Goal: Task Accomplishment & Management: Use online tool/utility

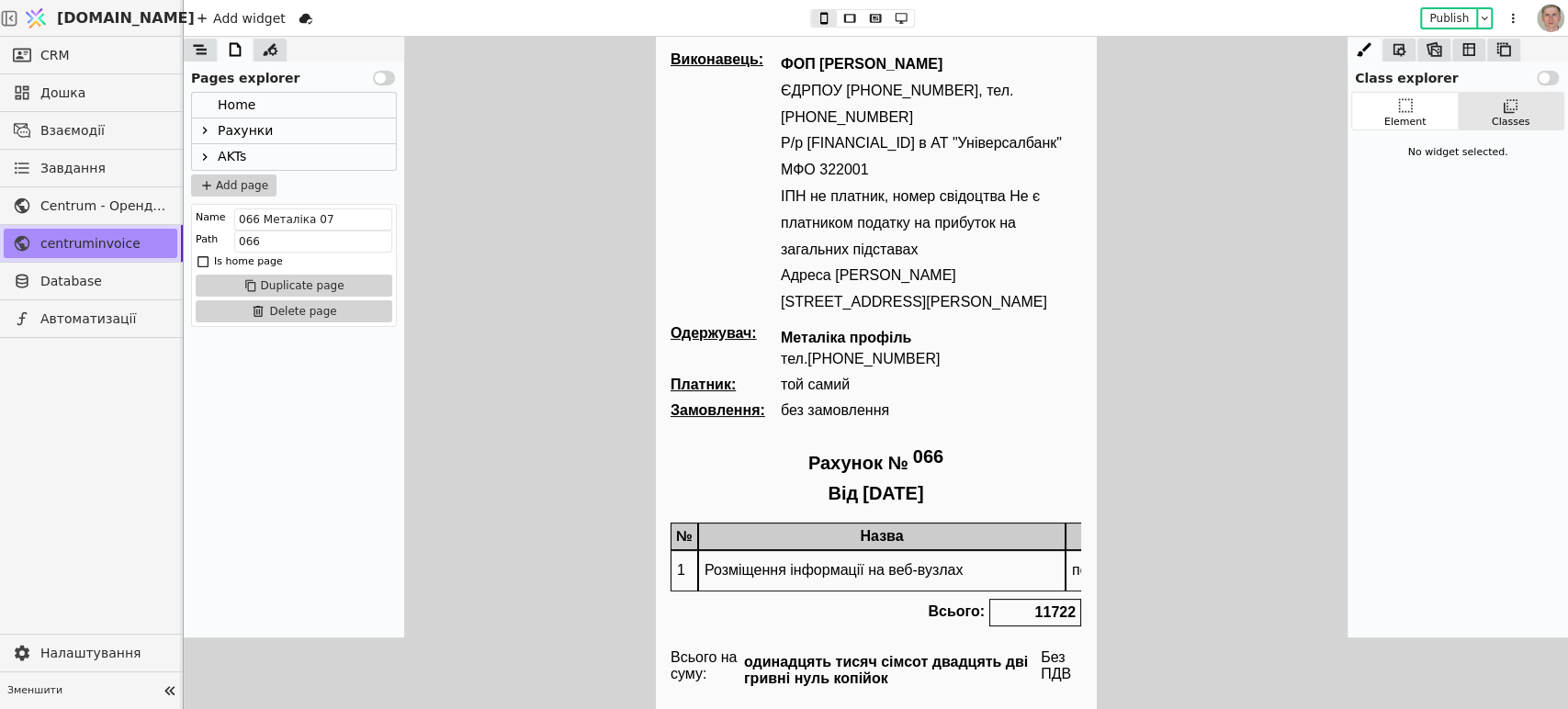
drag, startPoint x: 210, startPoint y: 130, endPoint x: 431, endPoint y: 142, distance: 221.3
click at [211, 130] on div "Home Рахунки AKTs" at bounding box center [294, 131] width 204 height 77
click at [206, 128] on icon at bounding box center [204, 130] width 15 height 15
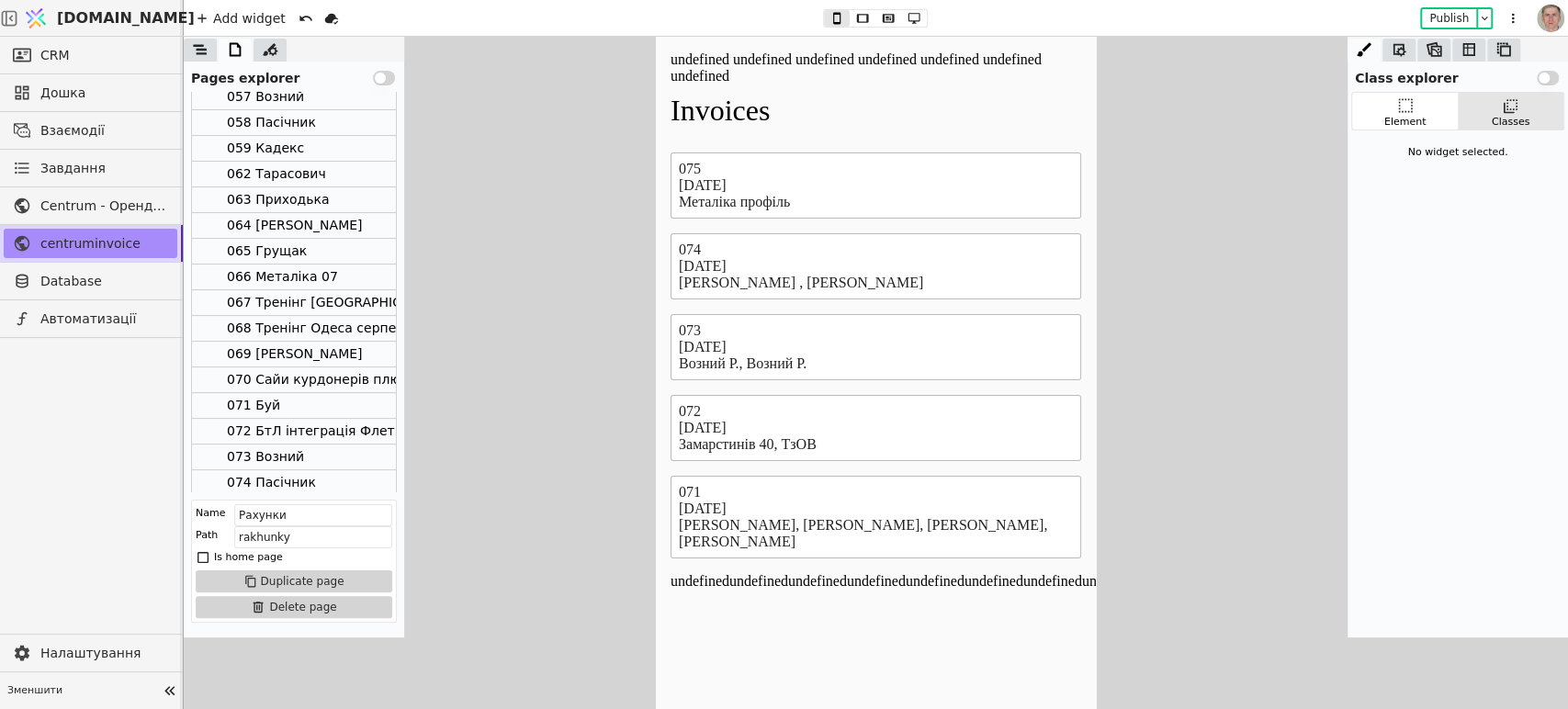
scroll to position [321, 0]
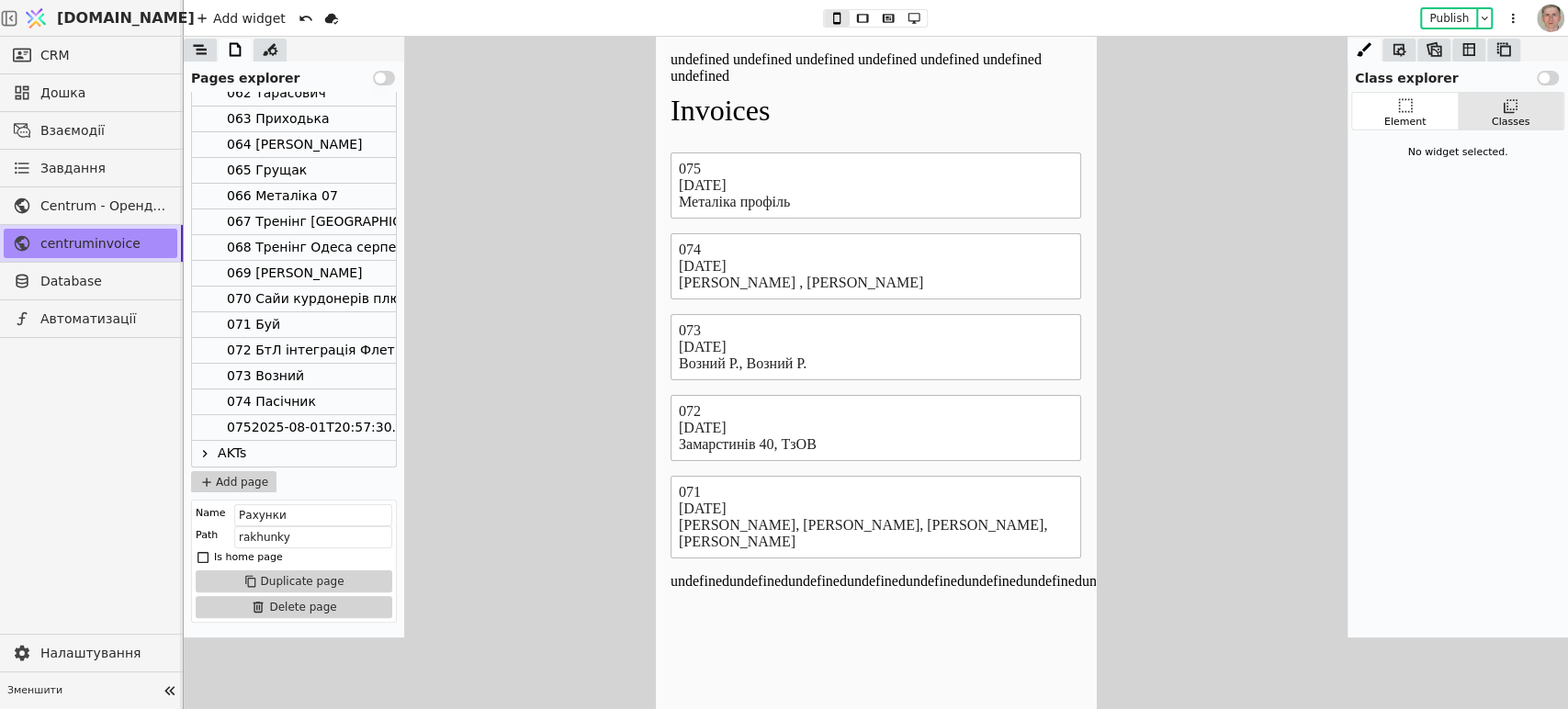
click at [303, 174] on div "065 Грущак" at bounding box center [294, 171] width 204 height 25
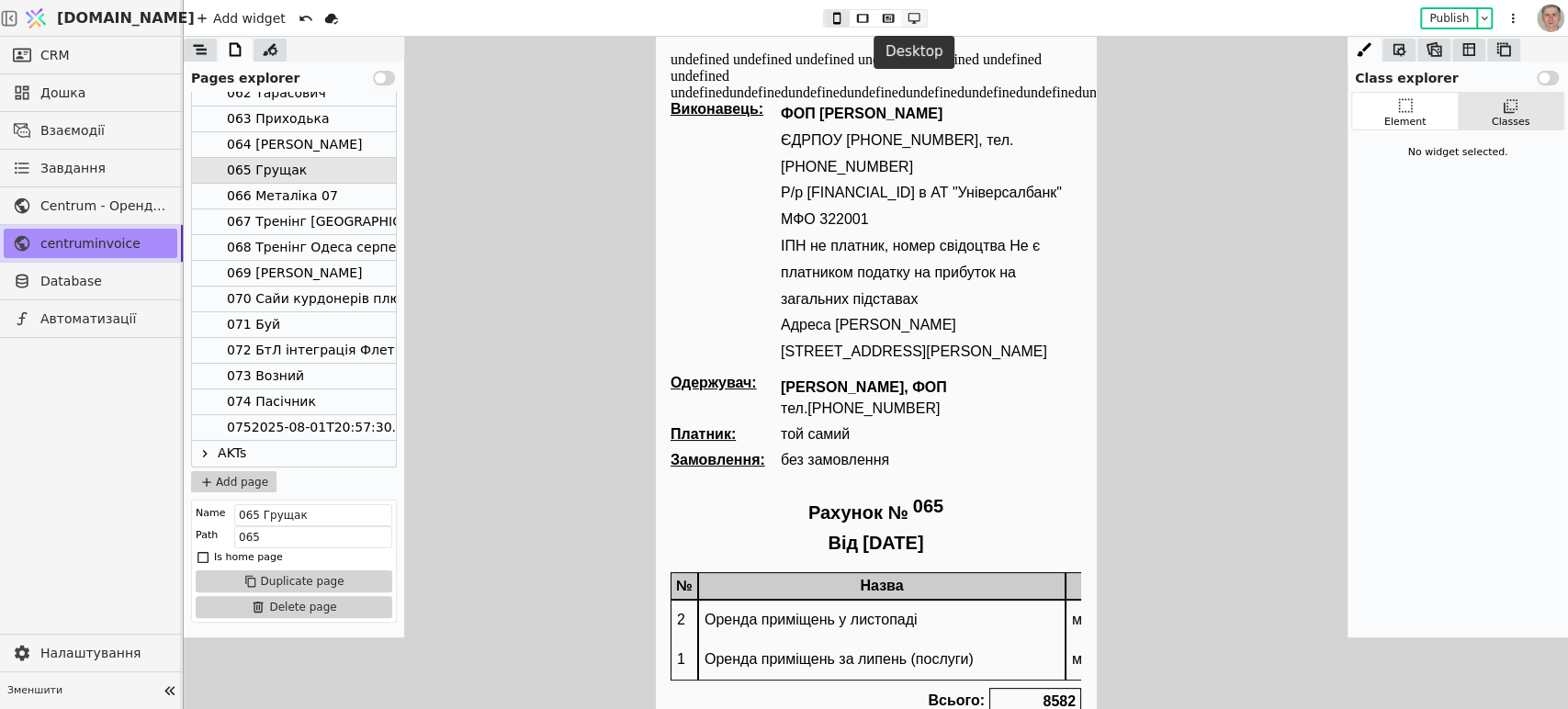
click at [910, 13] on icon at bounding box center [914, 18] width 22 height 13
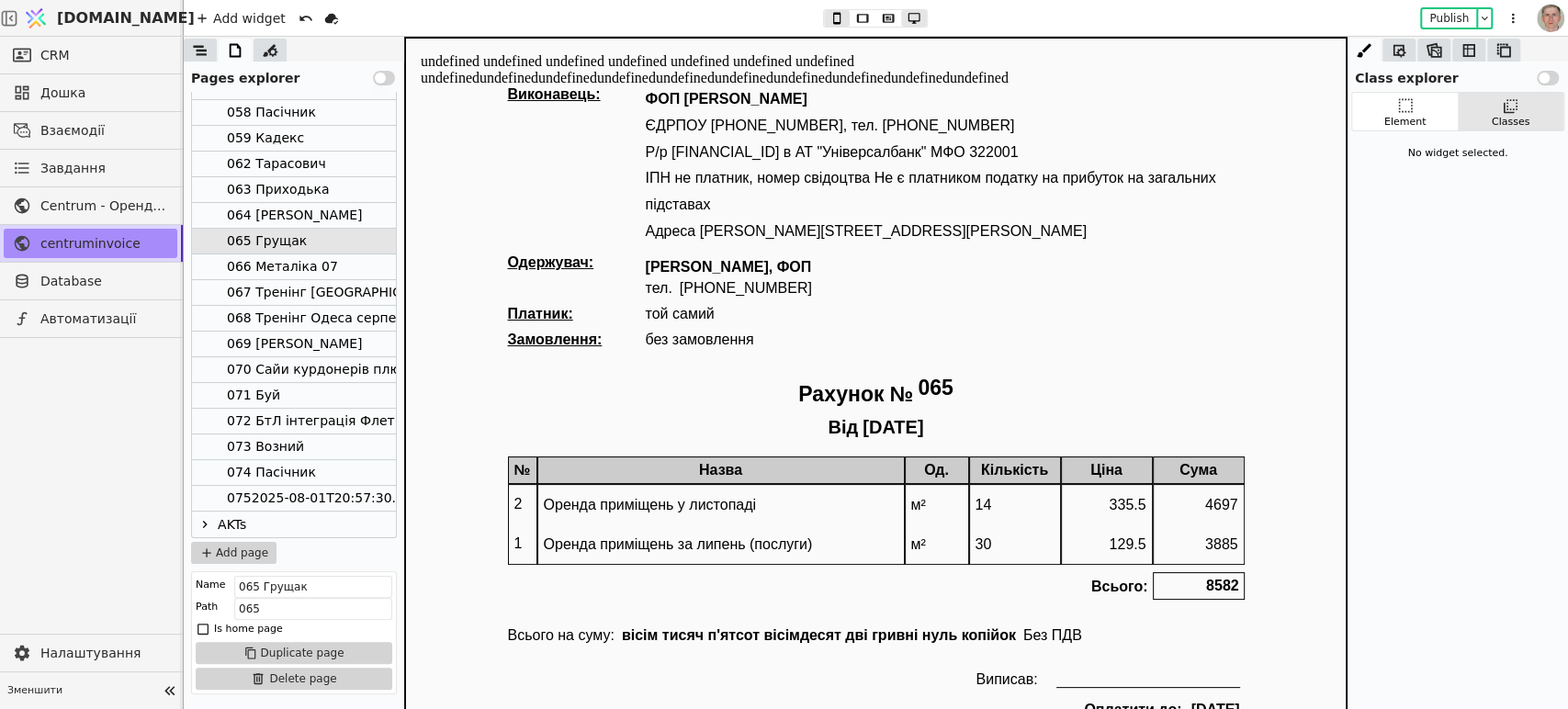
scroll to position [250, 0]
click at [918, 193] on p "ІПН не платник, номер свідоцтва Не є платником податку на прибуток на загальних…" at bounding box center [945, 192] width 599 height 53
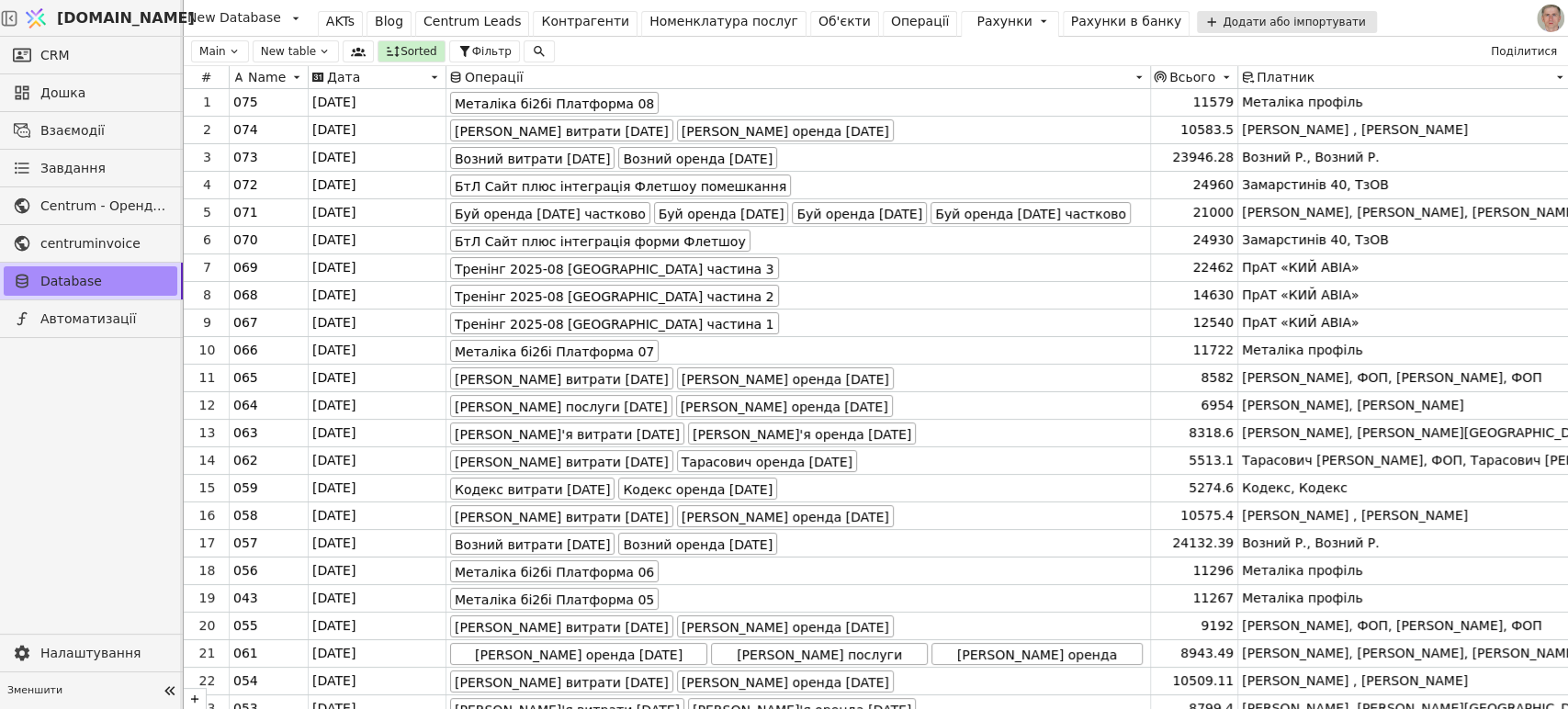
click at [891, 21] on div "Операції" at bounding box center [921, 22] width 59 height 20
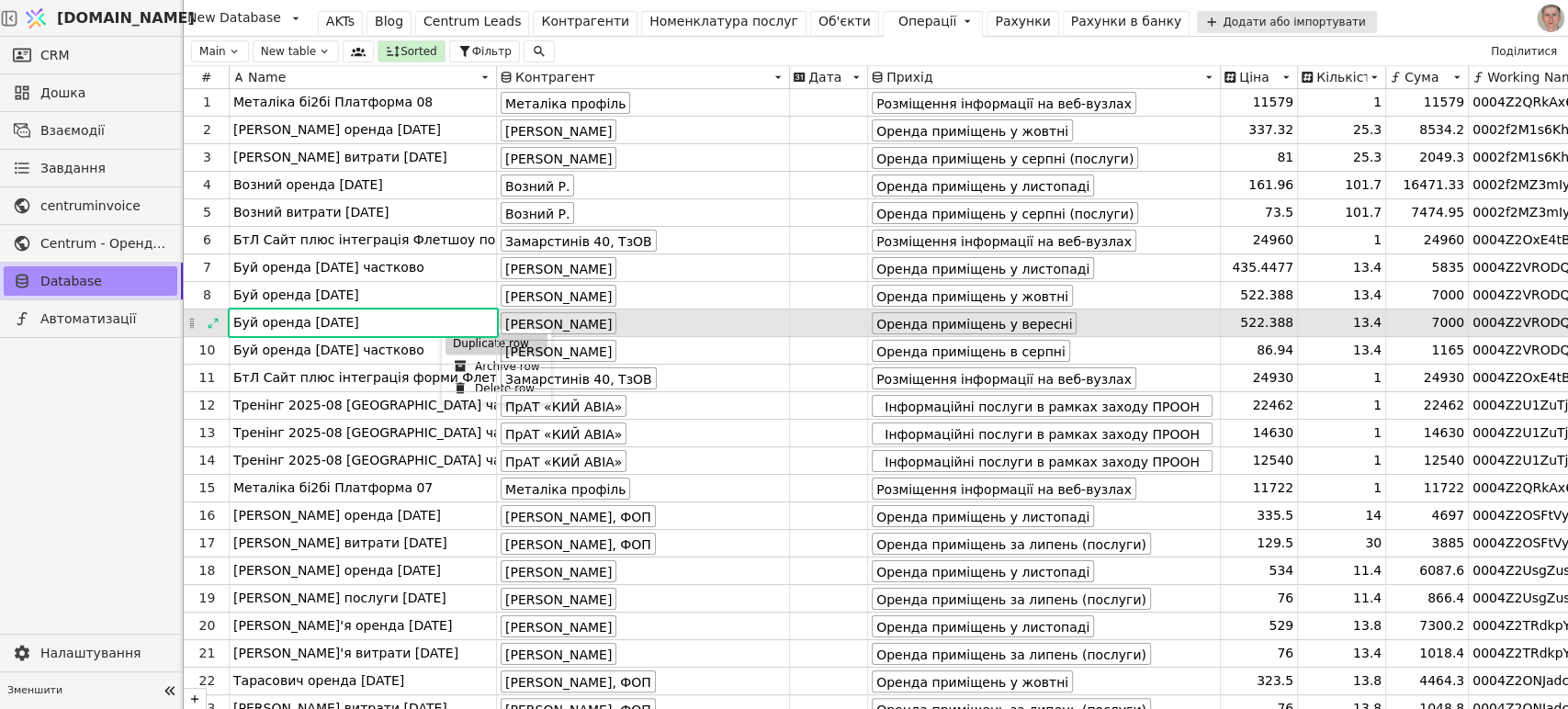
click at [462, 344] on div "Duplicate row" at bounding box center [496, 343] width 102 height 22
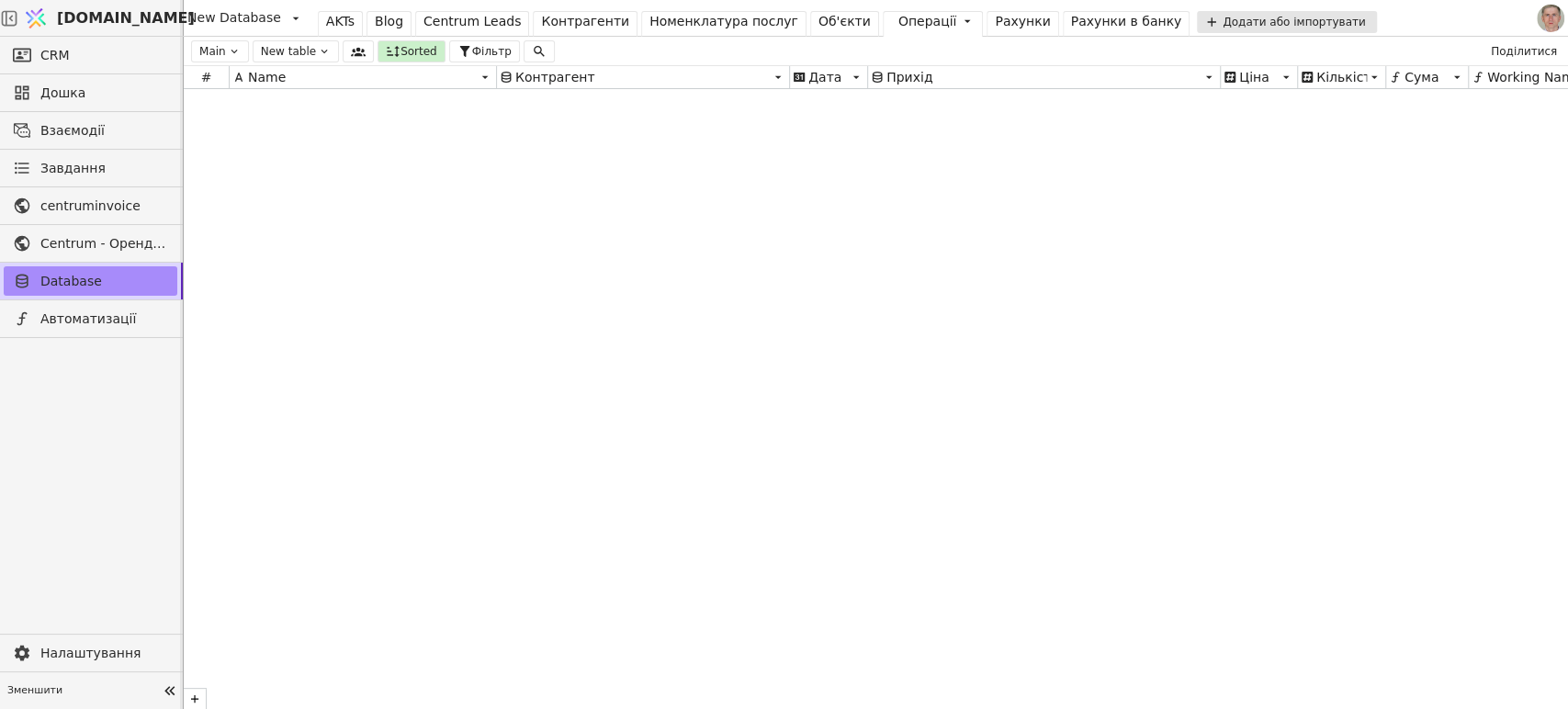
scroll to position [24147, 0]
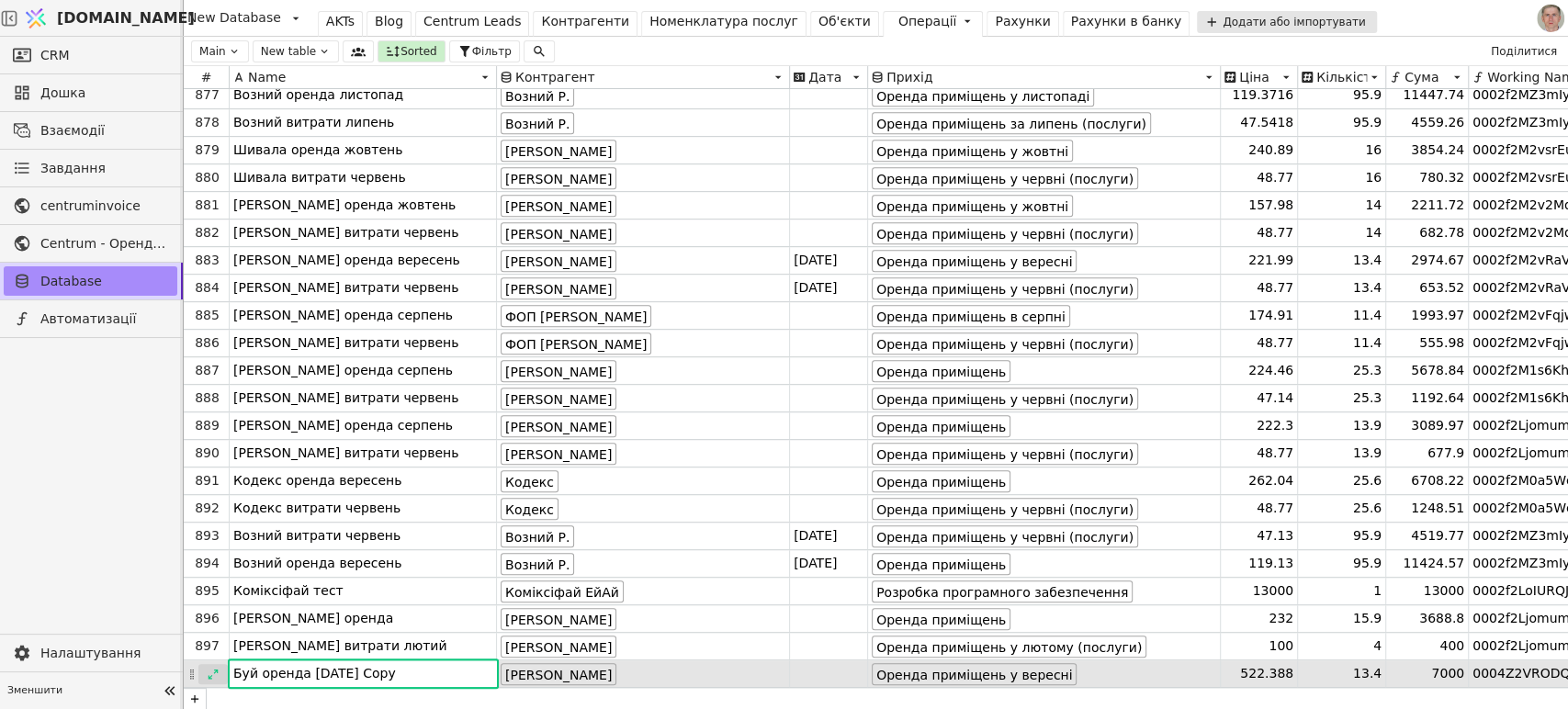
click at [212, 674] on icon at bounding box center [213, 674] width 13 height 13
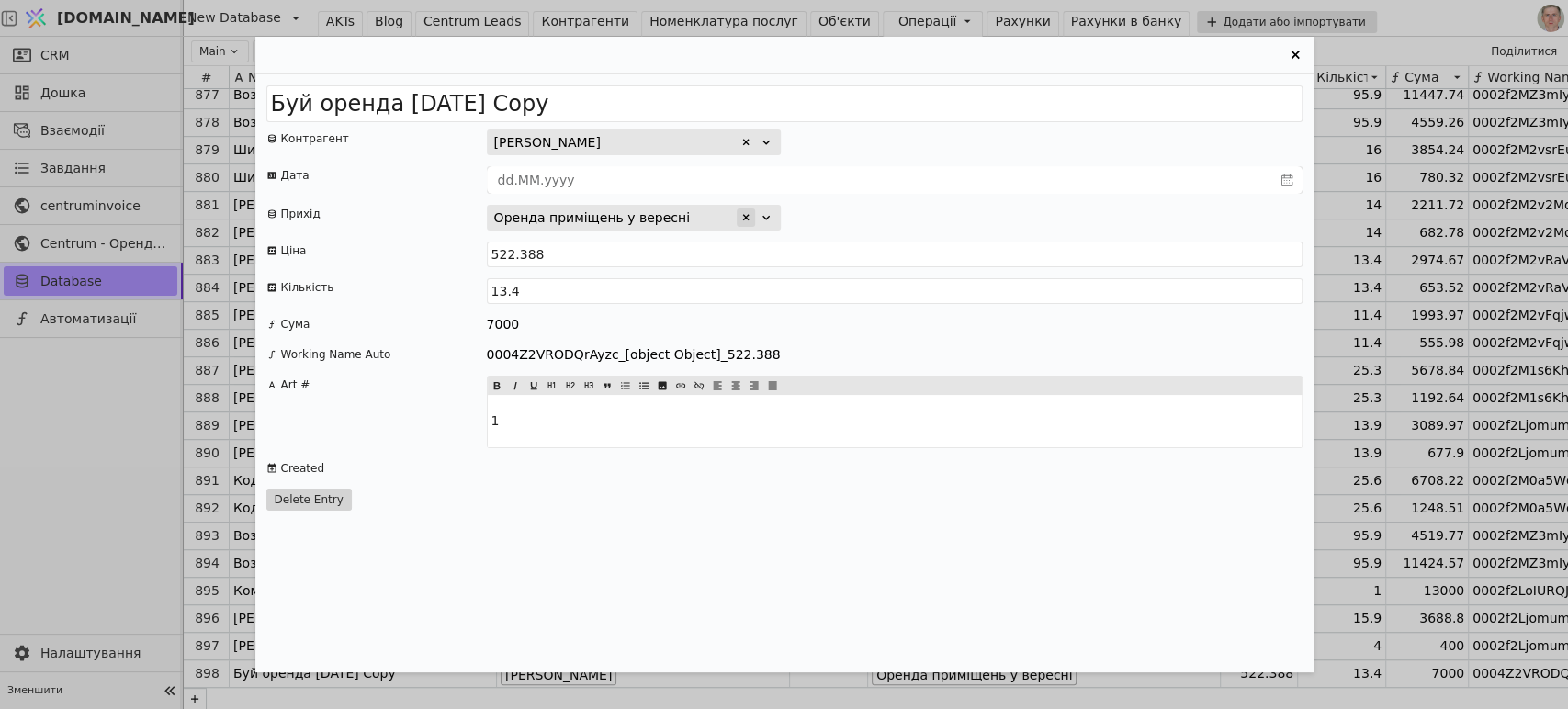
click at [742, 217] on icon "Entry Card" at bounding box center [745, 217] width 11 height 11
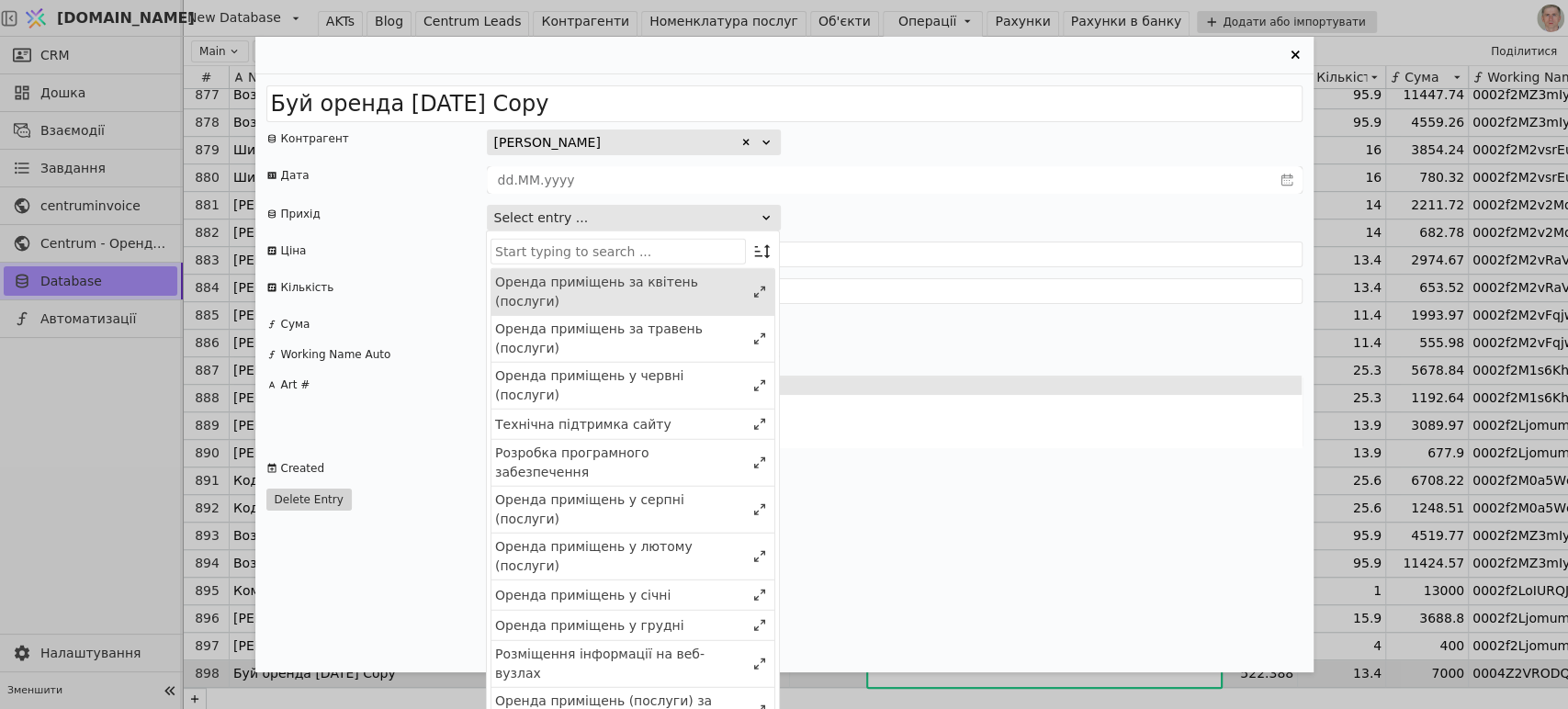
type input ";"
type input "д"
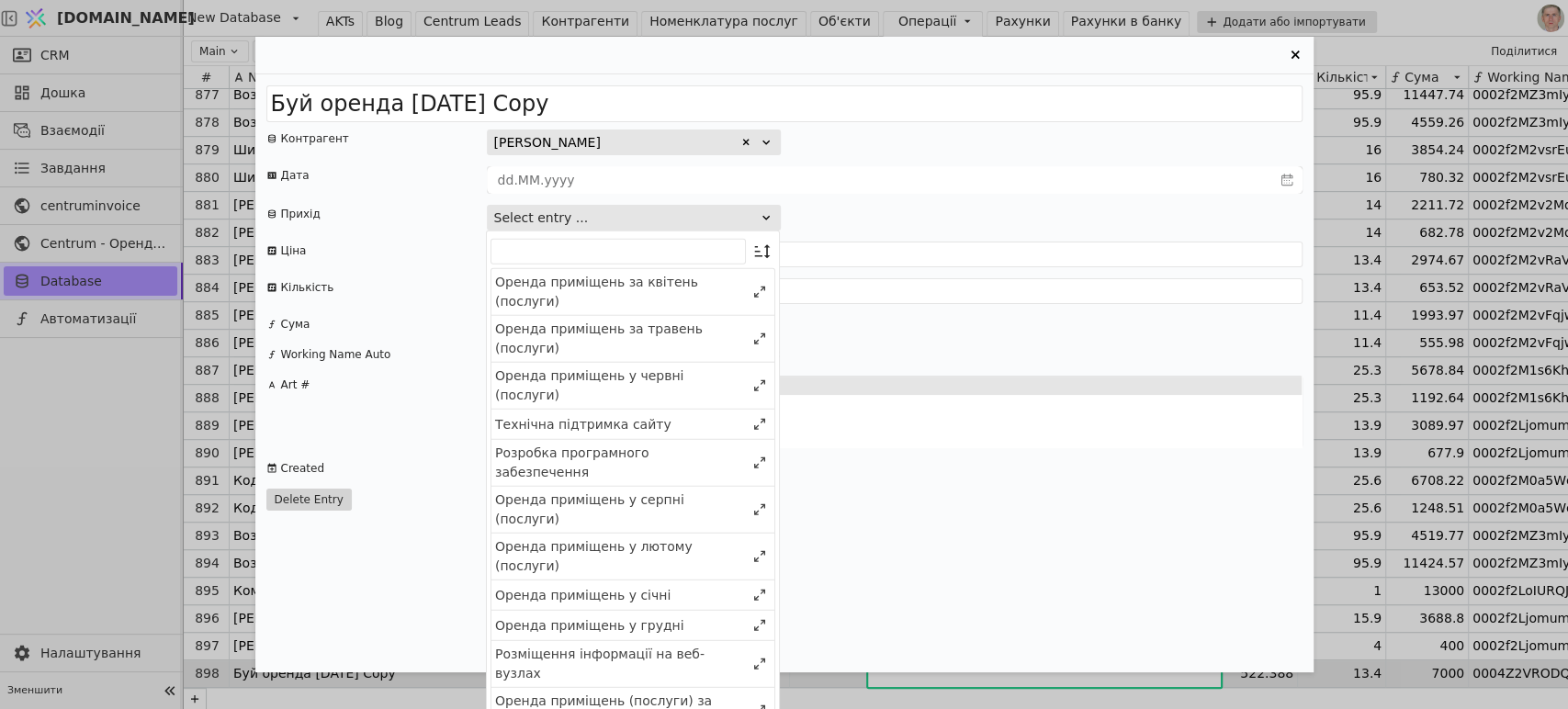
type input "д"
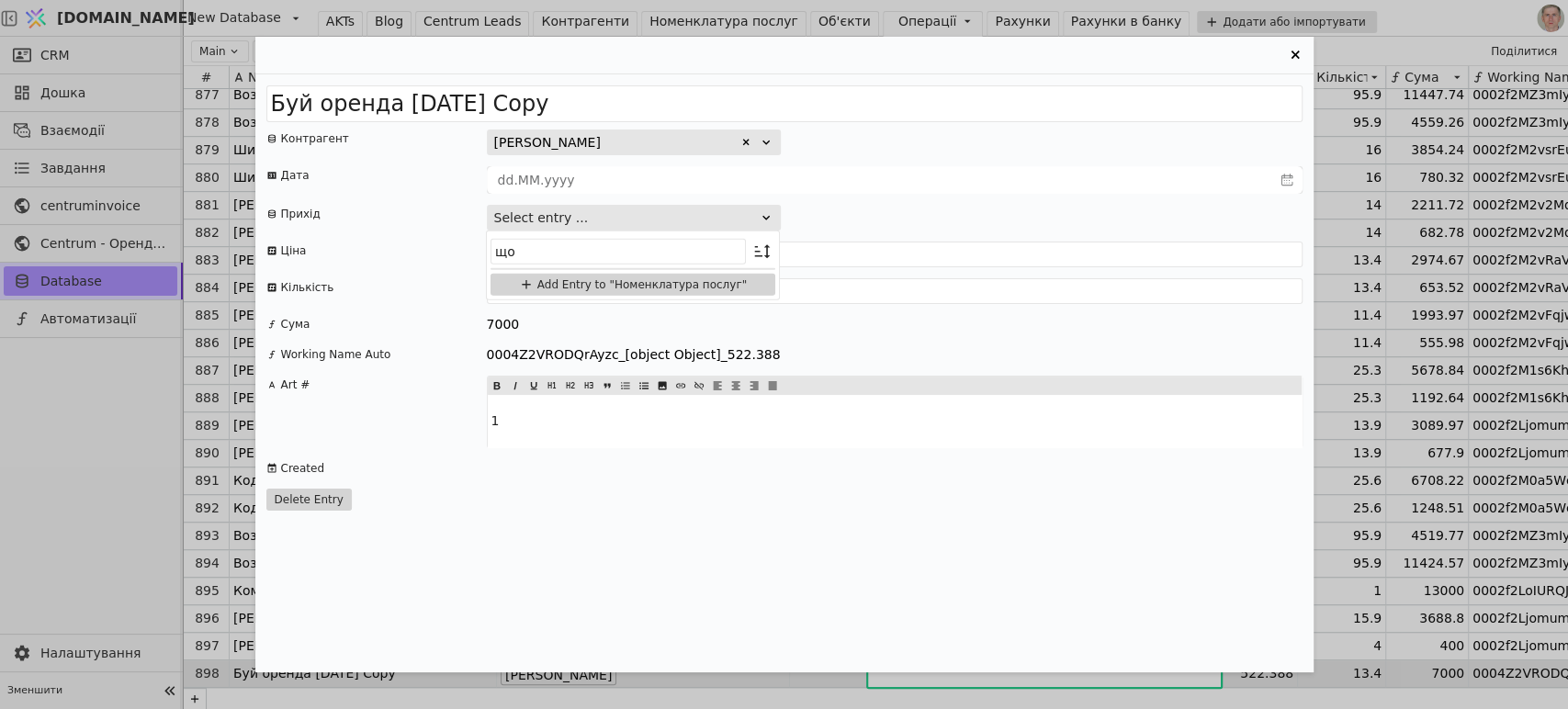
type input "щ"
type input "ж"
type input "д"
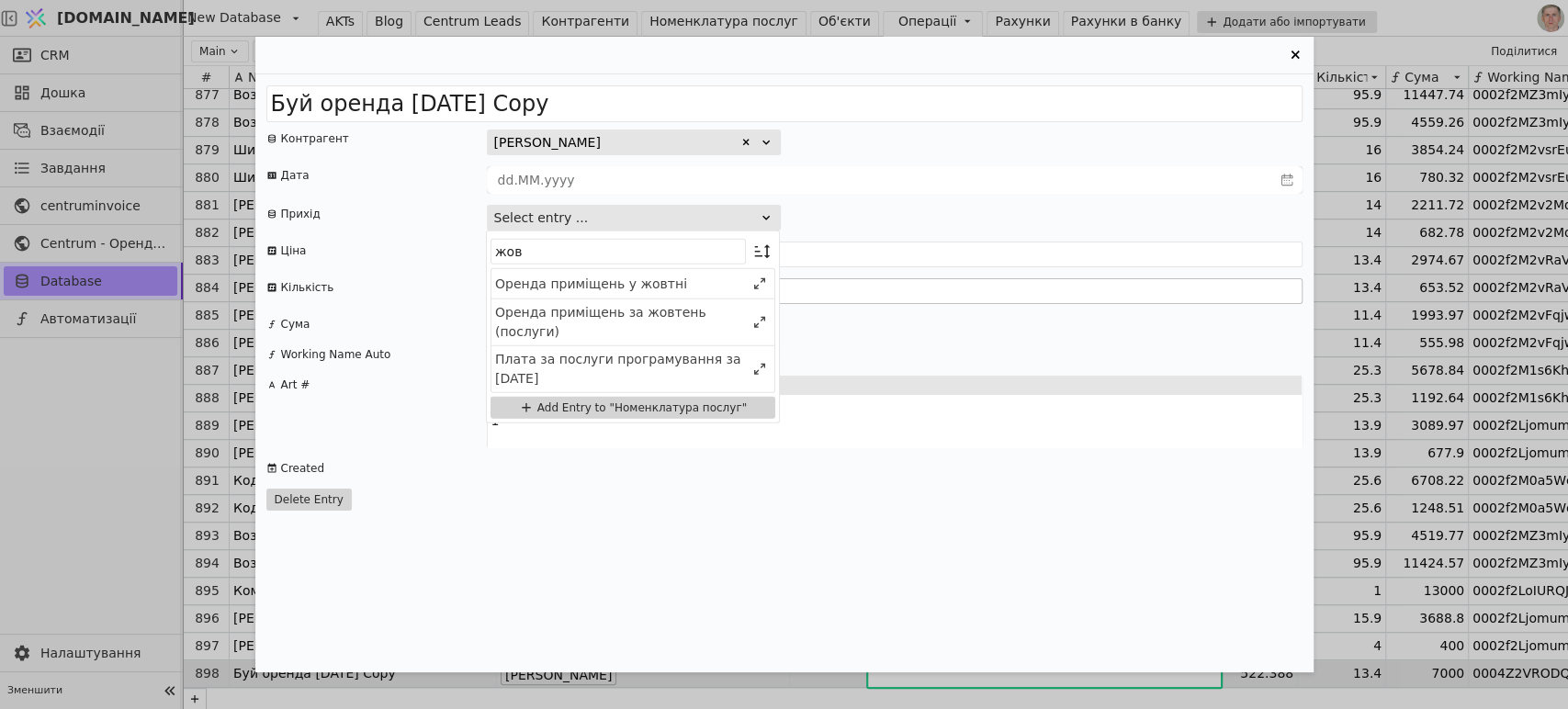
type input "жов"
click at [678, 289] on div "Оренда приміщень у жовтні" at bounding box center [620, 283] width 250 height 20
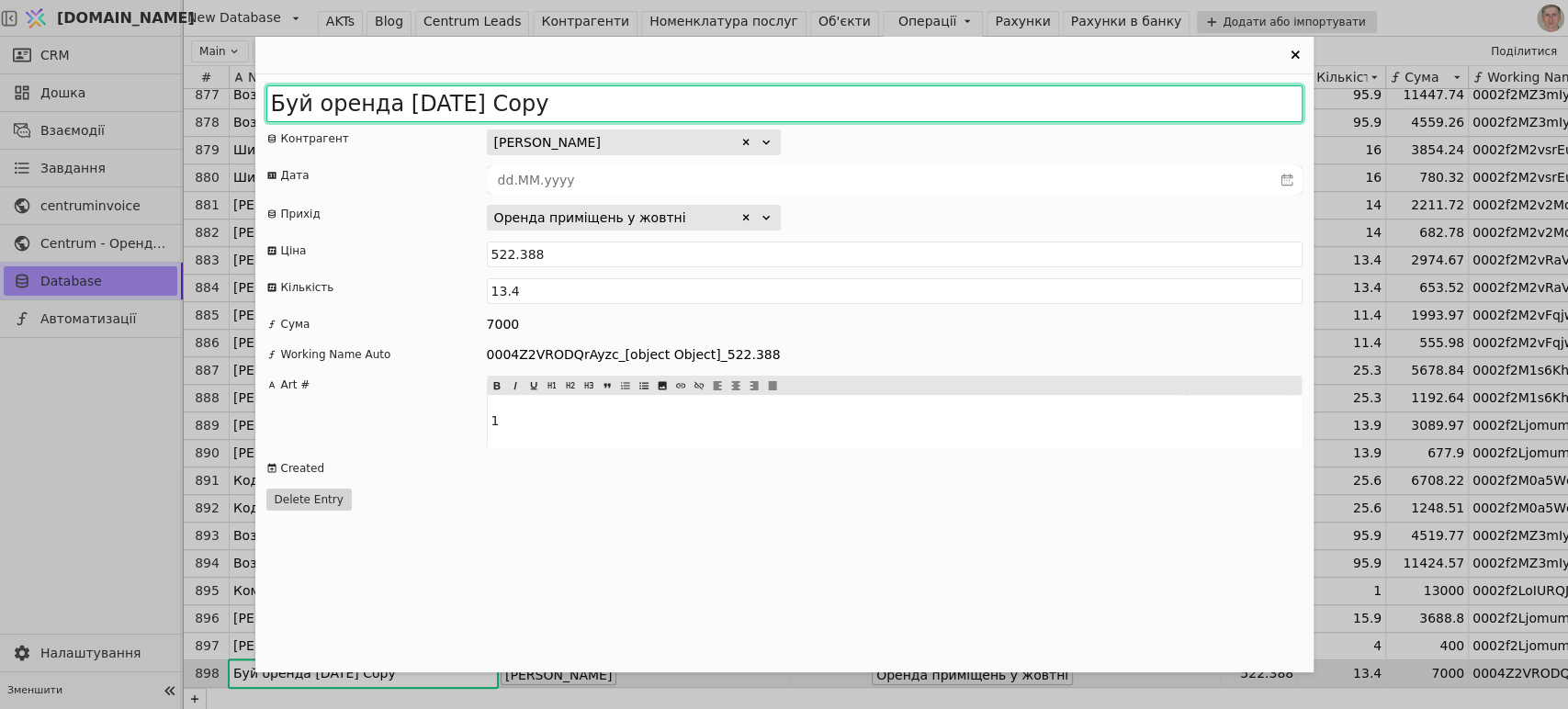
drag, startPoint x: 311, startPoint y: 106, endPoint x: 228, endPoint y: 87, distance: 85.1
click at [235, 97] on div "Буй оренда 2025 Вересень Copy Контрагент Буй Ольна Русланівна Дата Прихід Оренд…" at bounding box center [784, 354] width 1568 height 709
drag, startPoint x: 493, startPoint y: 106, endPoint x: 860, endPoint y: 101, distance: 367.0
click at [860, 101] on input "Сабіна оренда 2025 Вересень Copy" at bounding box center [784, 103] width 1037 height 36
type input "Сабіна оренда 2025 жовтень"
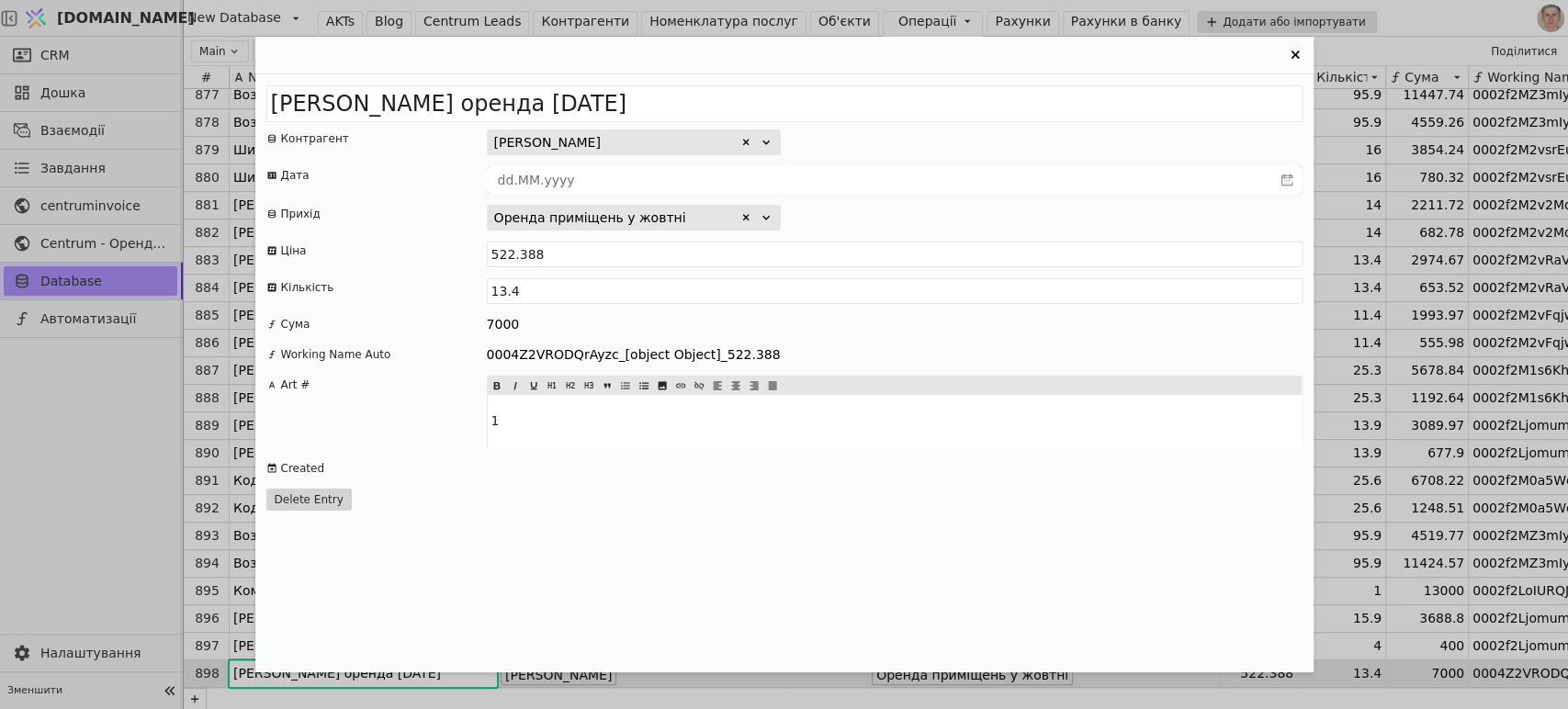
click at [430, 295] on div "Кількість" at bounding box center [377, 291] width 221 height 25
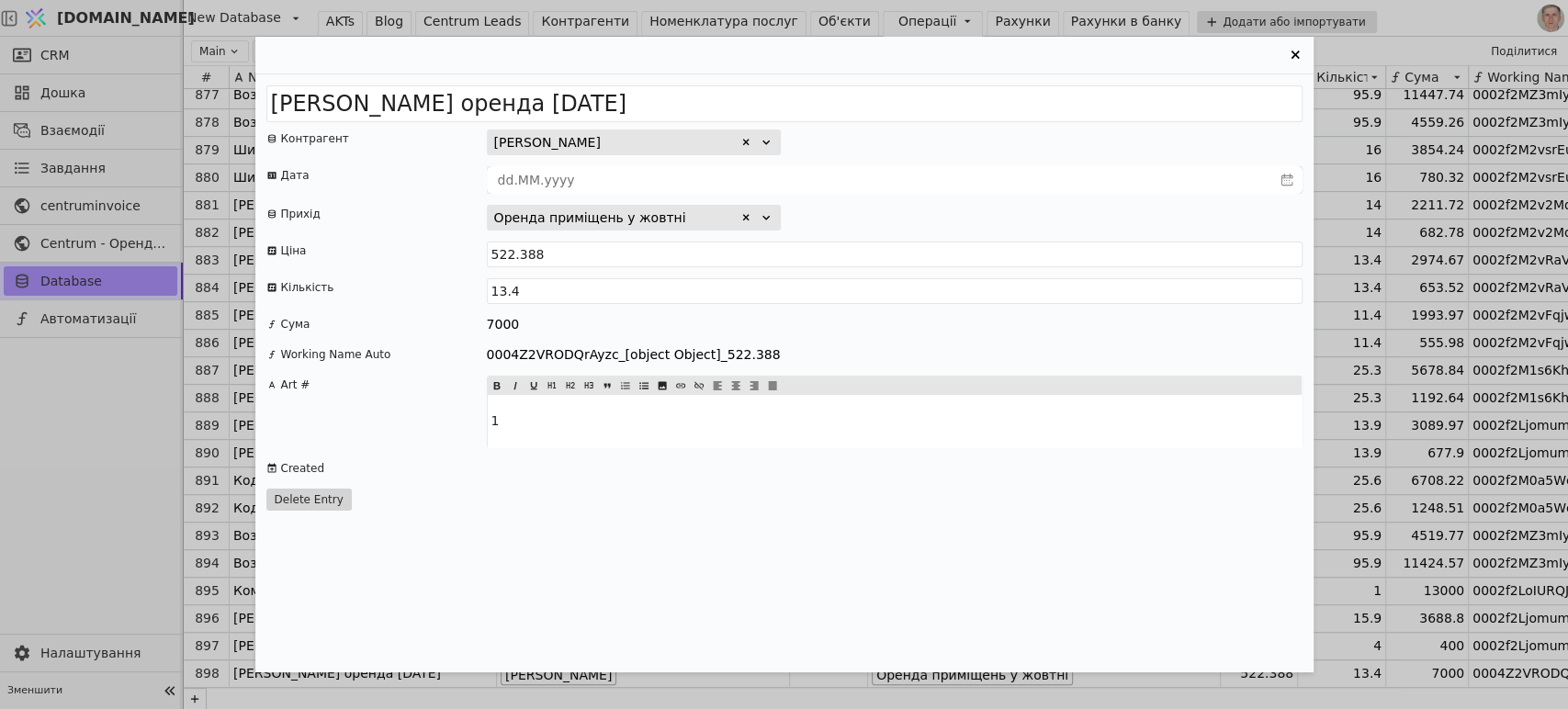
click at [1296, 48] on icon "Entry Card" at bounding box center [1295, 55] width 22 height 22
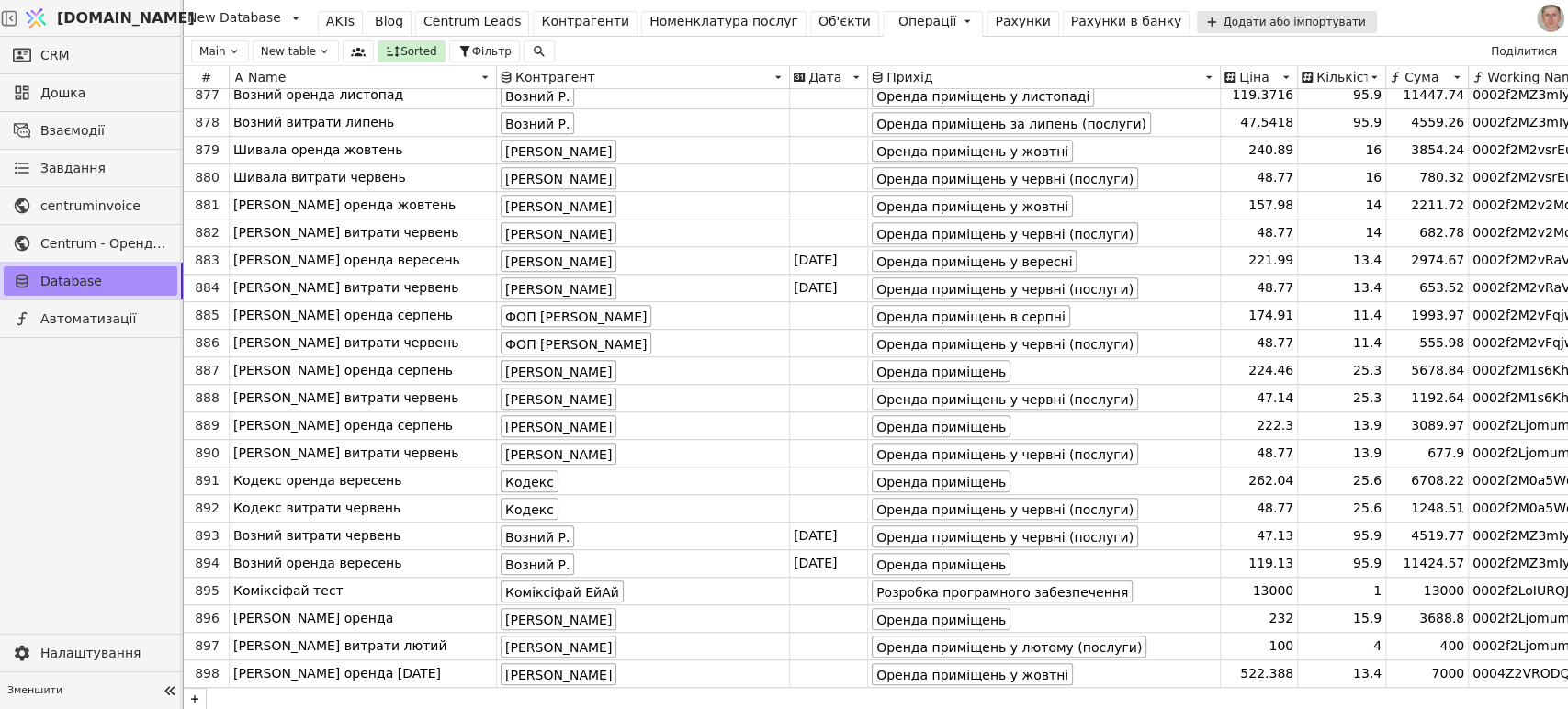
click at [582, 22] on div "Контрагенти" at bounding box center [585, 22] width 88 height 20
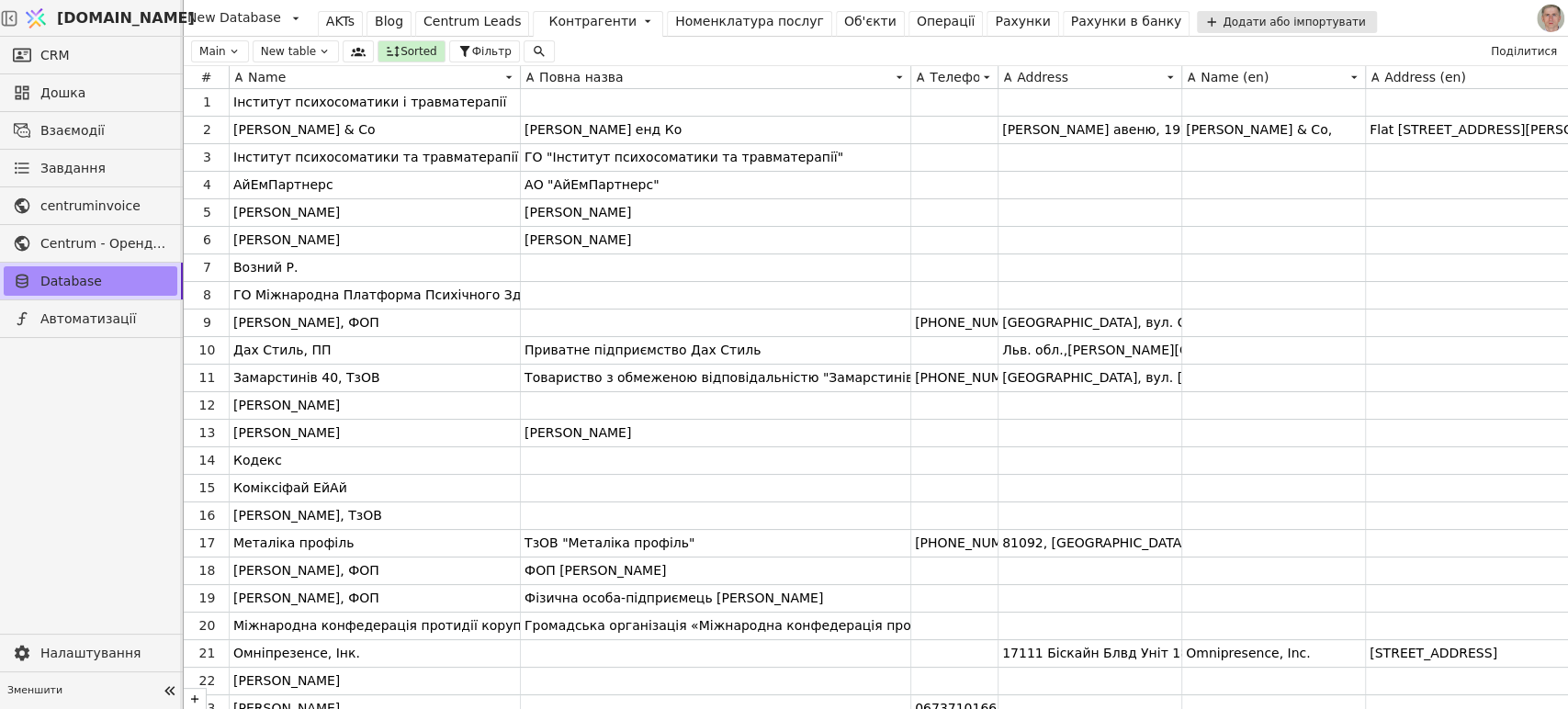
drag, startPoint x: 380, startPoint y: 224, endPoint x: 394, endPoint y: 219, distance: 14.9
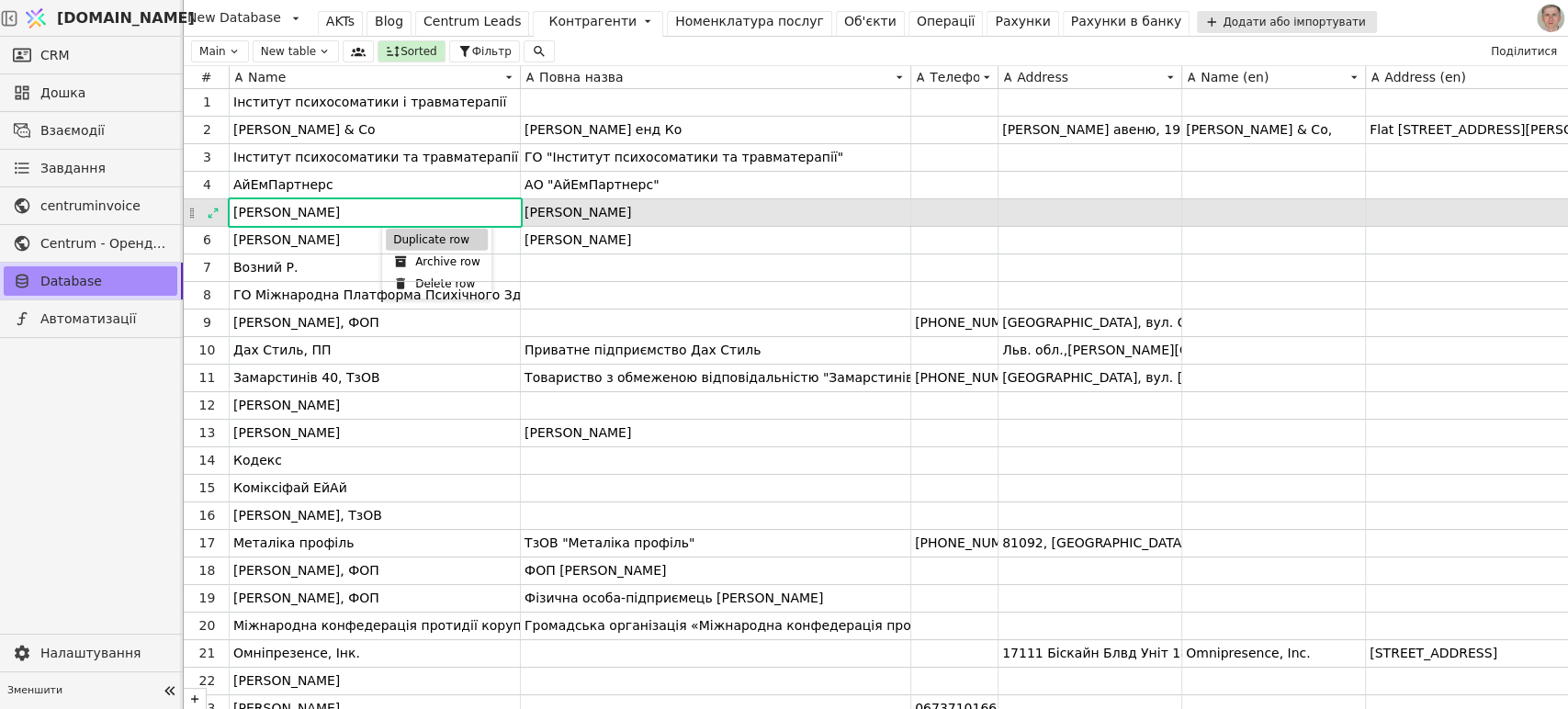
click at [420, 231] on div "Duplicate row" at bounding box center [436, 239] width 102 height 22
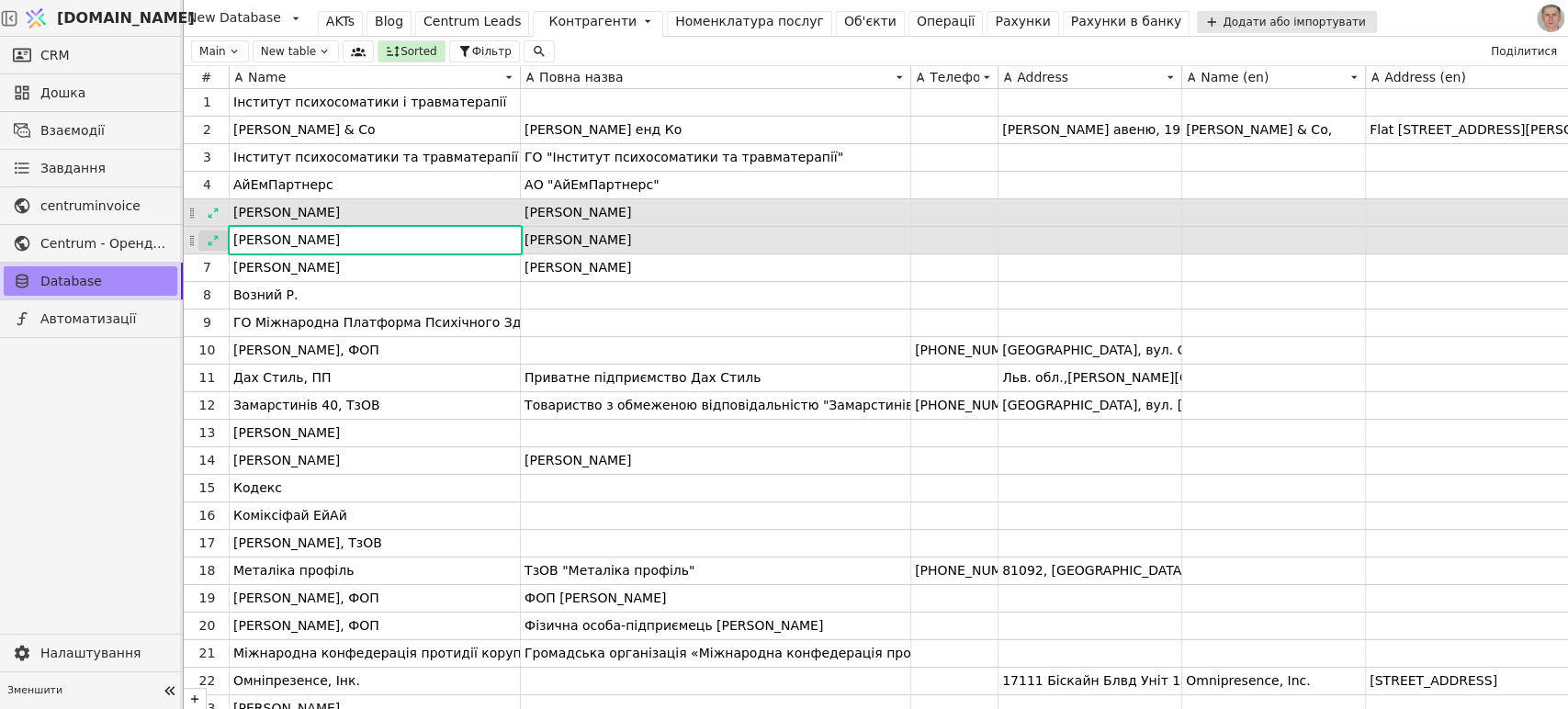
click at [209, 237] on icon at bounding box center [213, 240] width 13 height 13
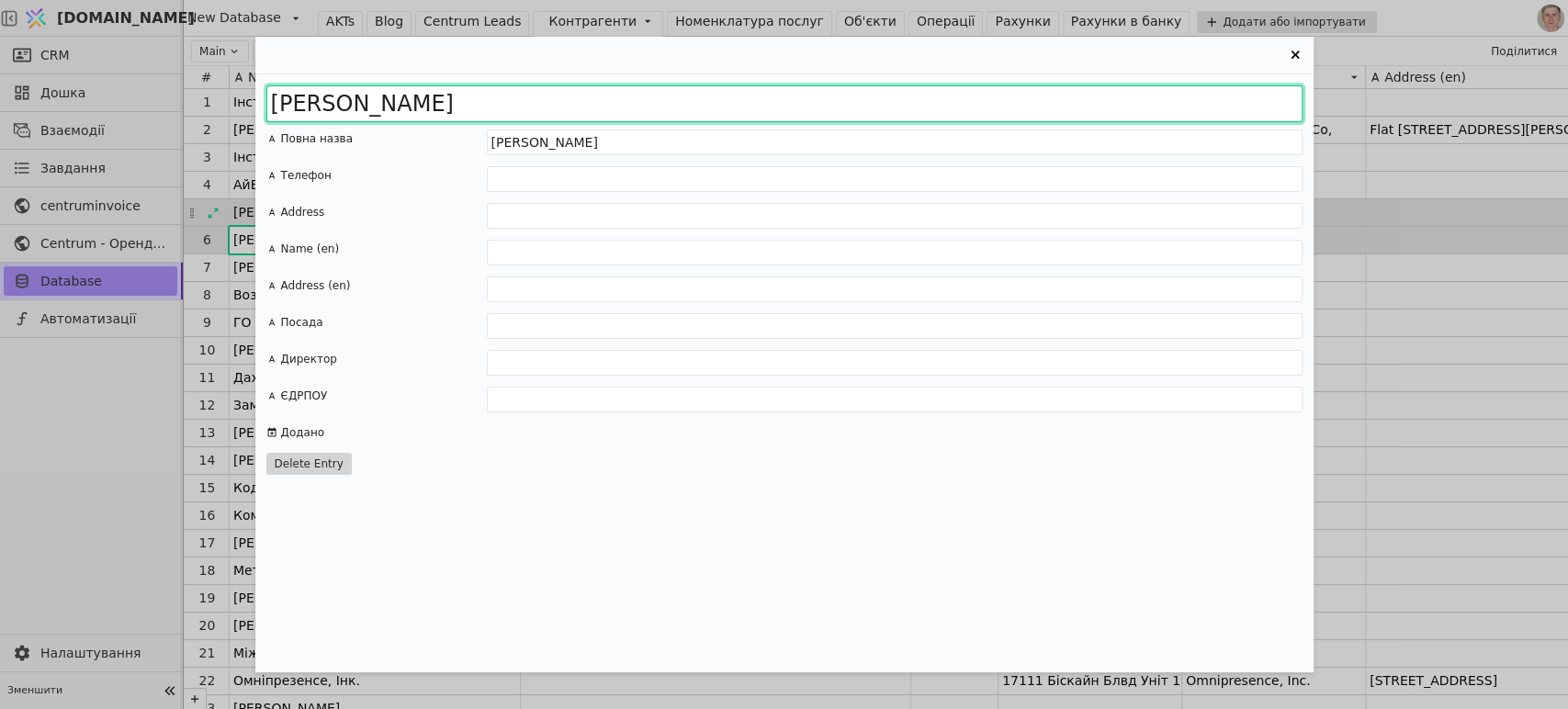
drag, startPoint x: 479, startPoint y: 109, endPoint x: 142, endPoint y: 99, distance: 337.1
click at [142, 99] on div "Буй Ольна Русланівна Copy Повна назва Буй Ольна Русланівна Телефон Address Name…" at bounding box center [784, 354] width 1568 height 709
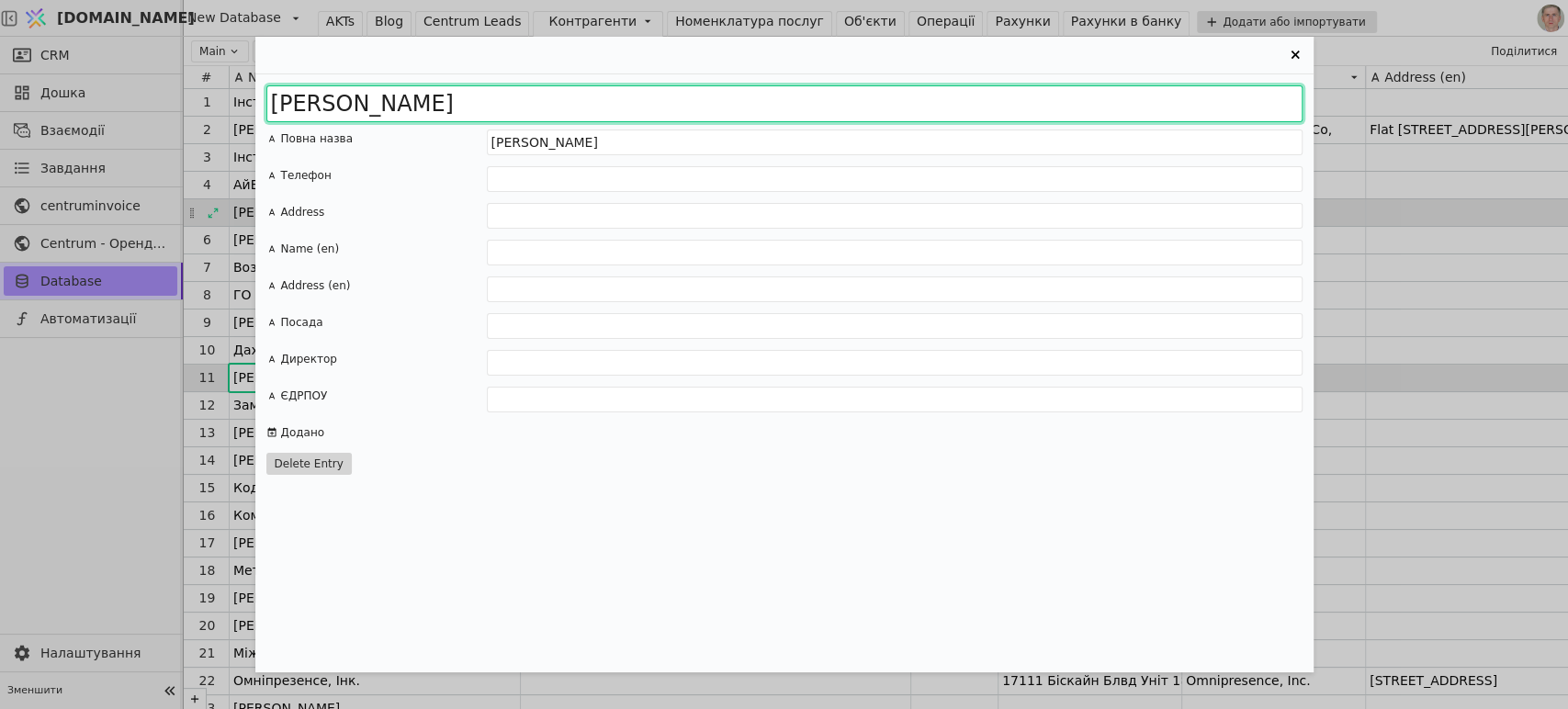
drag, startPoint x: 512, startPoint y: 110, endPoint x: 121, endPoint y: 105, distance: 391.0
click at [114, 114] on div "Джафарова Сабіна Повна назва Буй Ольна Русланівна Телефон Address Name (en) Add…" at bounding box center [784, 354] width 1568 height 709
type input "Джафарова Сабіна"
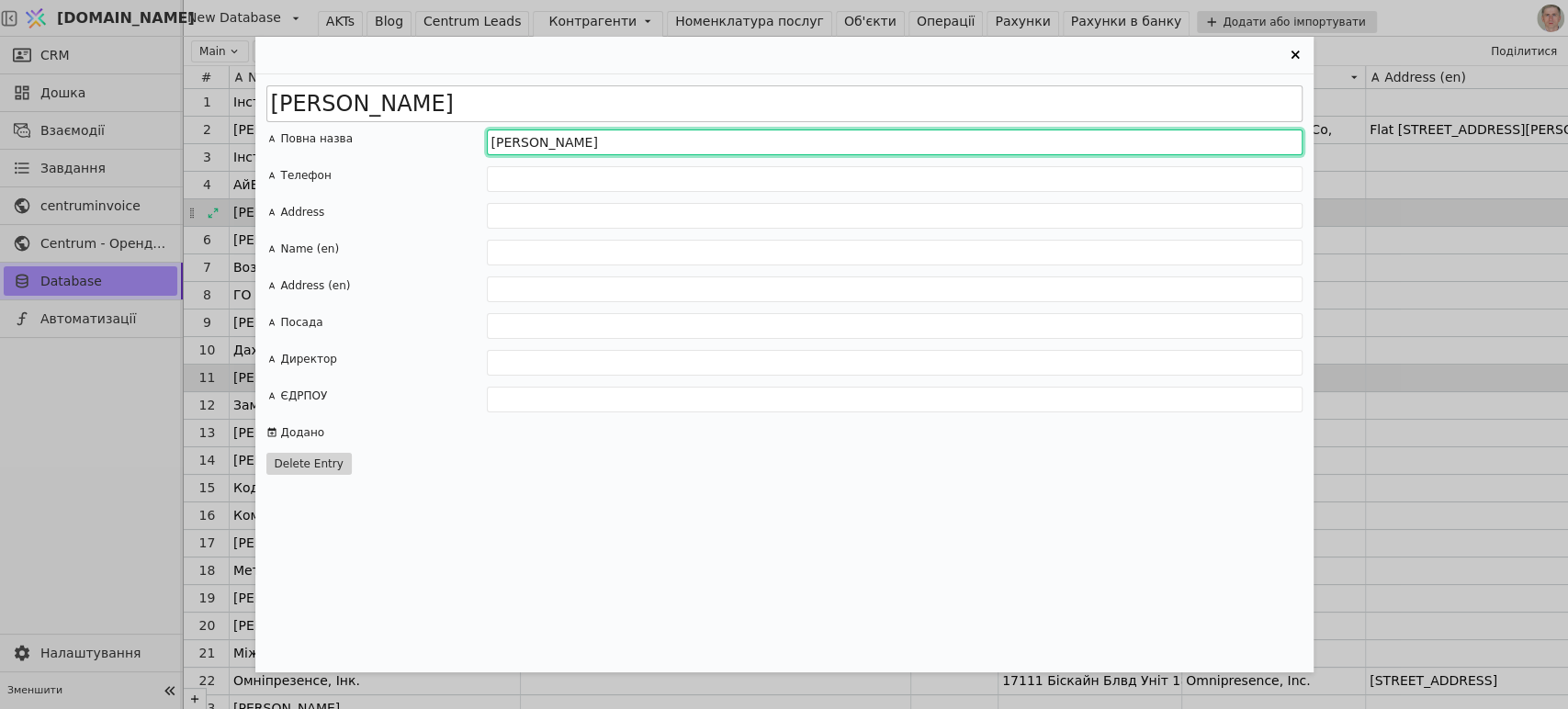
drag, startPoint x: 631, startPoint y: 138, endPoint x: 396, endPoint y: 110, distance: 236.7
click at [396, 110] on div "Джафарова Сабіна Повна назва Буй Ольна Русланівна Телефон Address Name (en) Add…" at bounding box center [784, 374] width 1058 height 598
paste input "жафарова Сабі"
type input "Джафарова Сабіна"
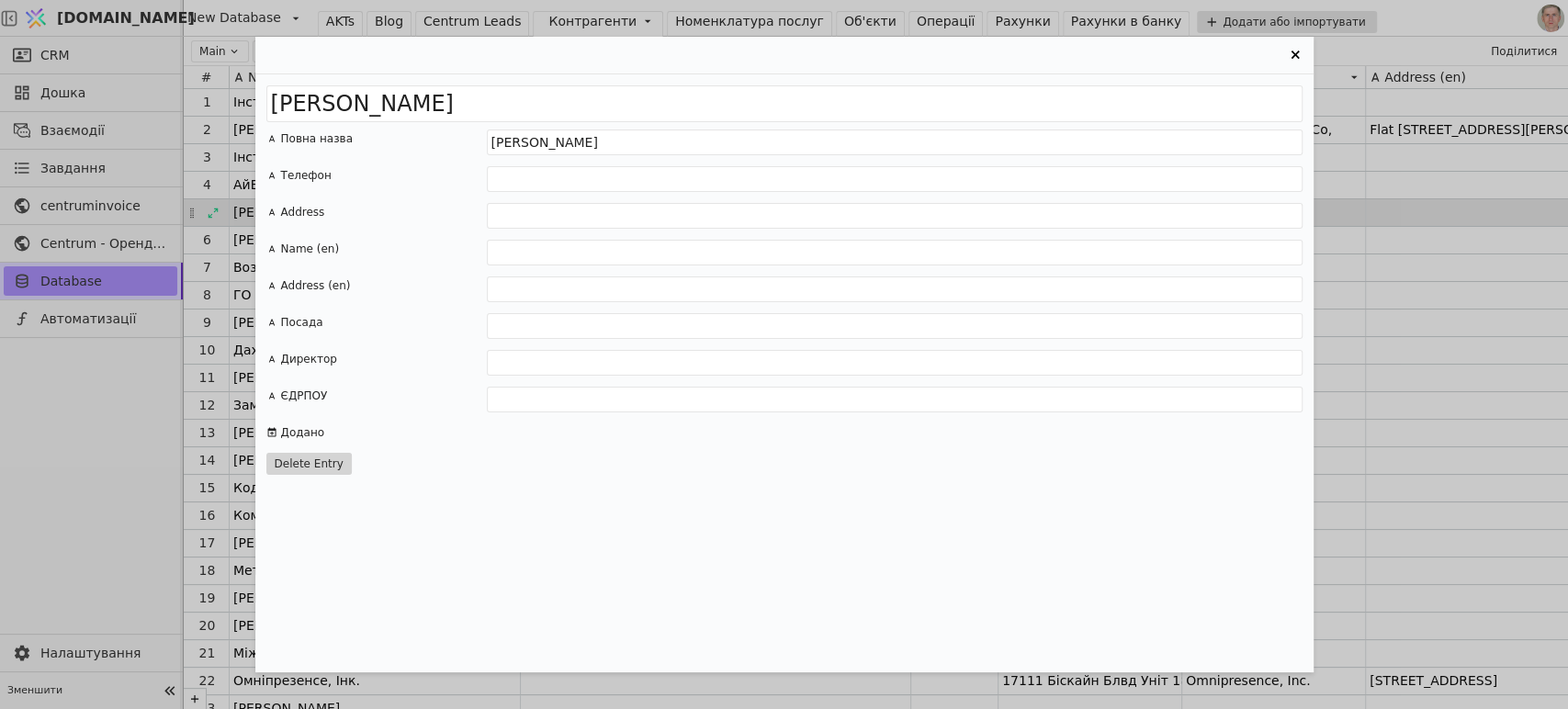
click at [1293, 48] on icon "Entry Card" at bounding box center [1295, 55] width 22 height 22
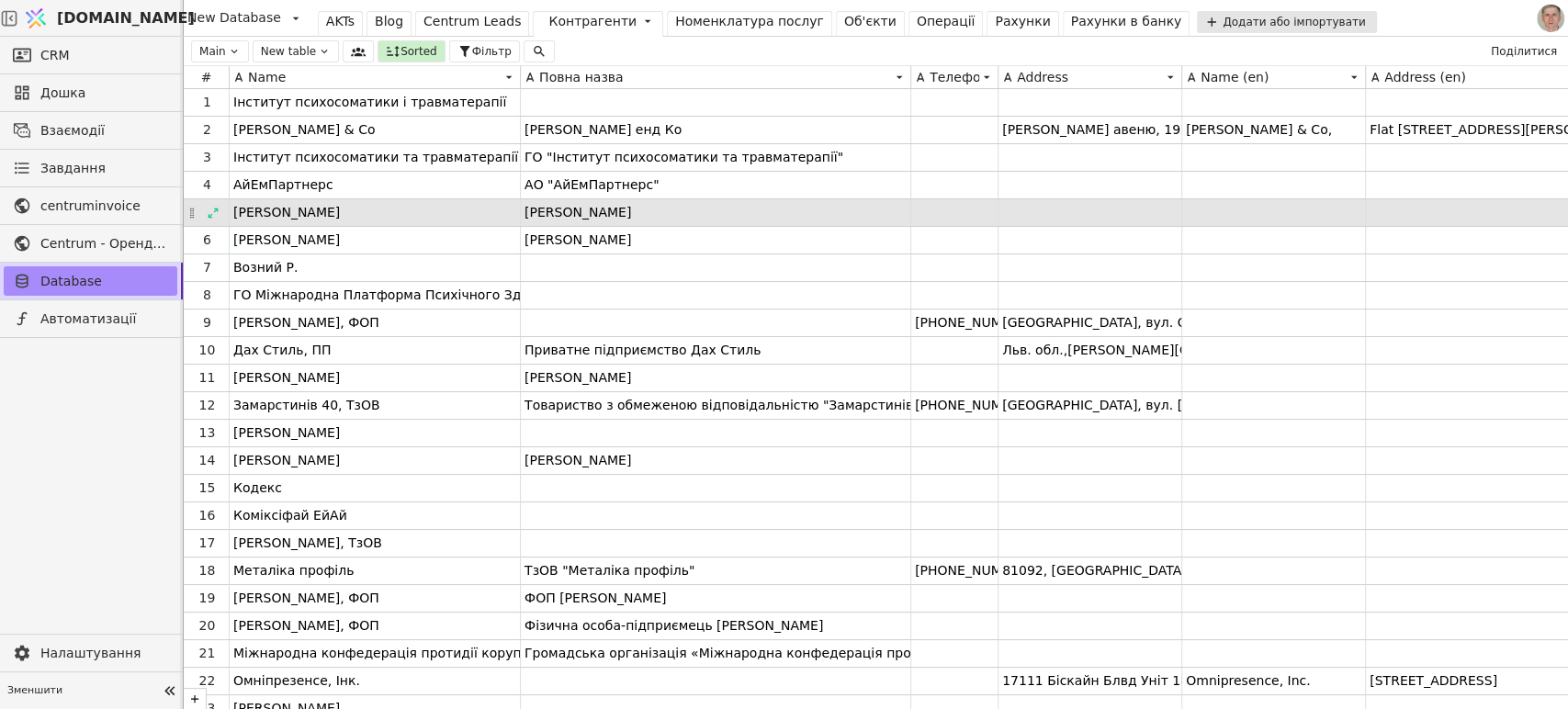
click at [922, 21] on div "Операції" at bounding box center [946, 22] width 59 height 20
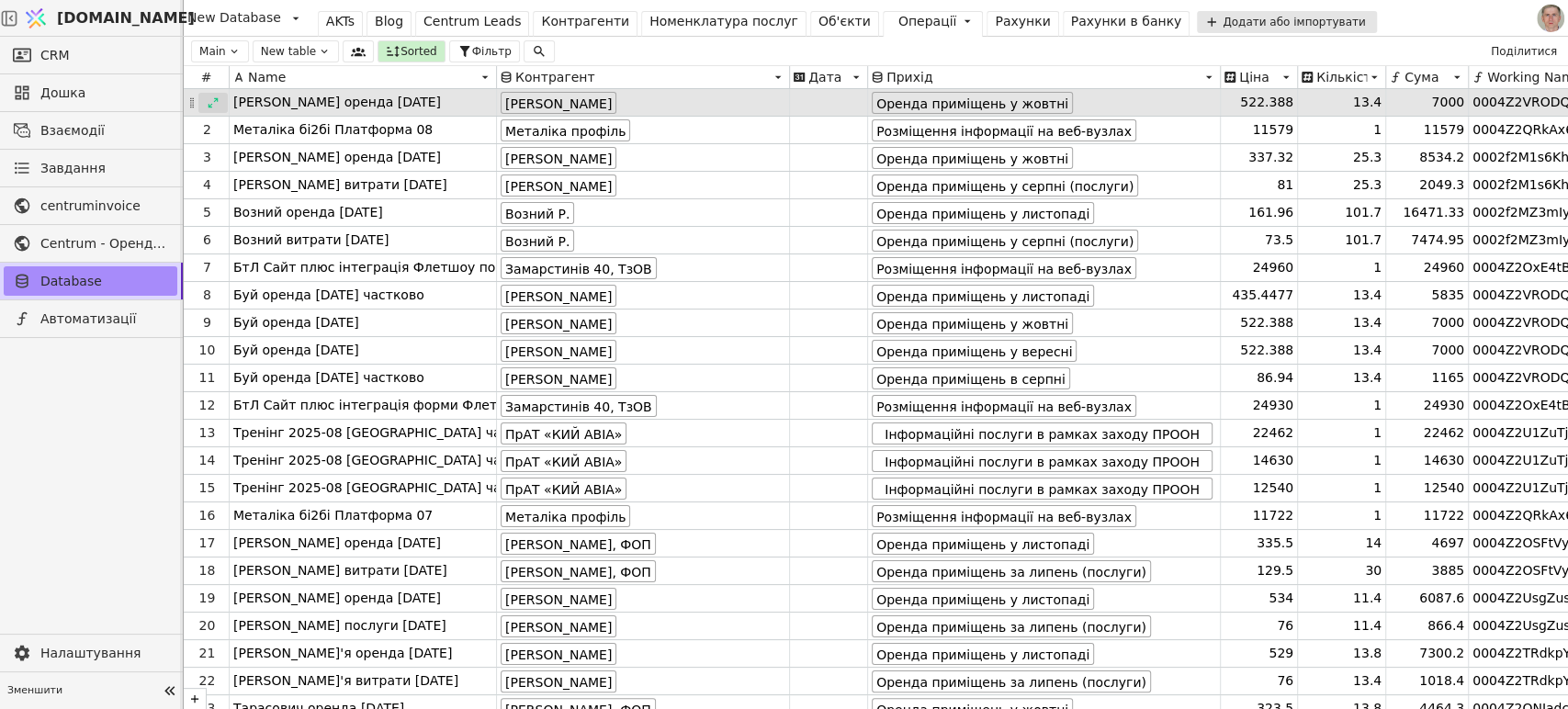
click at [211, 97] on icon at bounding box center [213, 102] width 13 height 13
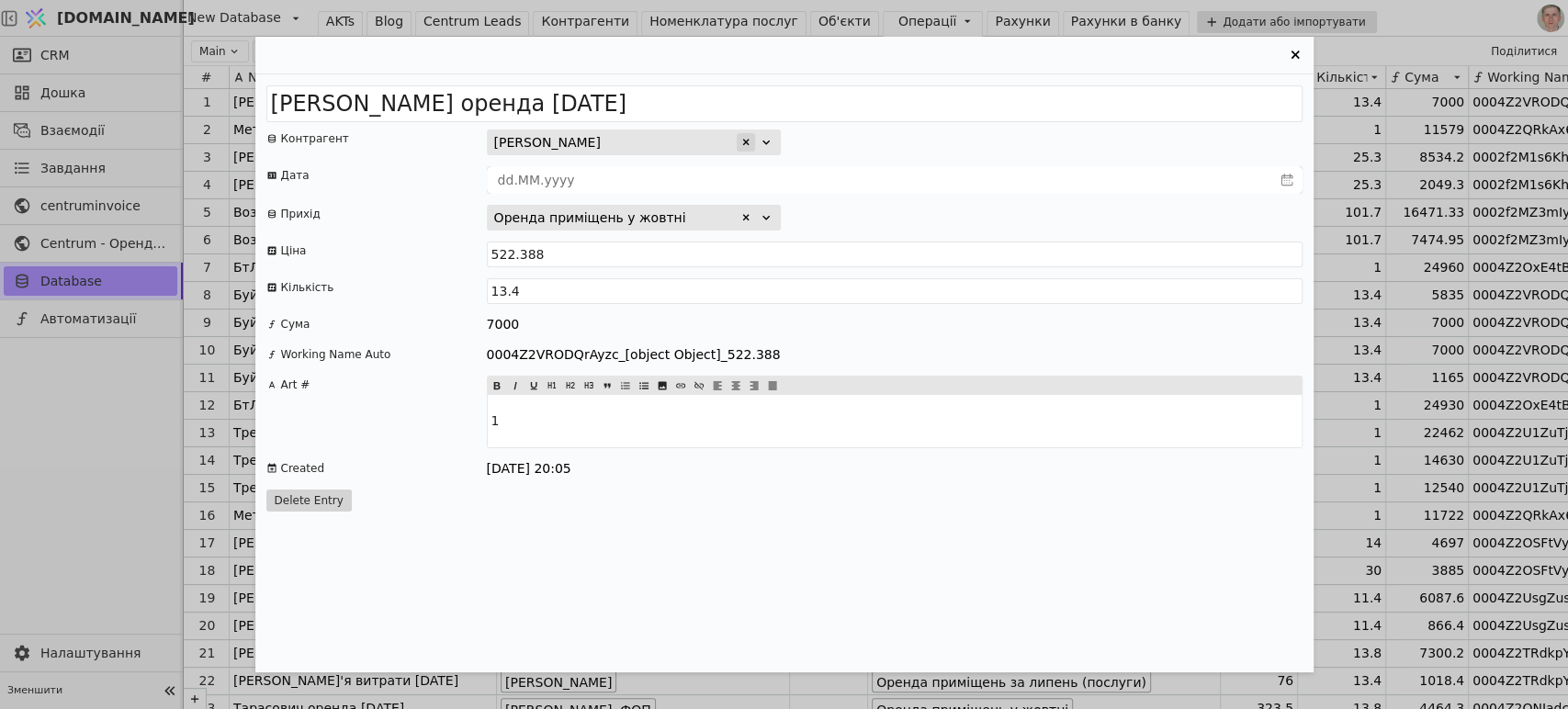
click at [742, 139] on icon "Entry Card" at bounding box center [745, 142] width 11 height 11
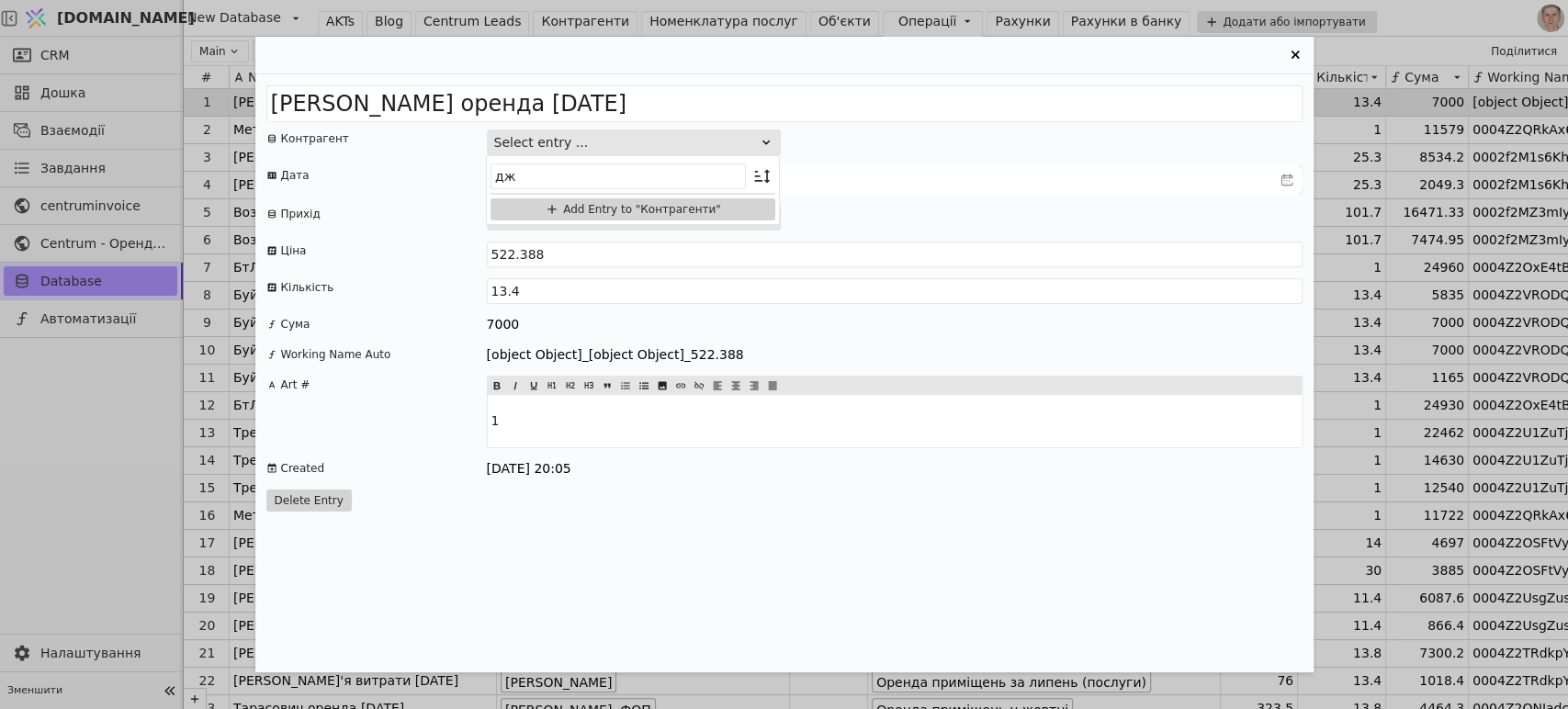
type input "д"
type input "Ж"
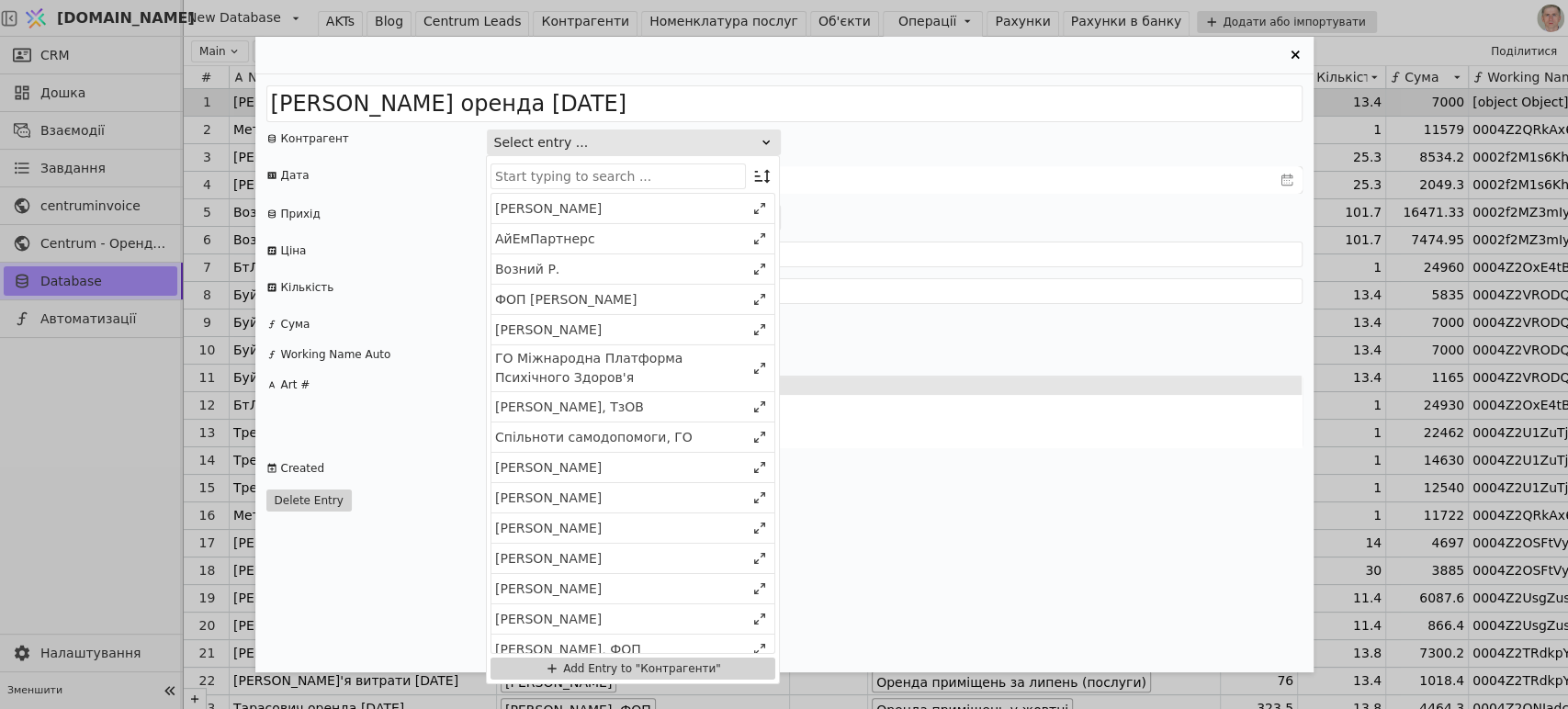
type input "д"
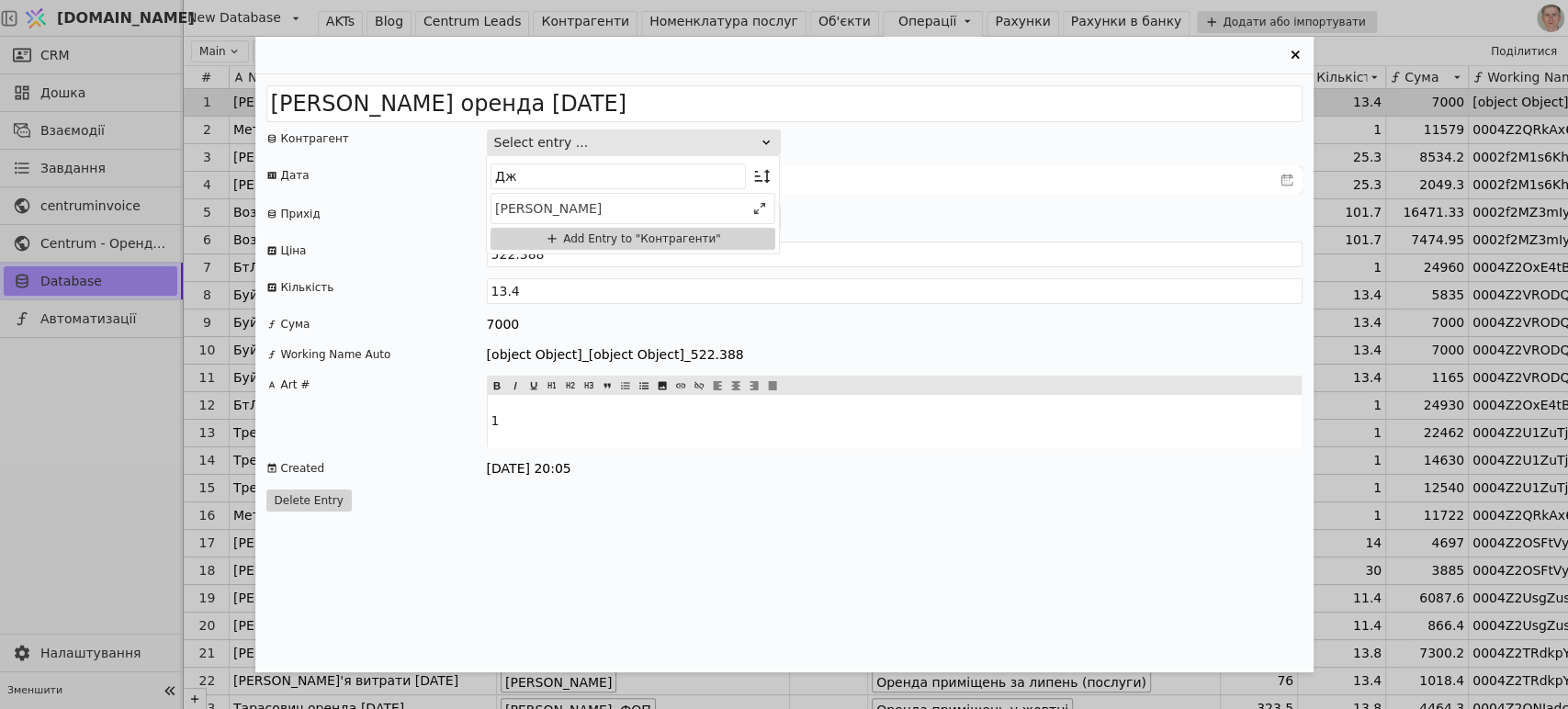
type input "Дж"
click at [618, 204] on div "Джафарова Сабіна" at bounding box center [620, 208] width 250 height 20
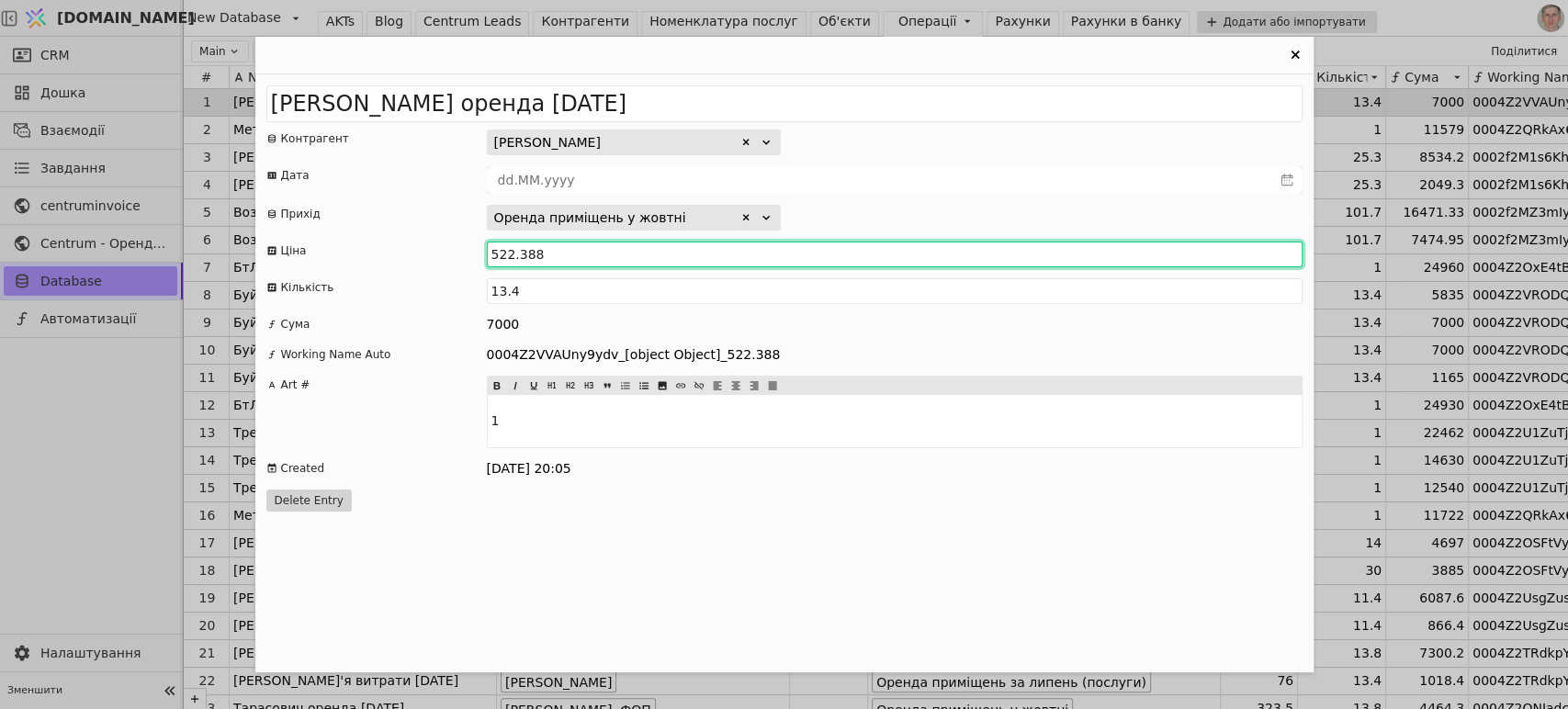
drag, startPoint x: 514, startPoint y: 243, endPoint x: 477, endPoint y: 245, distance: 37.1
click at [478, 245] on div "Ціна 522.388" at bounding box center [784, 254] width 1037 height 25
drag, startPoint x: 521, startPoint y: 248, endPoint x: 632, endPoint y: 253, distance: 111.1
click at [615, 259] on input "357.388" at bounding box center [894, 254] width 816 height 25
type input "357"
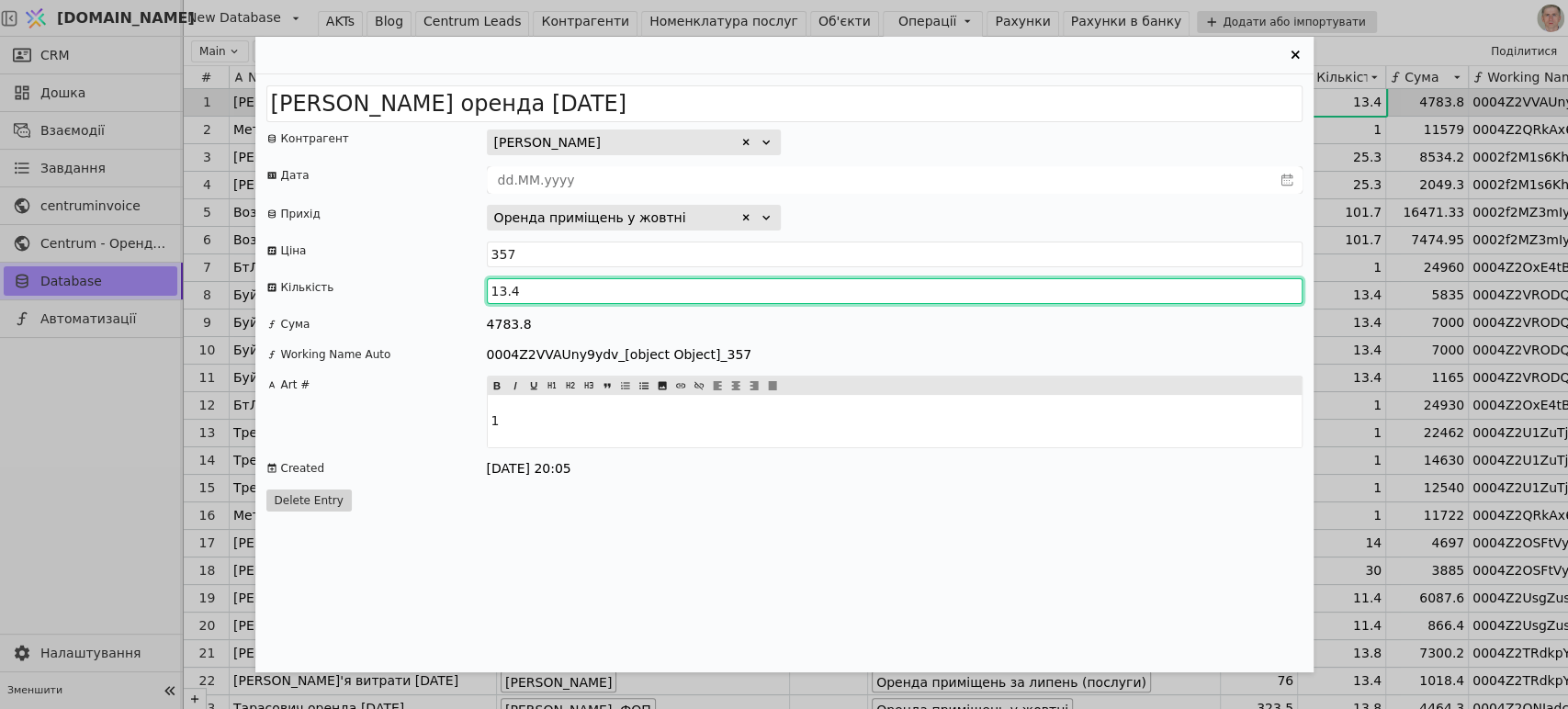
drag, startPoint x: 545, startPoint y: 287, endPoint x: 458, endPoint y: 301, distance: 88.1
click at [433, 297] on div "Кількість 13.4" at bounding box center [784, 291] width 1037 height 25
type input "16"
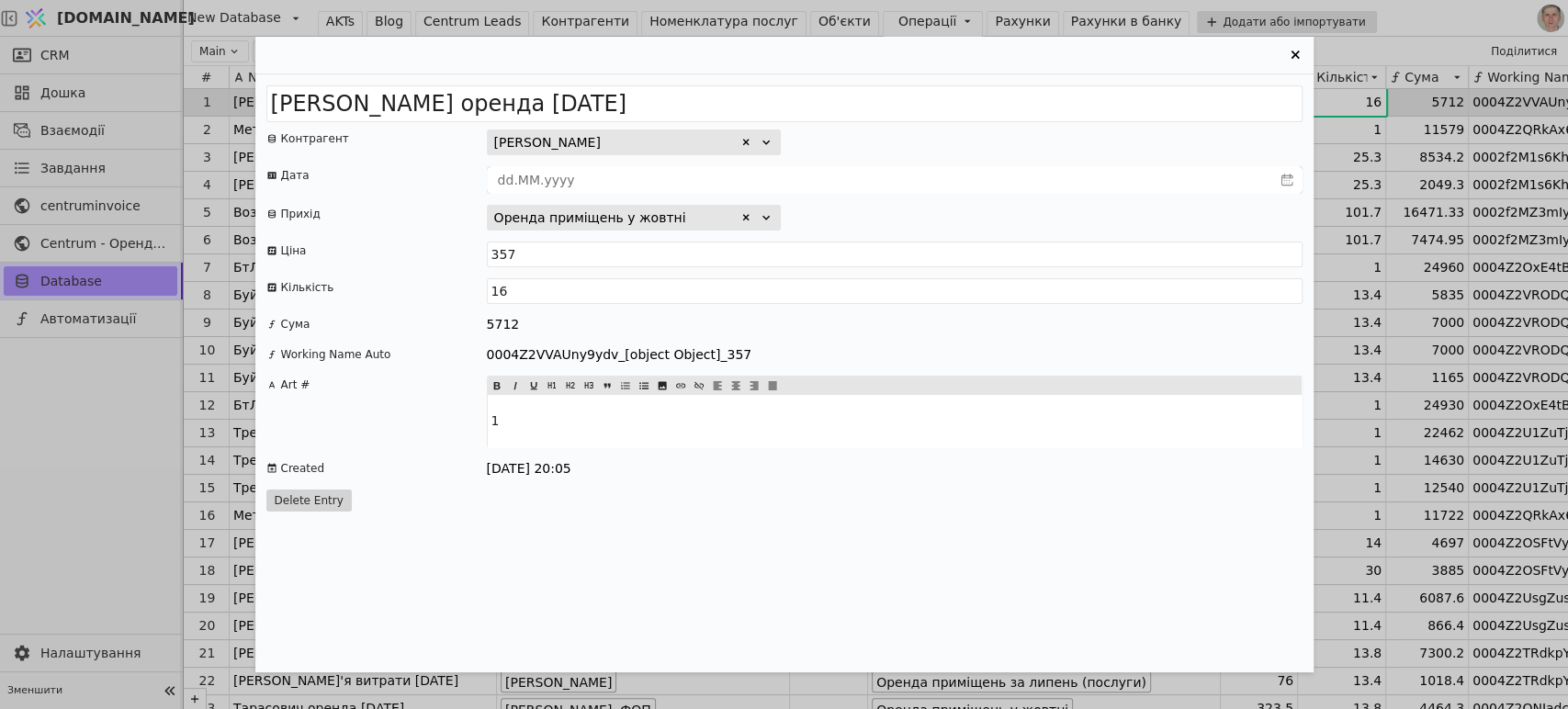
click at [451, 251] on div "Ціна" at bounding box center [377, 254] width 221 height 25
click at [1290, 50] on icon "Entry Card" at bounding box center [1295, 55] width 22 height 22
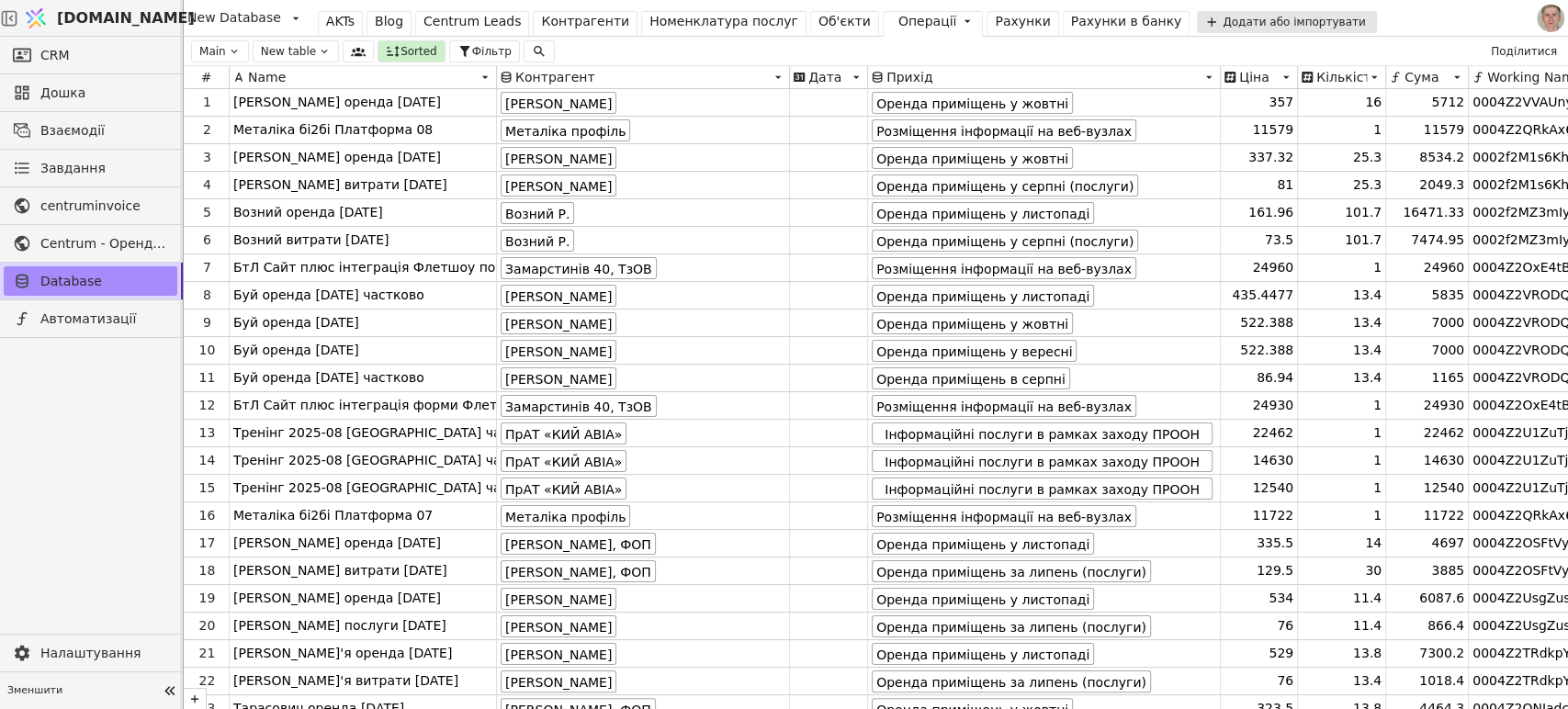
click at [823, 19] on div "Об'єкти" at bounding box center [844, 22] width 52 height 20
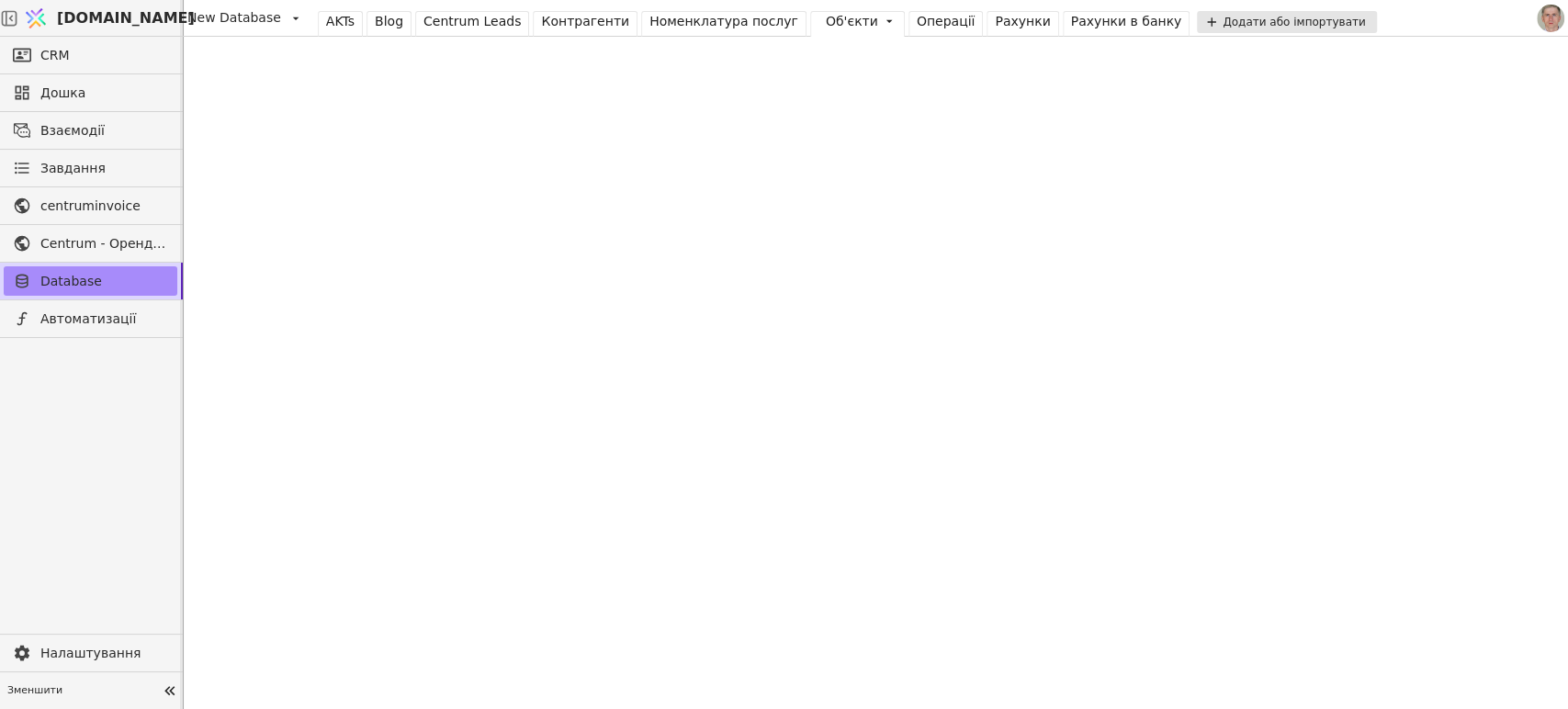
click at [917, 21] on div "Операції" at bounding box center [946, 22] width 59 height 20
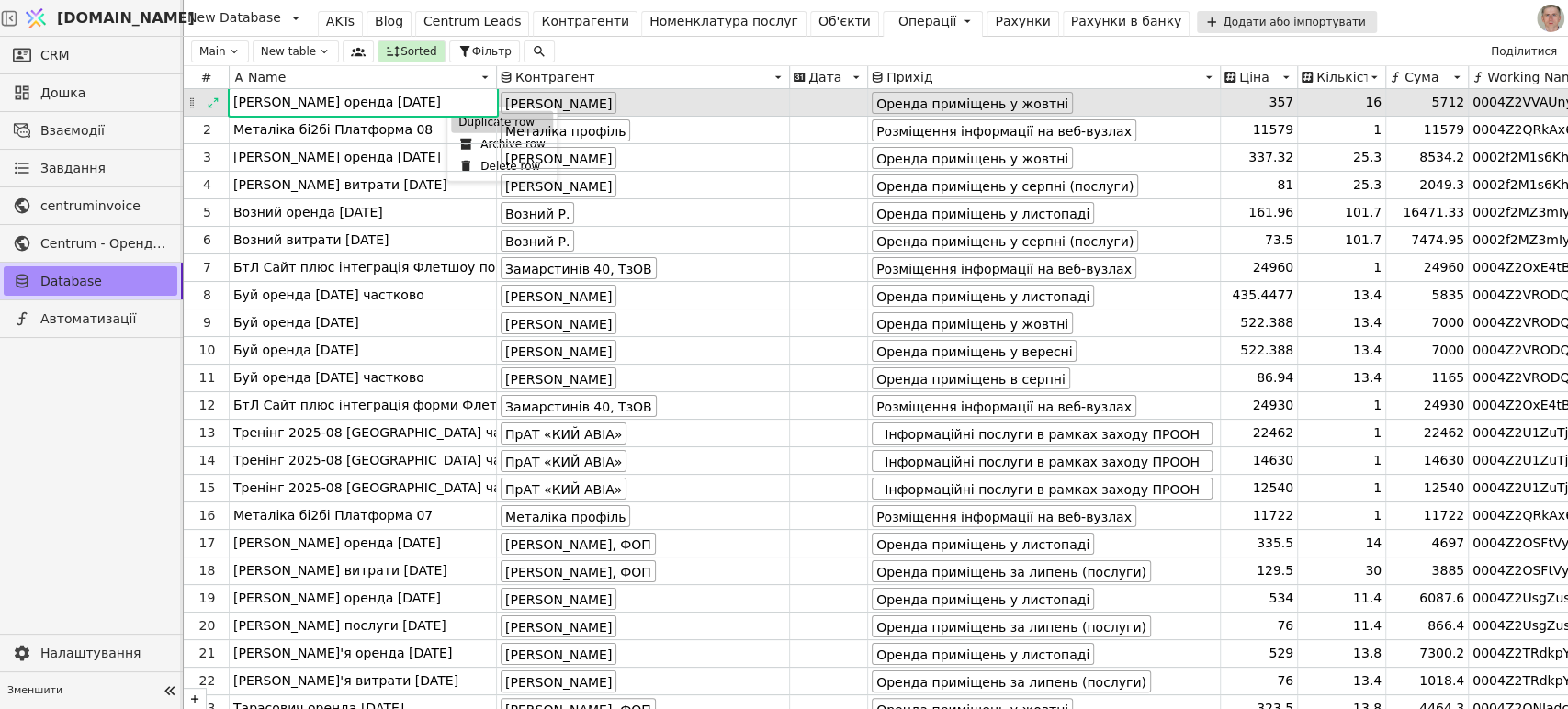
click at [475, 123] on div "Duplicate row" at bounding box center [502, 122] width 102 height 22
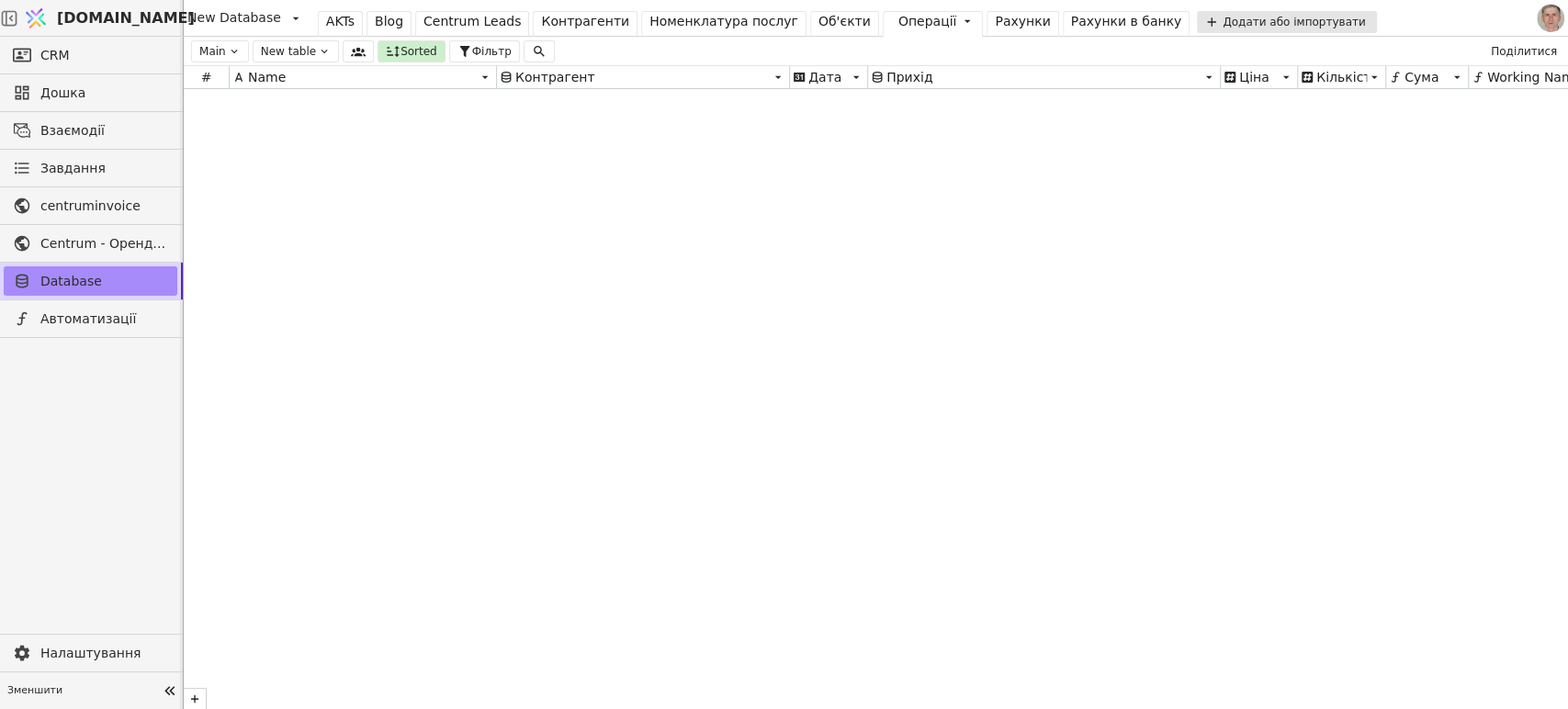
scroll to position [24175, 0]
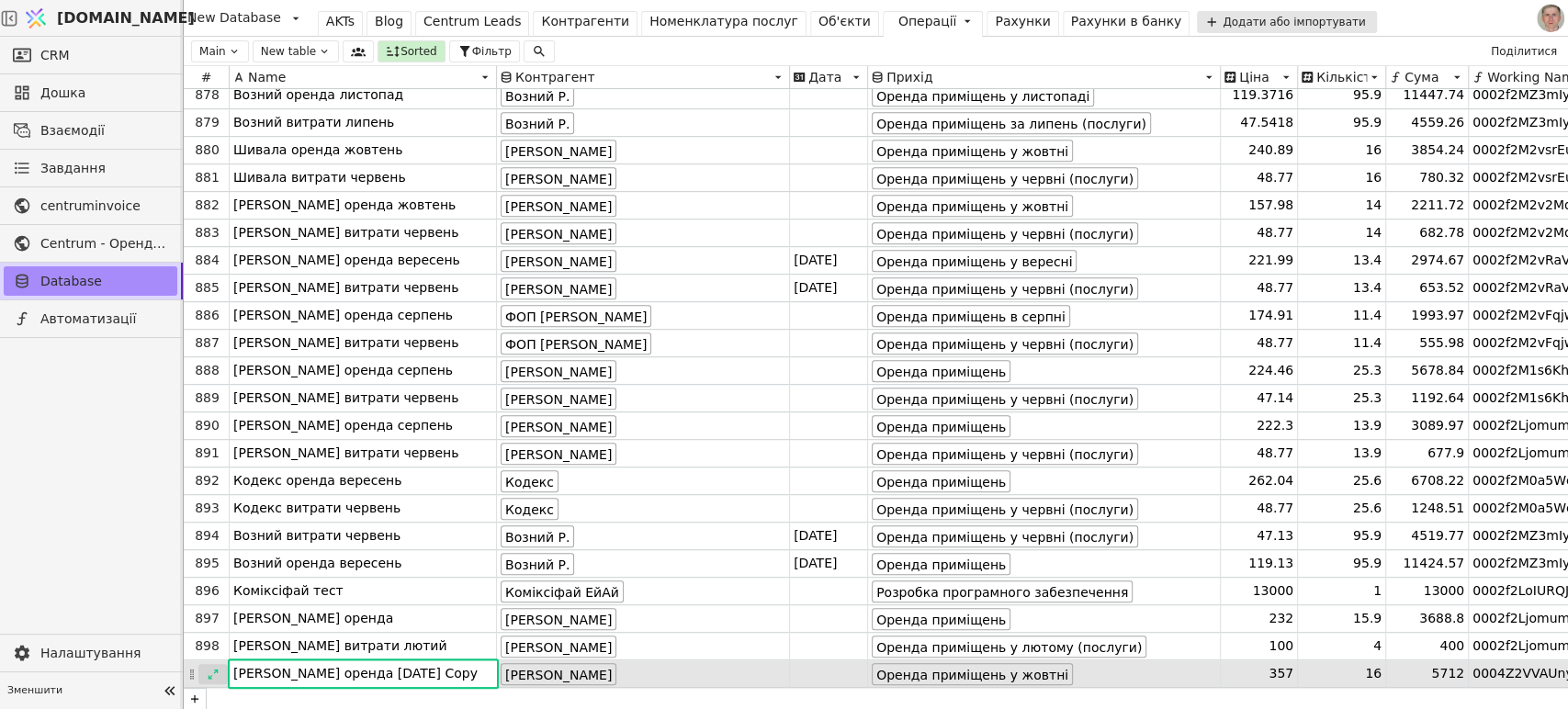
click at [204, 672] on div at bounding box center [213, 674] width 29 height 21
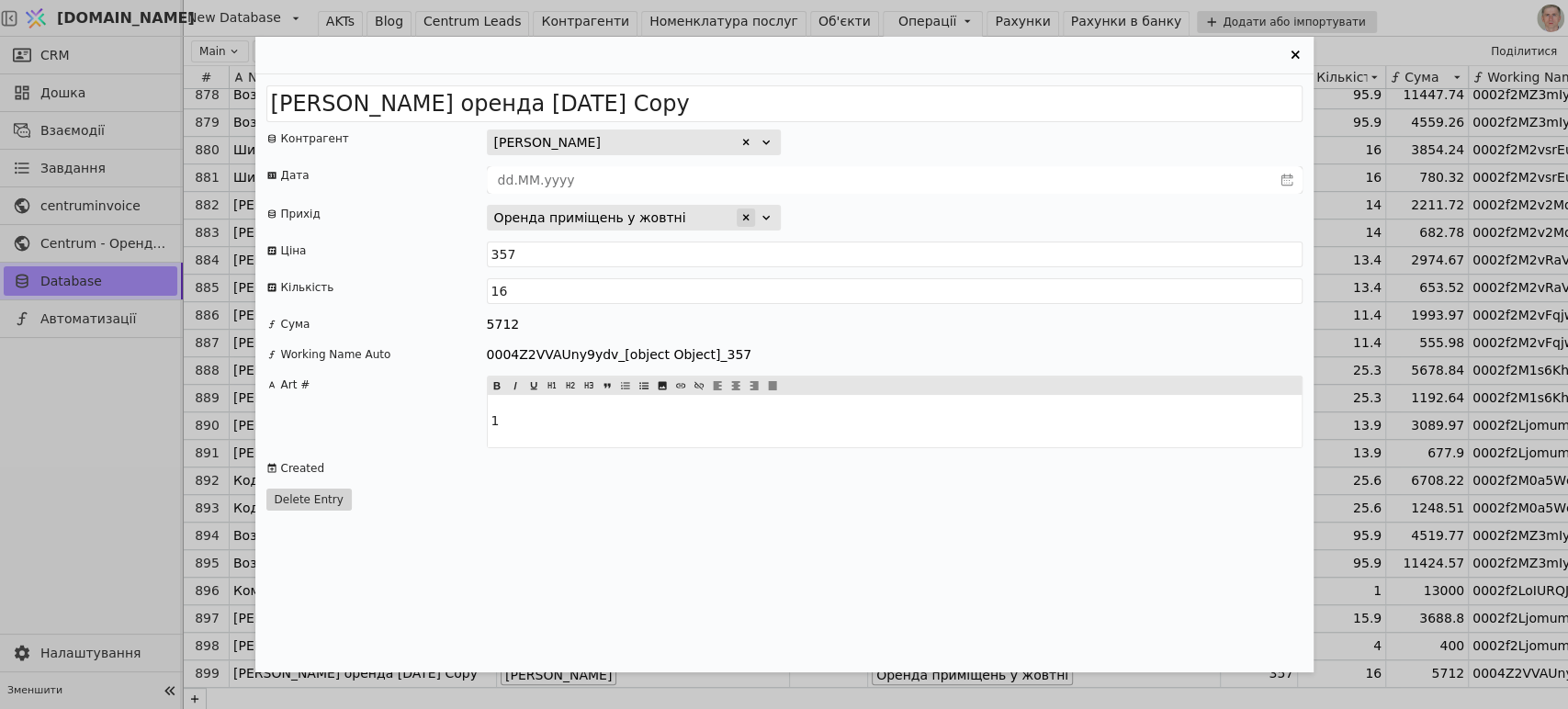
click at [746, 210] on div "Entry Card" at bounding box center [745, 218] width 19 height 19
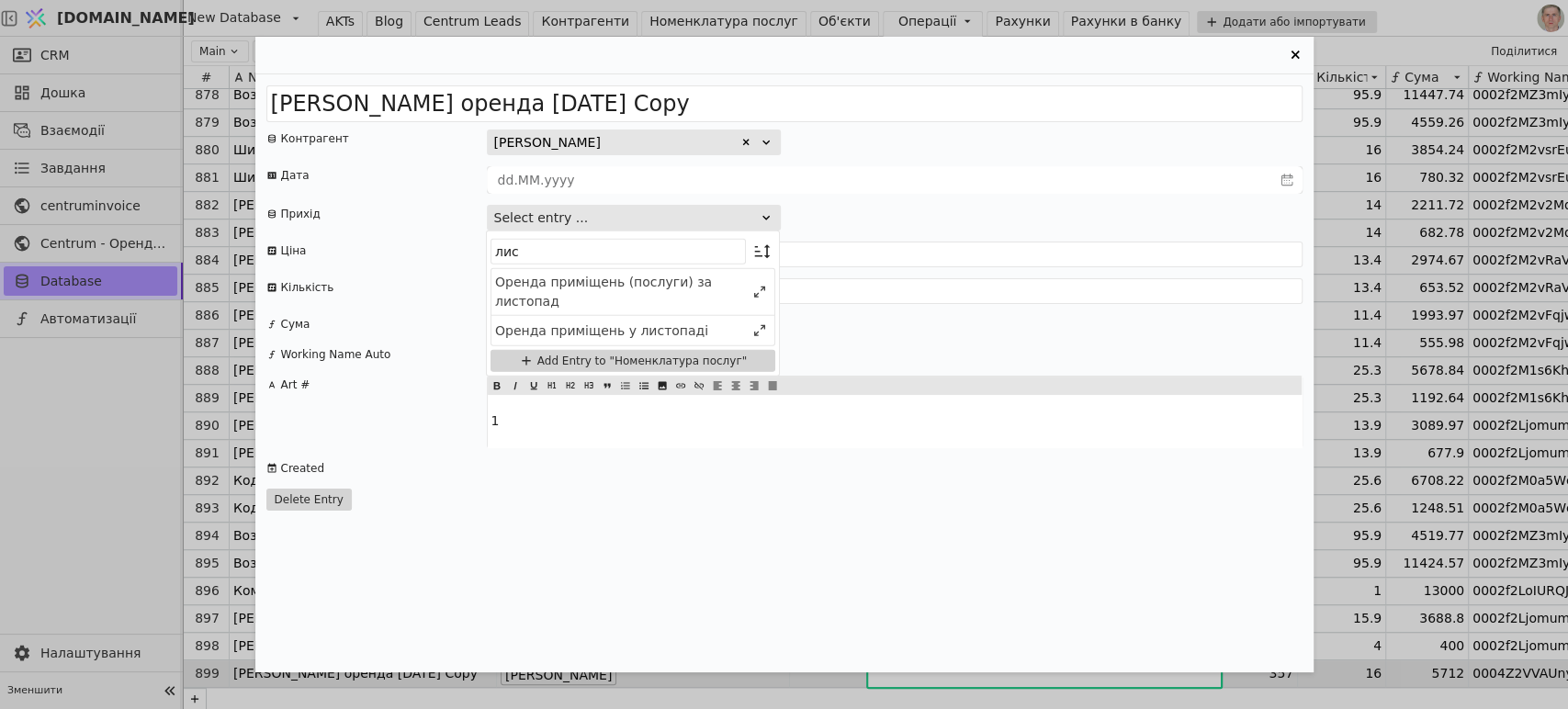
type input "лис"
click at [598, 321] on div "Оренда приміщень у листопаді" at bounding box center [620, 330] width 250 height 20
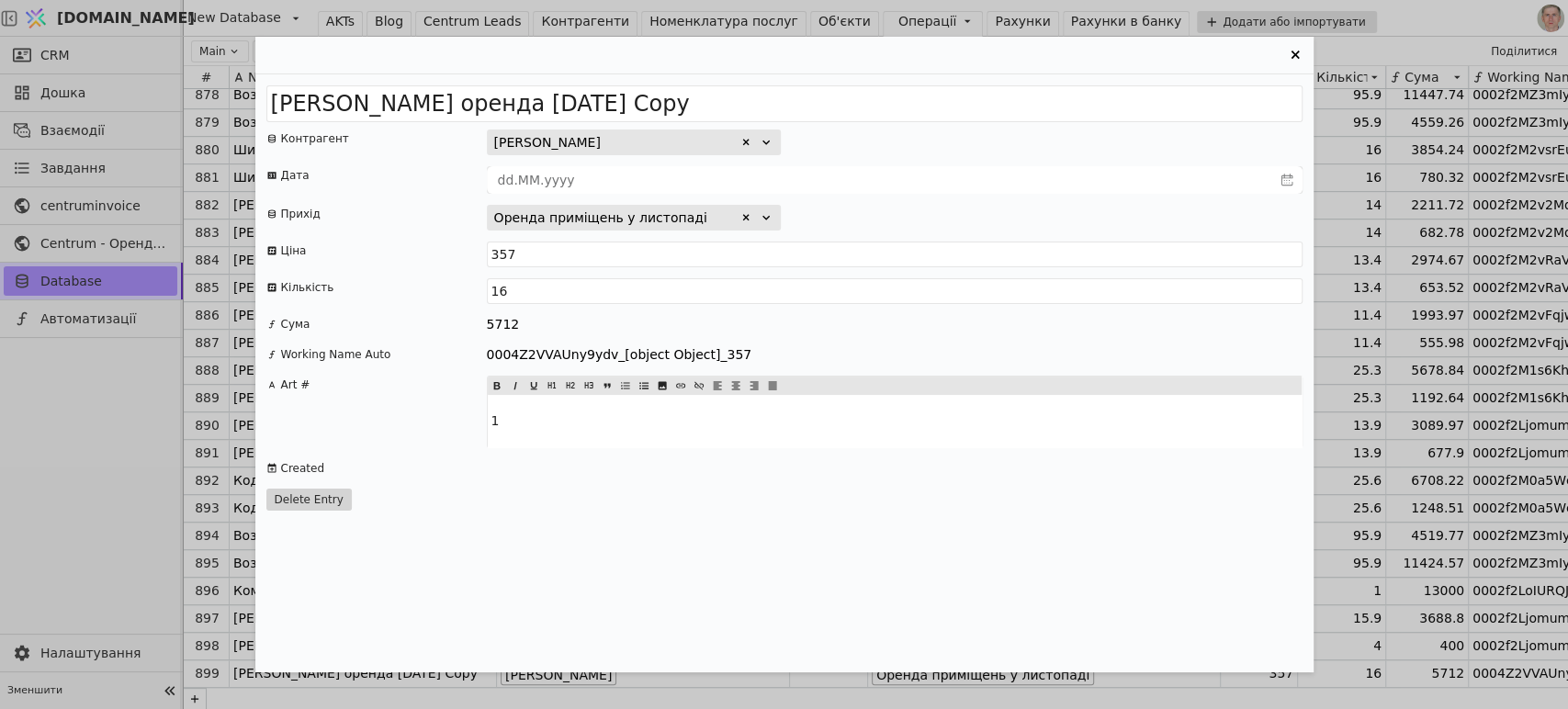
click at [1293, 51] on icon "Entry Card" at bounding box center [1295, 55] width 22 height 22
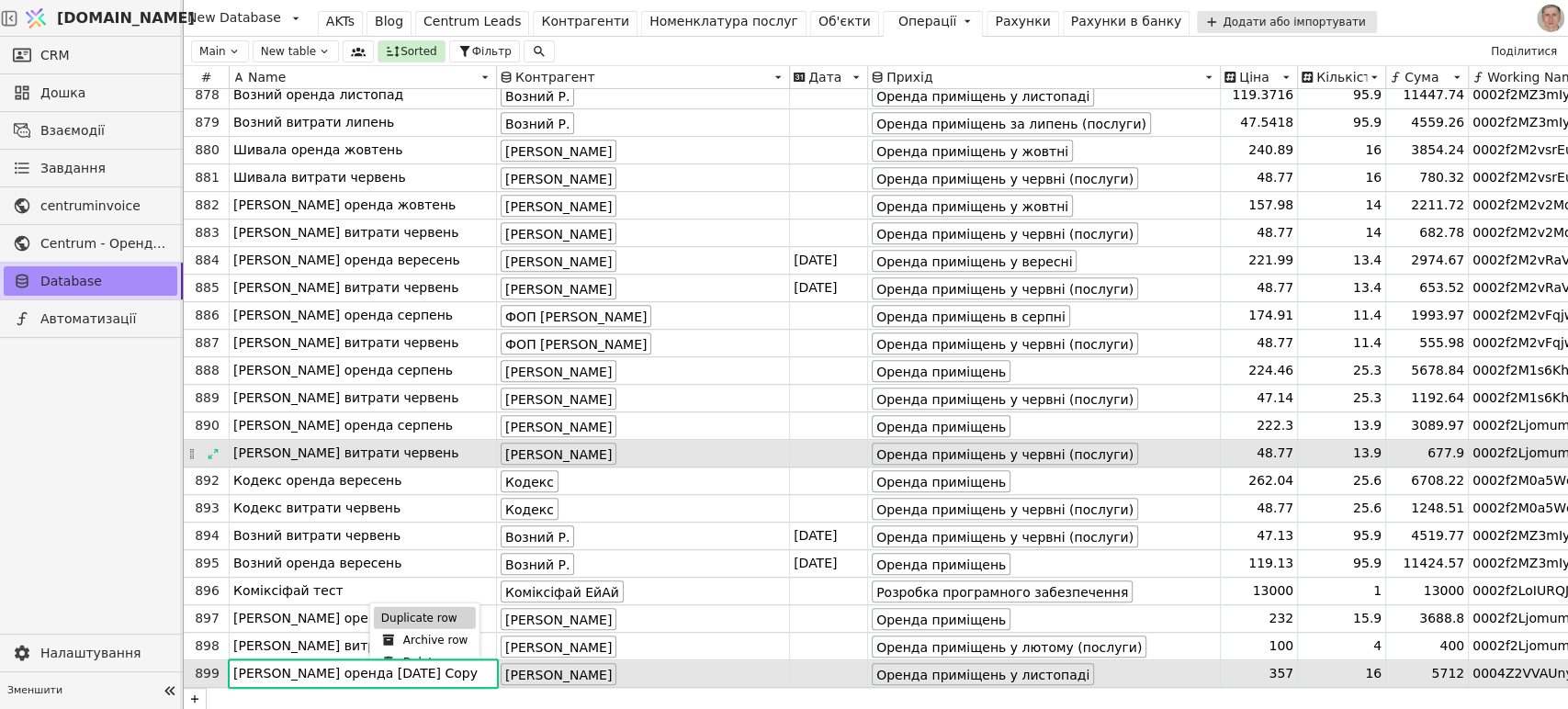
drag, startPoint x: 412, startPoint y: 614, endPoint x: 444, endPoint y: 453, distance: 164.1
click at [412, 613] on div "Duplicate row" at bounding box center [425, 617] width 102 height 22
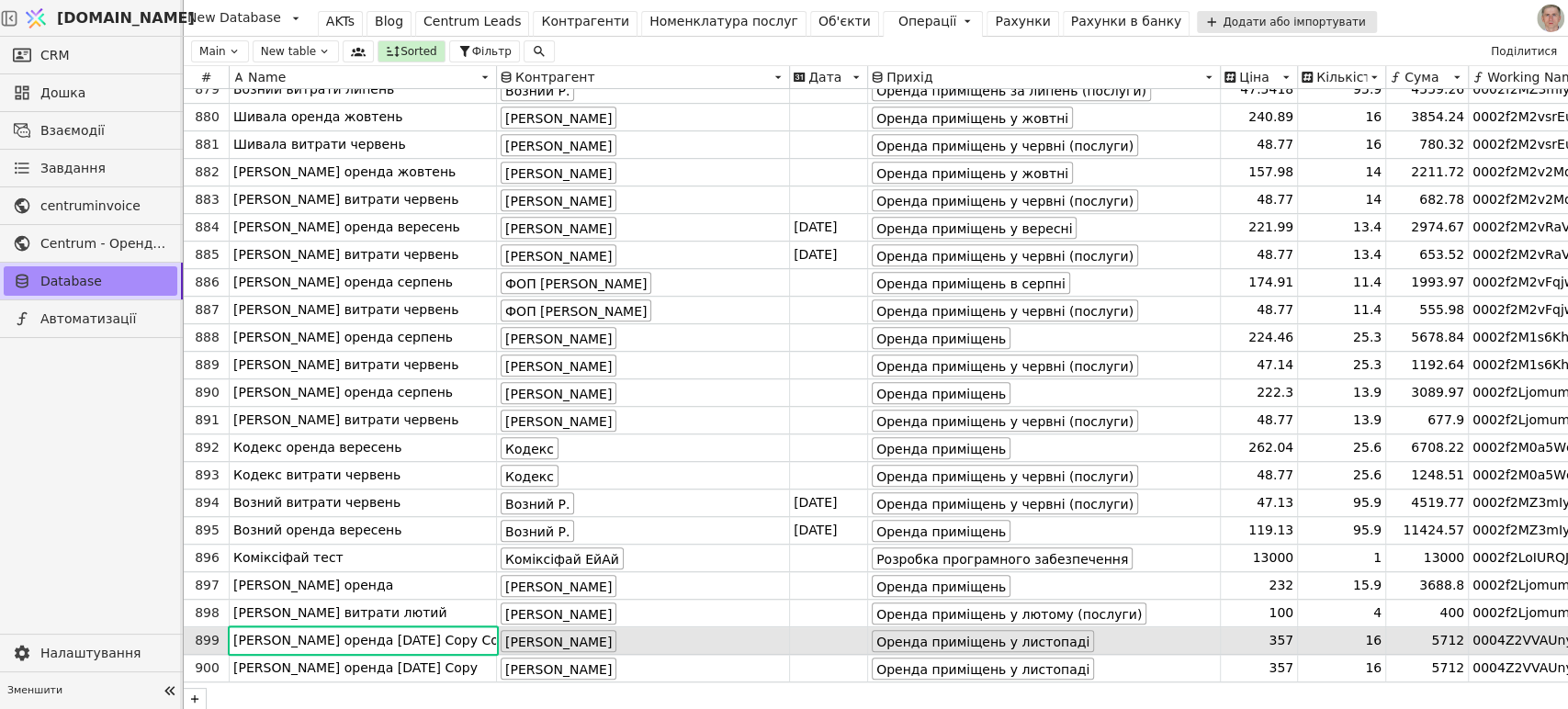
scroll to position [24223, 0]
click at [205, 632] on div at bounding box center [213, 641] width 29 height 21
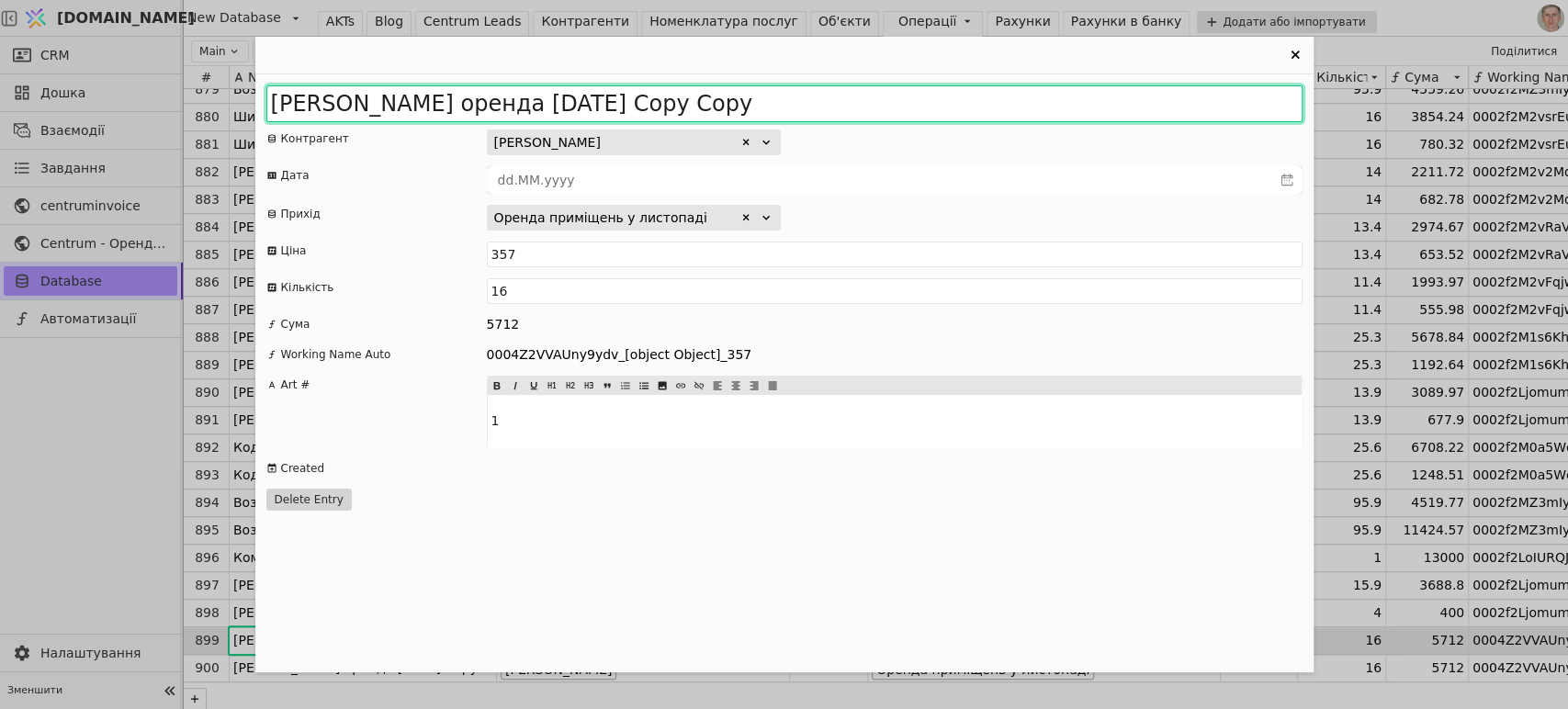
drag, startPoint x: 492, startPoint y: 100, endPoint x: 1197, endPoint y: 86, distance: 705.1
click at [1154, 89] on input "Сабіна оренда 2025 жовтень Copy Copy" at bounding box center [784, 103] width 1037 height 36
type input "Сабіна оренда 2025 грудень"
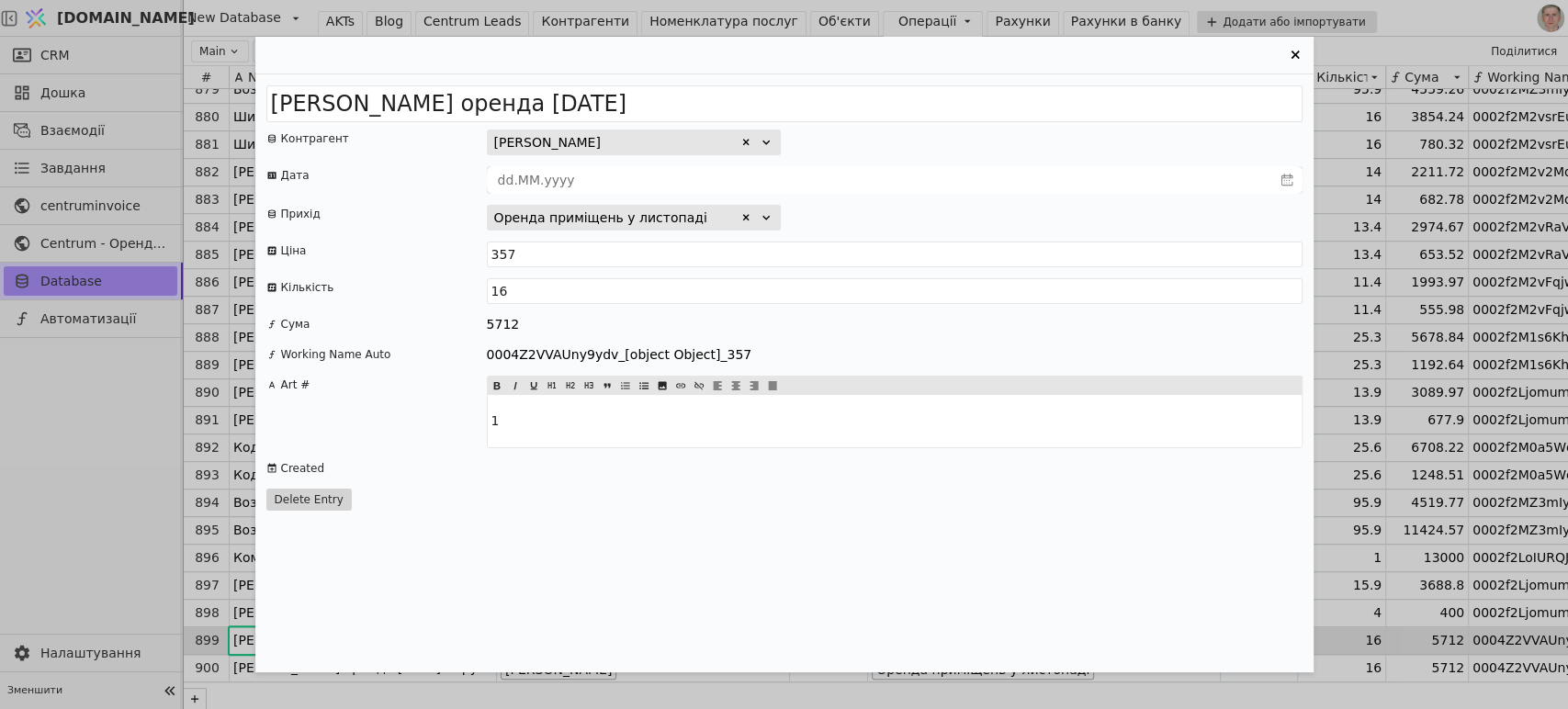
click at [678, 218] on div "Оренда приміщень у листопаді" at bounding box center [600, 219] width 213 height 20
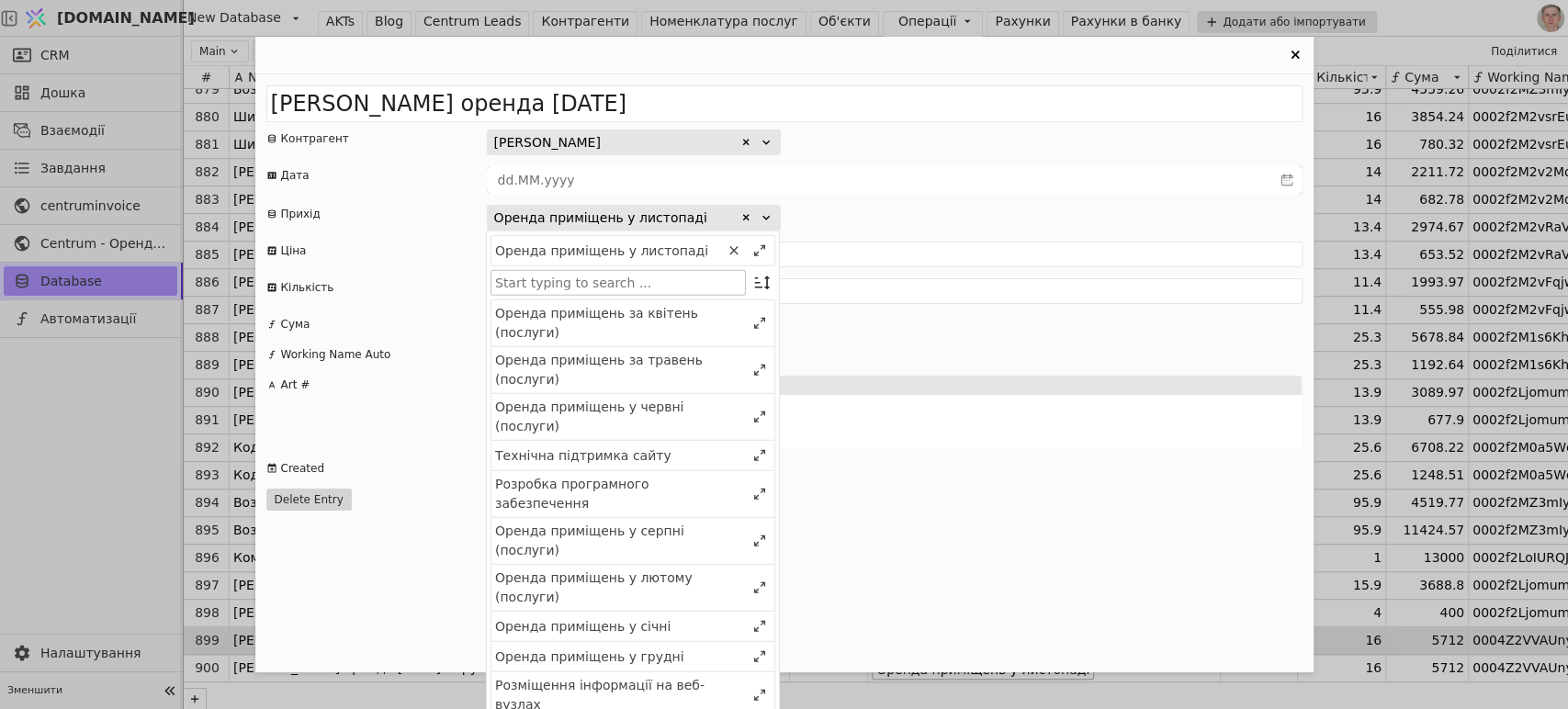
click at [651, 279] on input "Entry Card" at bounding box center [618, 282] width 255 height 25
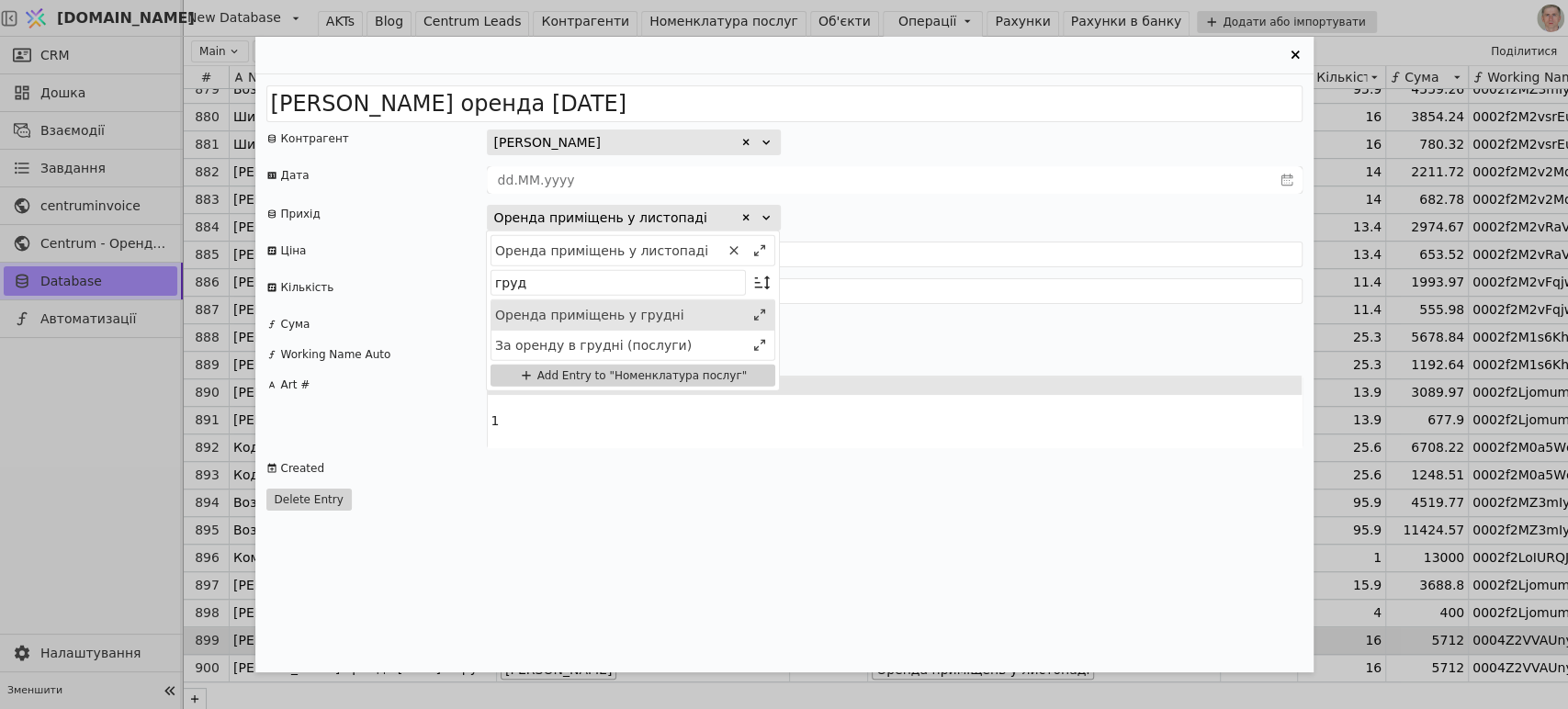
type input "груд"
drag, startPoint x: 710, startPoint y: 311, endPoint x: 820, endPoint y: 290, distance: 112.0
click at [710, 310] on div "Оренда приміщень у грудні" at bounding box center [620, 315] width 250 height 20
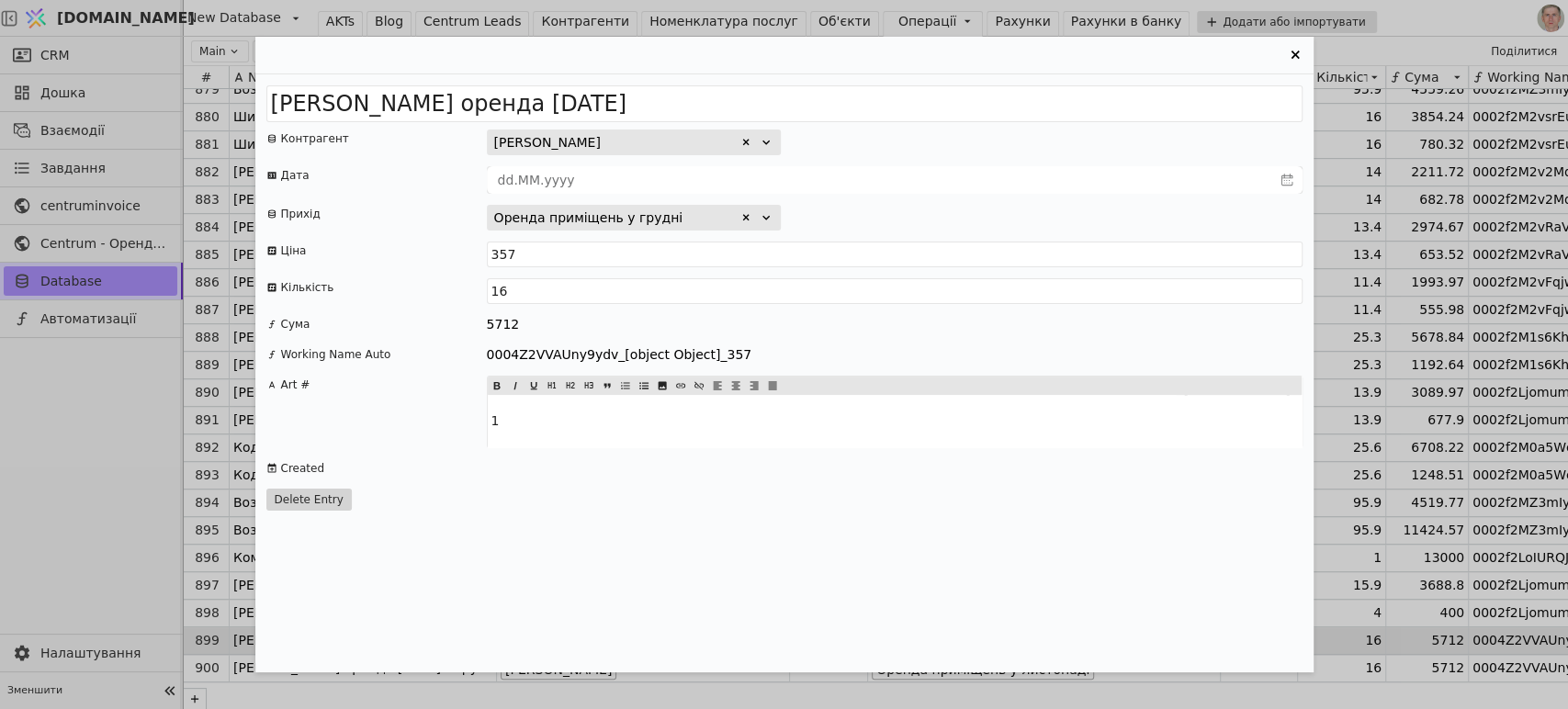
click at [1294, 49] on icon "Entry Card" at bounding box center [1295, 55] width 22 height 22
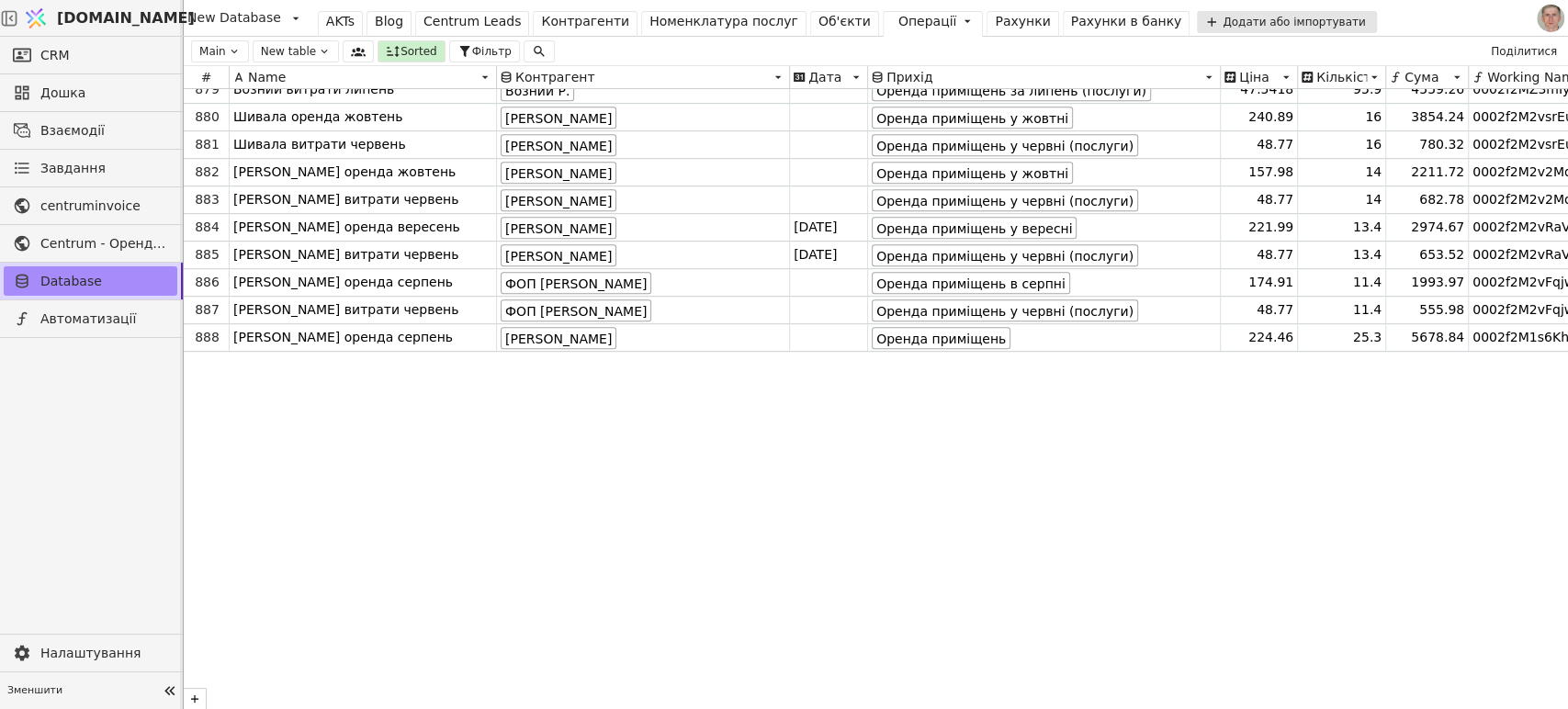
scroll to position [23815, 0]
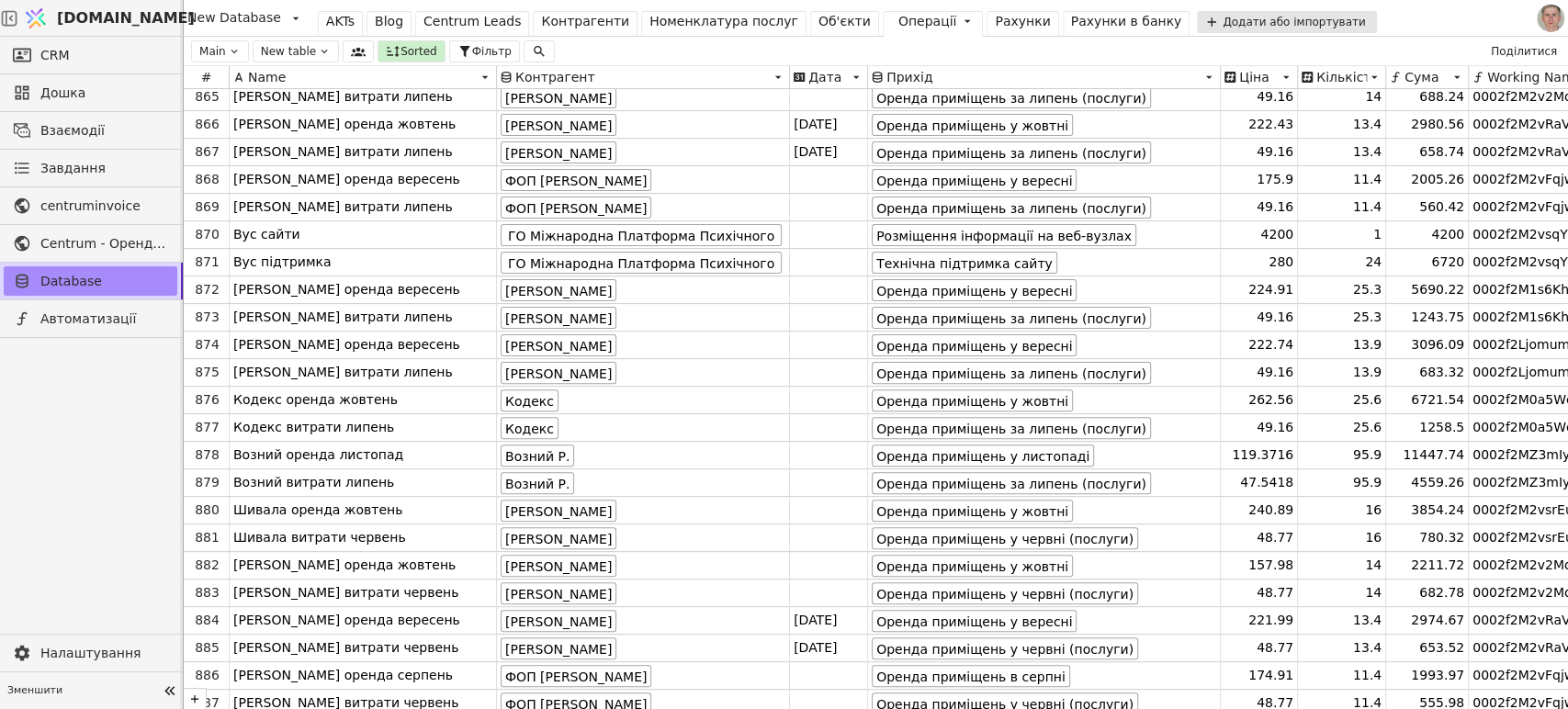
drag, startPoint x: 967, startPoint y: 23, endPoint x: 957, endPoint y: 31, distance: 12.8
click at [994, 22] on div "Рахунки" at bounding box center [1022, 22] width 55 height 20
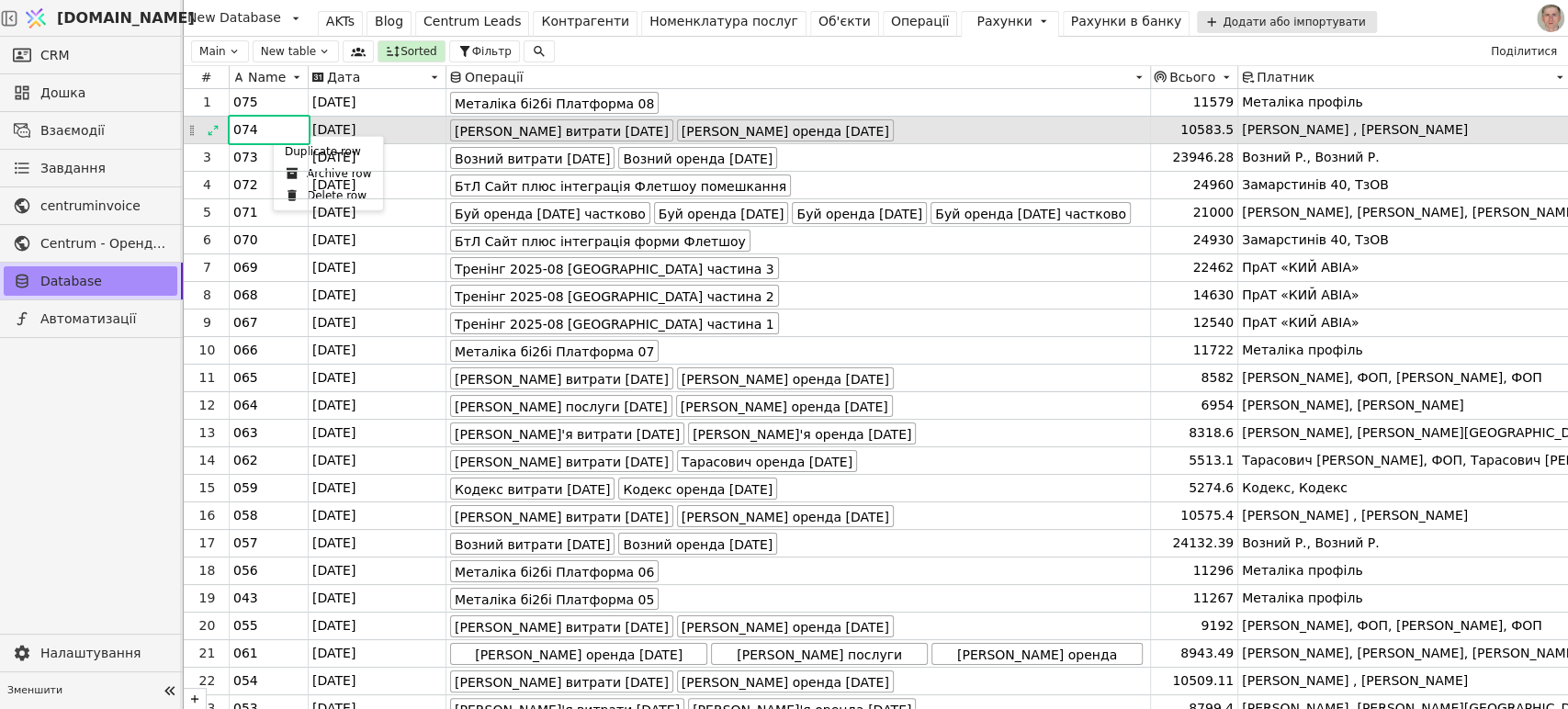
click at [286, 152] on div "Duplicate row" at bounding box center [329, 151] width 102 height 22
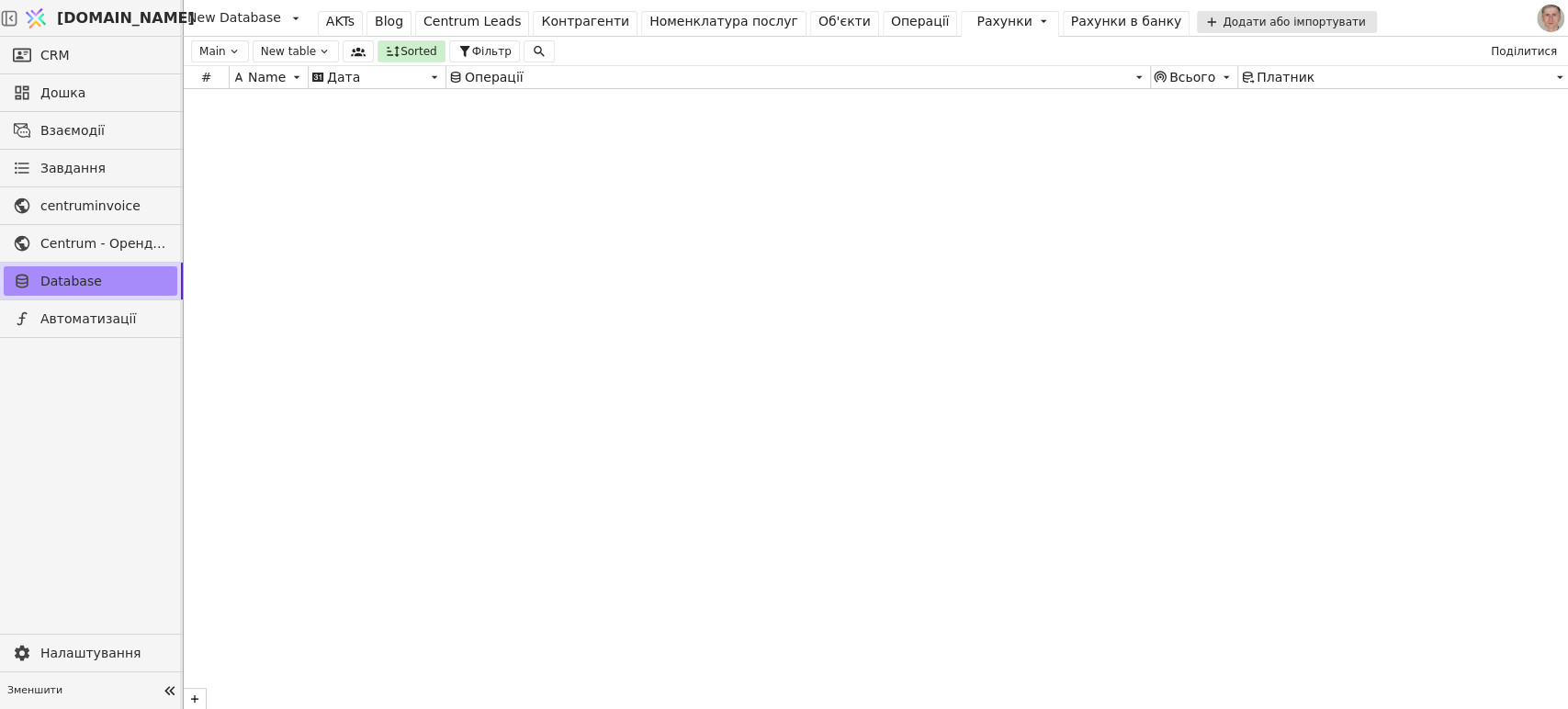
scroll to position [12849, 0]
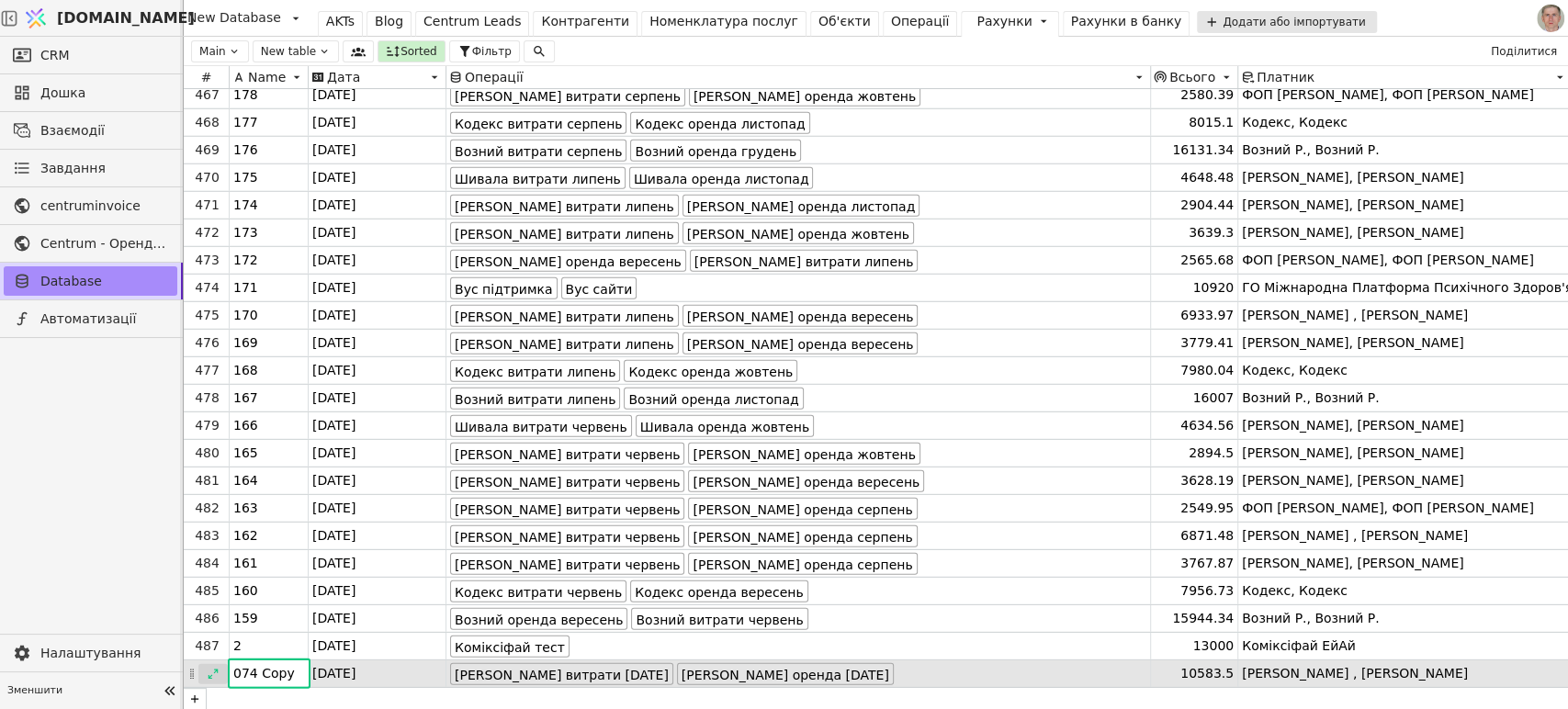
click at [213, 668] on icon at bounding box center [213, 674] width 13 height 13
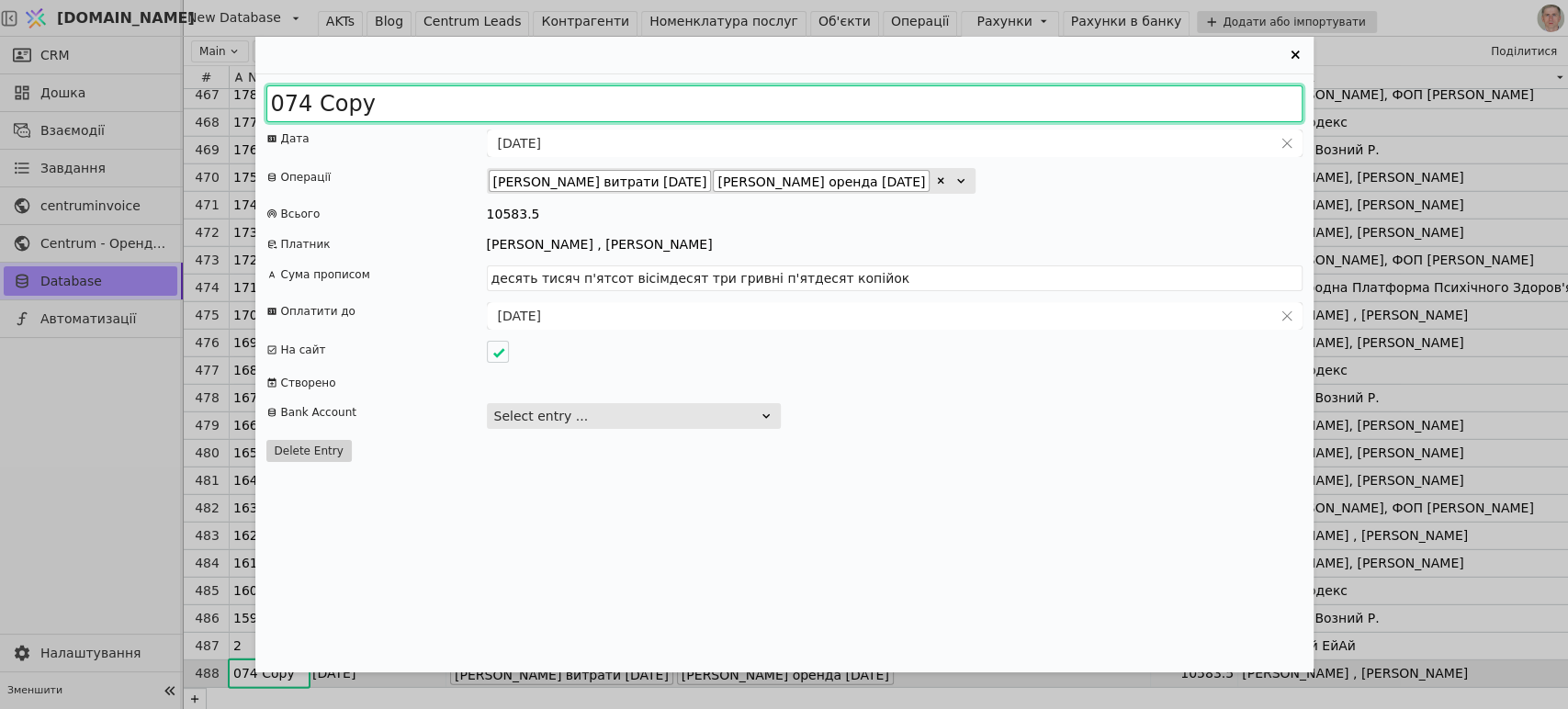
drag, startPoint x: 294, startPoint y: 107, endPoint x: 558, endPoint y: 113, distance: 264.1
click at [558, 113] on input "074 Copy" at bounding box center [784, 103] width 1037 height 36
type input "076"
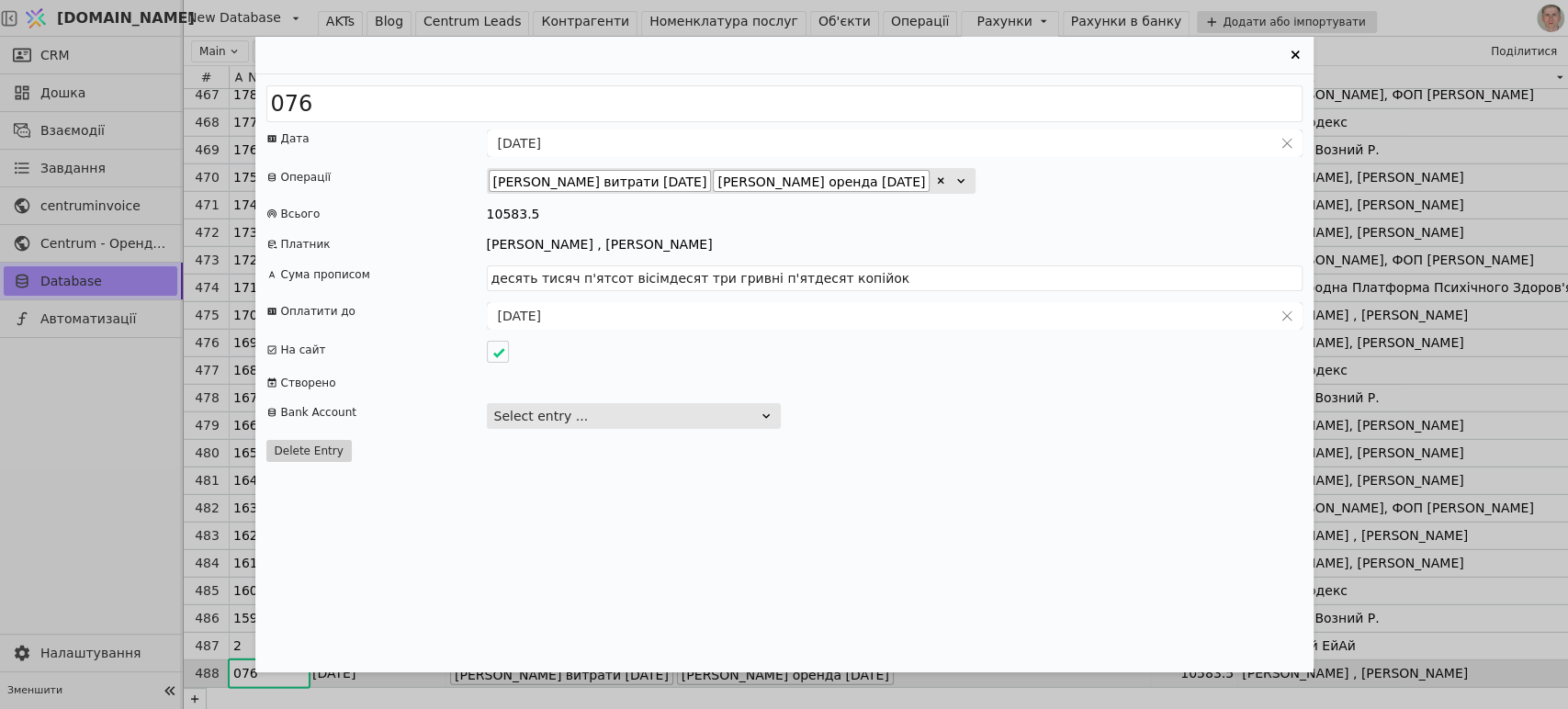
drag, startPoint x: 919, startPoint y: 175, endPoint x: 832, endPoint y: 211, distance: 94.2
click at [936, 176] on icon "Entry Card" at bounding box center [940, 180] width 11 height 11
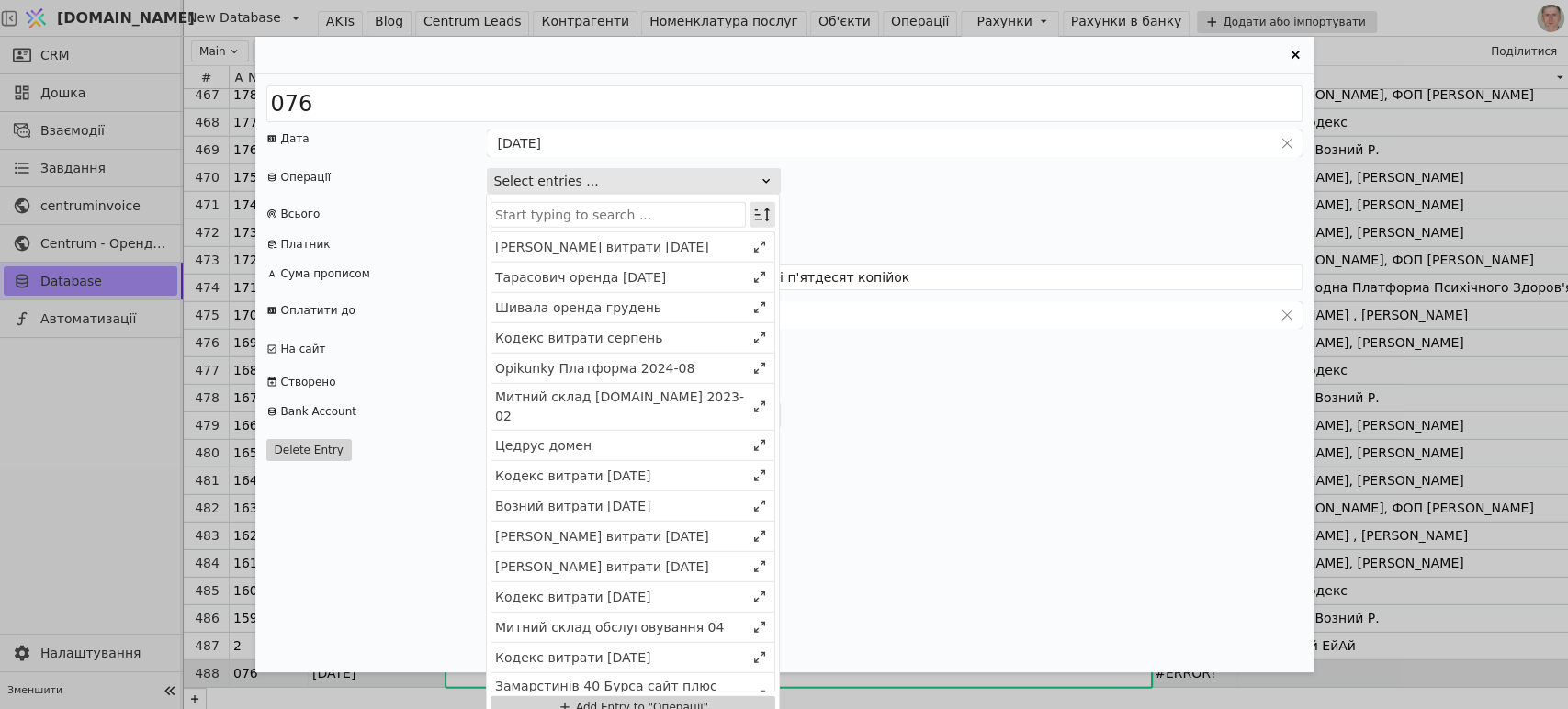
click at [755, 216] on icon "Entry Card" at bounding box center [762, 215] width 19 height 19
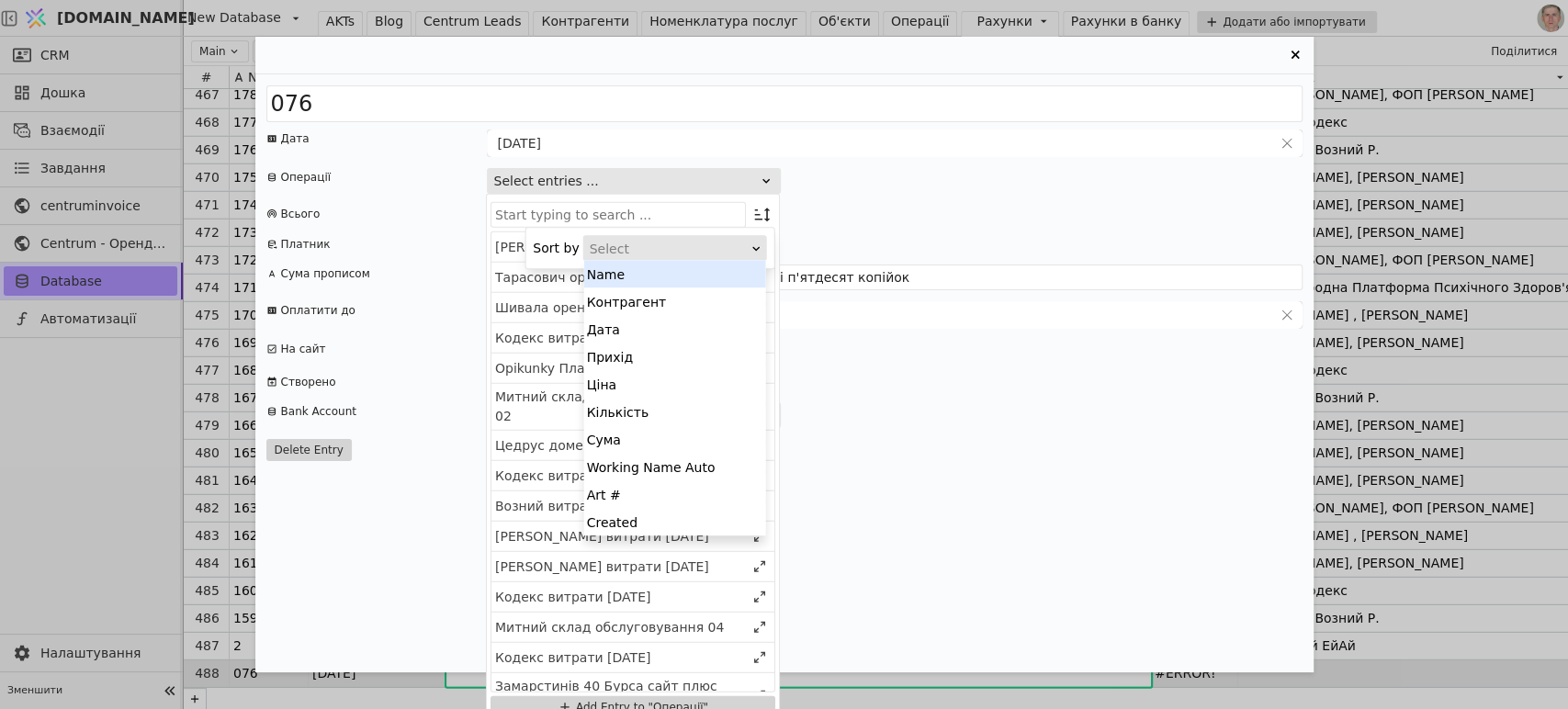
click at [726, 248] on div "Select" at bounding box center [669, 249] width 159 height 25
click at [685, 517] on div "Created" at bounding box center [675, 522] width 181 height 27
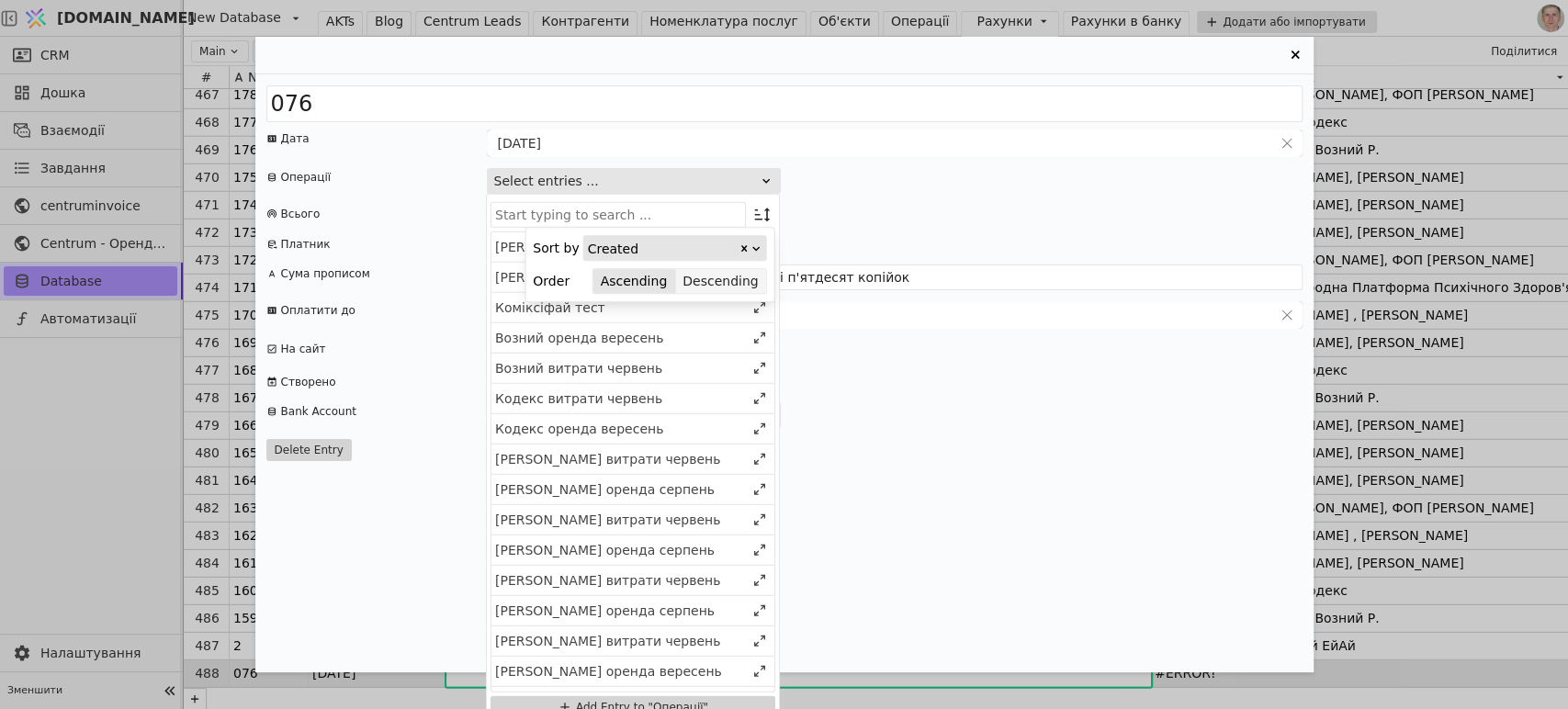
click at [722, 279] on button "Descending" at bounding box center [720, 281] width 90 height 25
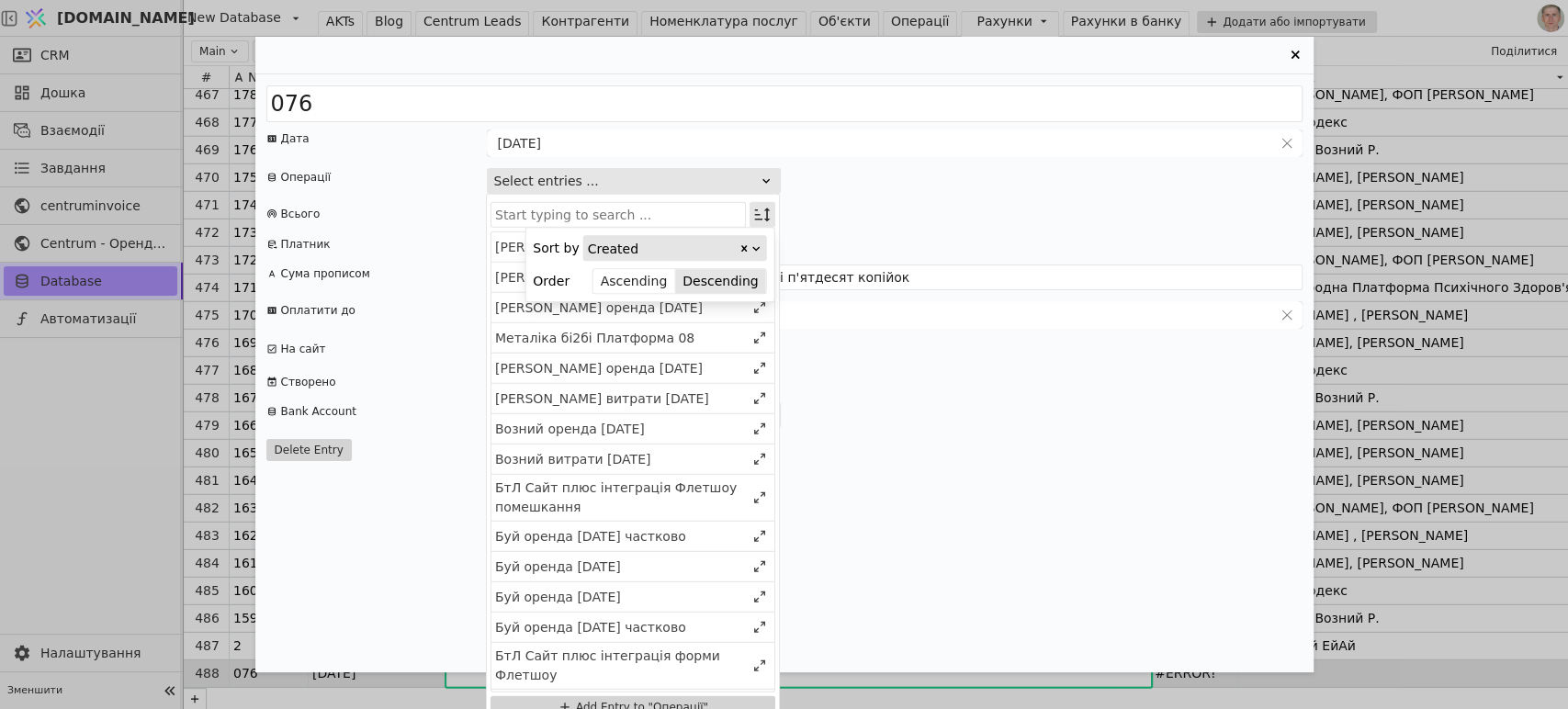
click at [760, 212] on icon "Entry Card" at bounding box center [762, 215] width 19 height 19
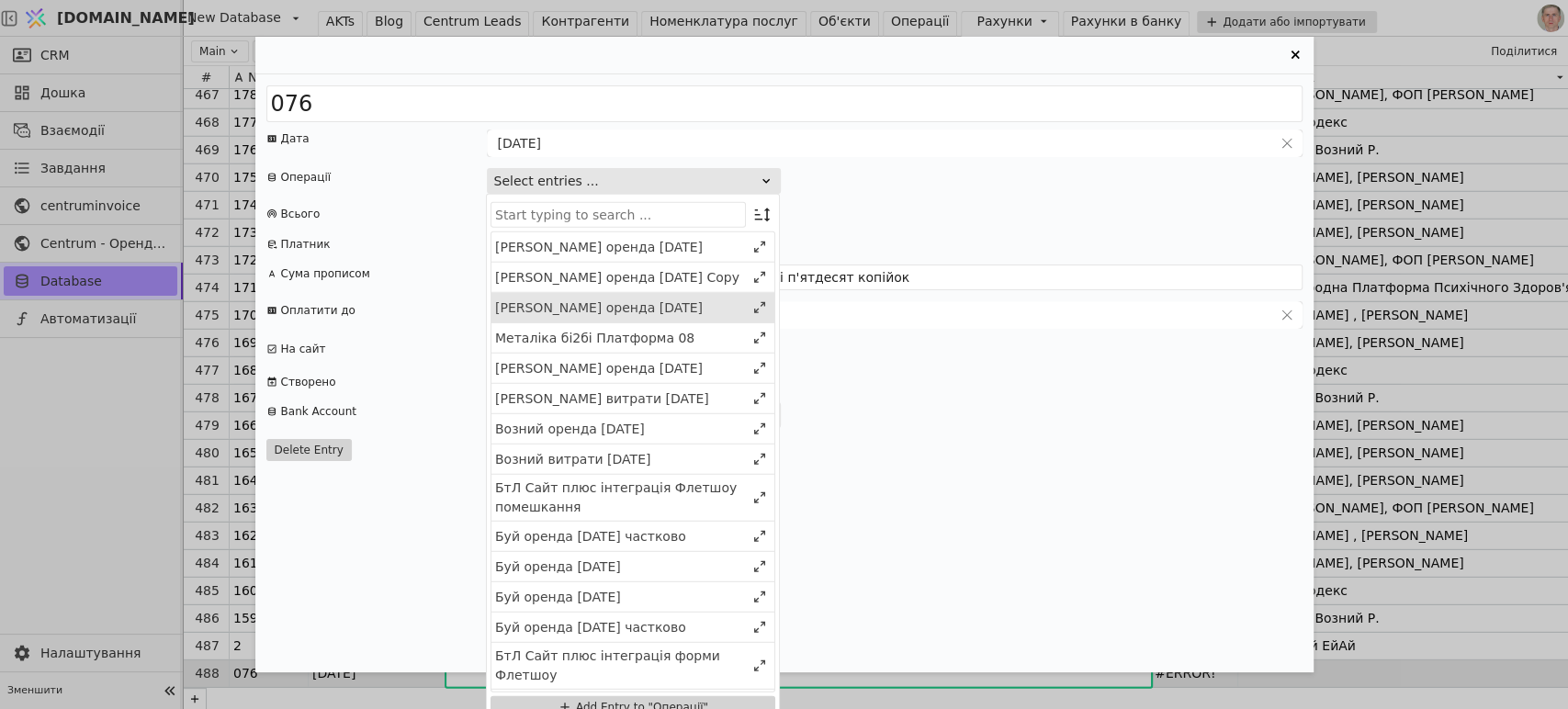
click at [633, 303] on div "Сабіна оренда 2025 жовтень" at bounding box center [620, 307] width 250 height 20
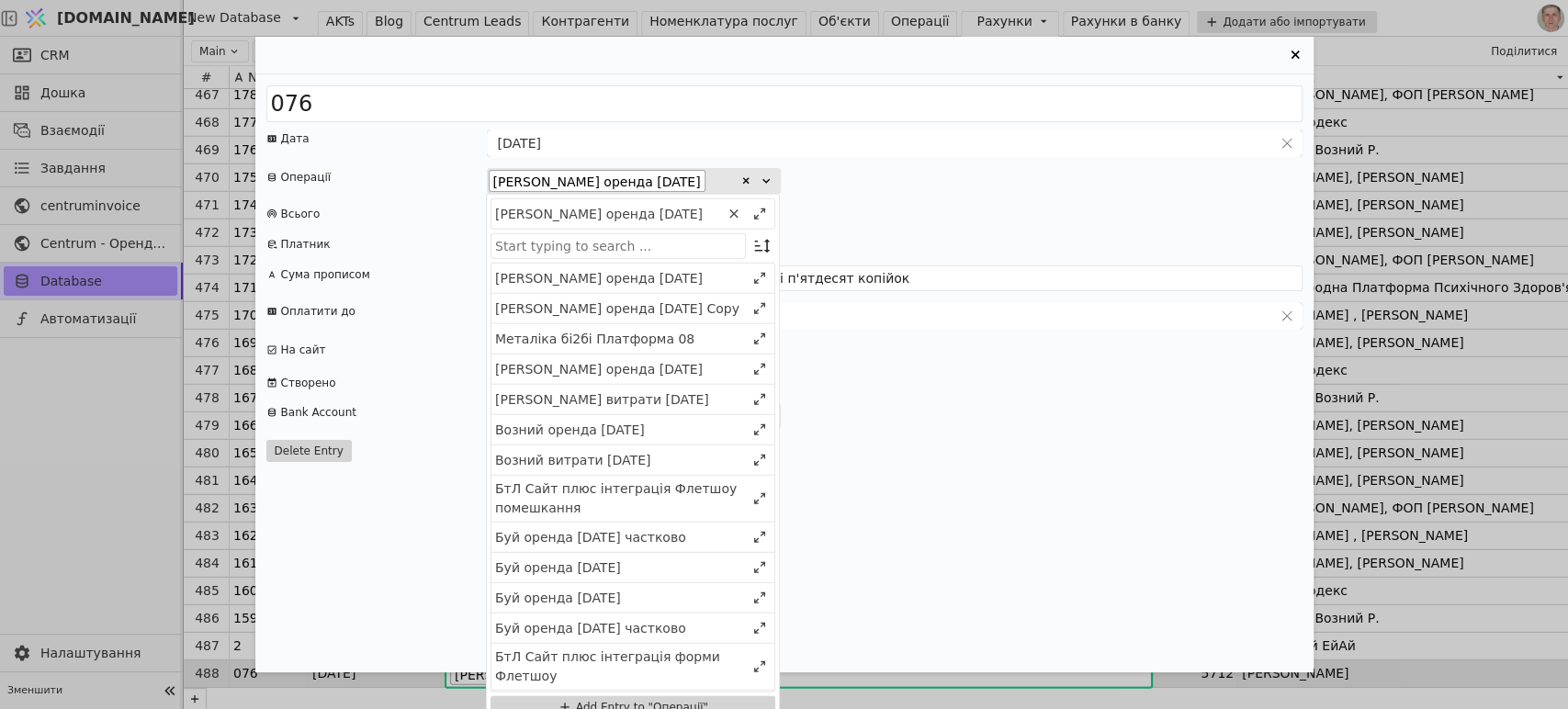
click at [633, 303] on div "Сабіна оренда 2025 жовтень Copy" at bounding box center [620, 308] width 250 height 20
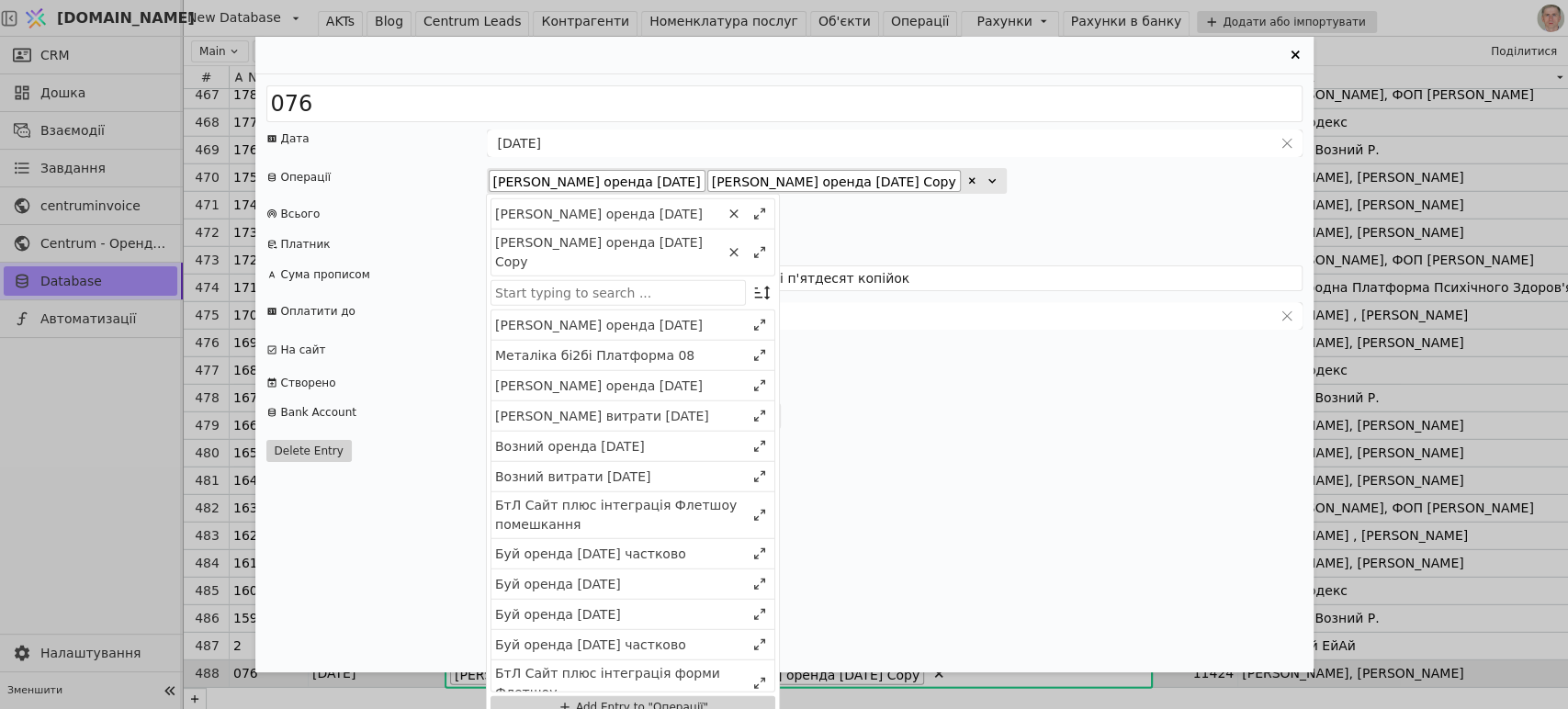
click at [633, 315] on div "Сабіна оренда 2025 грудень" at bounding box center [620, 325] width 250 height 20
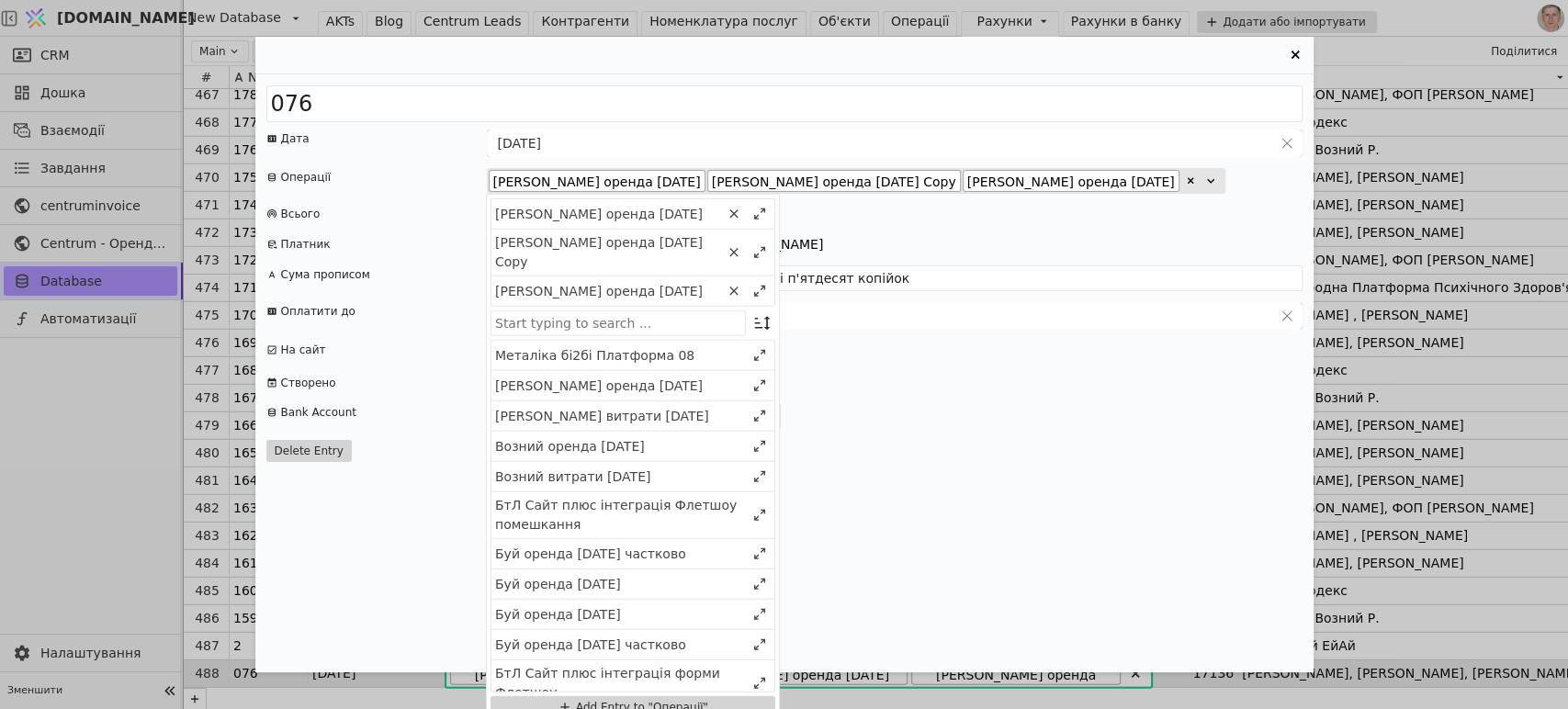
click at [1020, 239] on div "Джафарова Сабіна, Джафарова Сабіна, Джафарова Сабіна" at bounding box center [894, 245] width 816 height 20
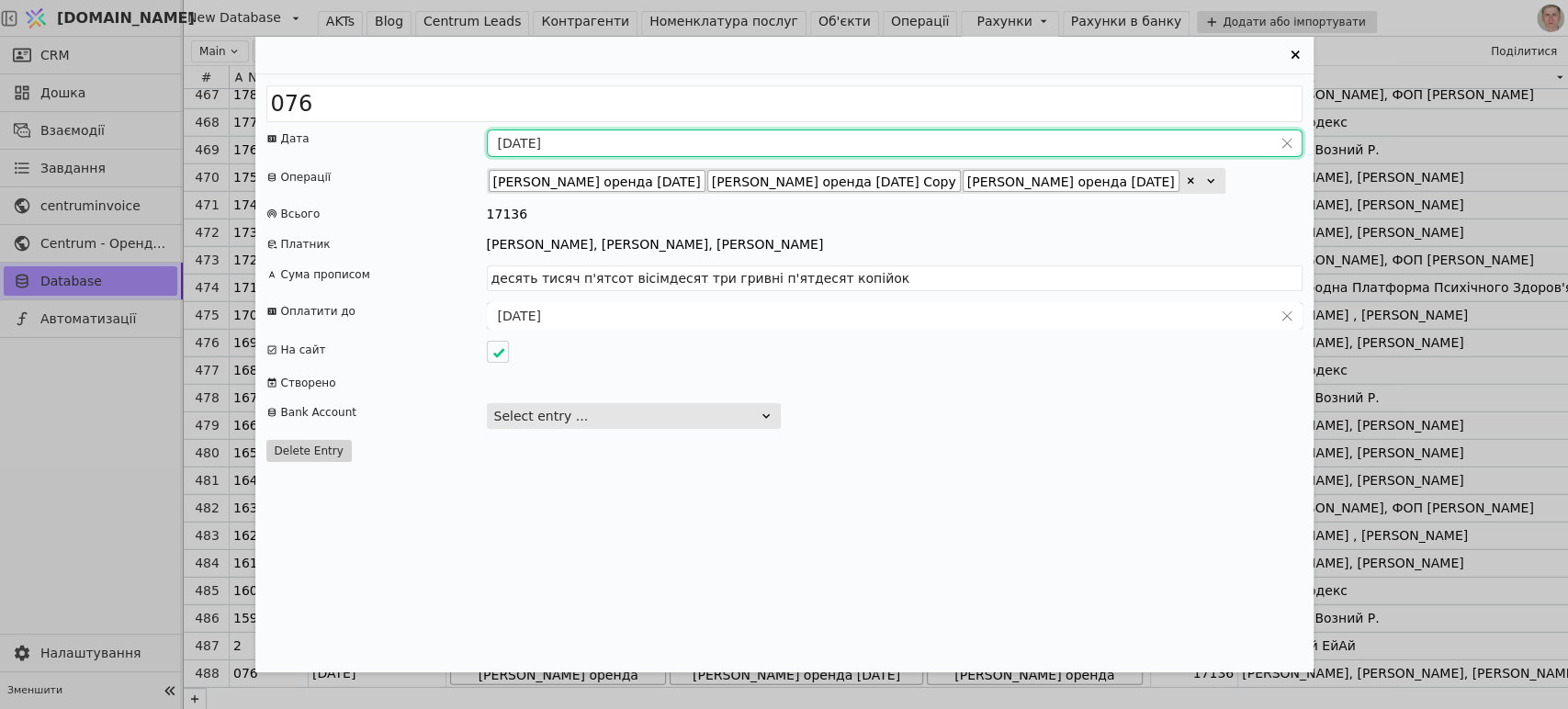
click at [530, 144] on input "31.08.2025" at bounding box center [880, 143] width 784 height 25
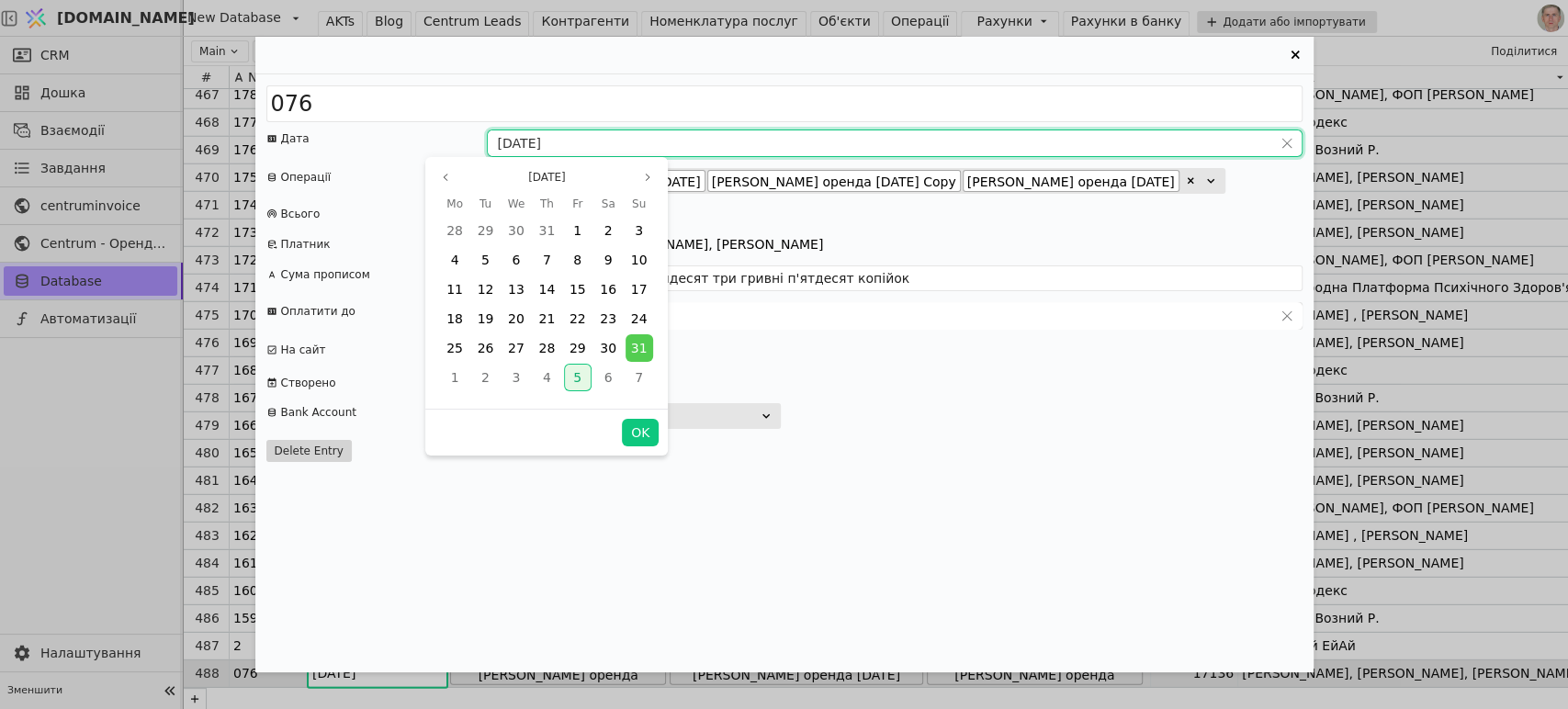
click at [574, 370] on span "5" at bounding box center [578, 377] width 8 height 15
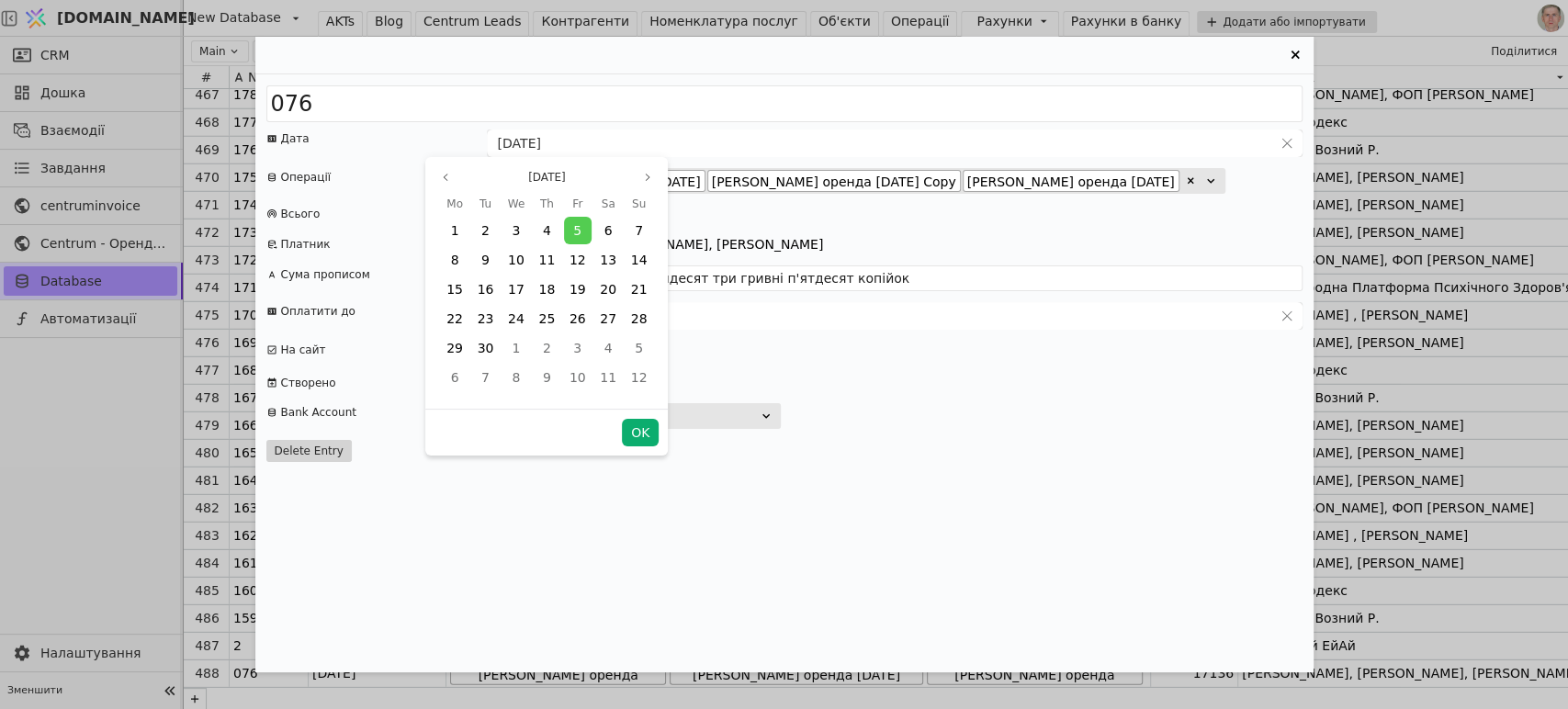
click at [638, 431] on button "OK" at bounding box center [639, 432] width 36 height 27
type input "05.09.2025"
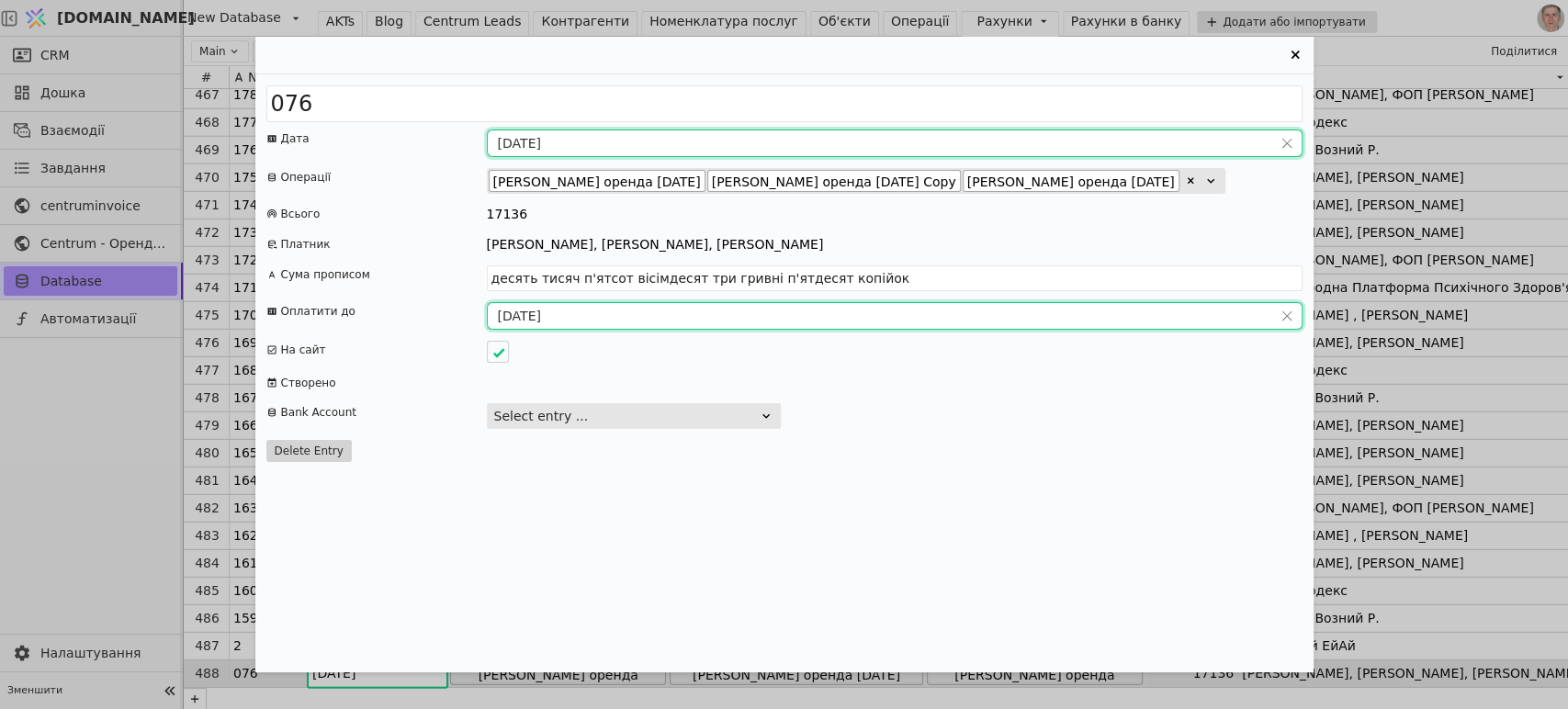
click at [545, 307] on input "04.09.2025" at bounding box center [880, 316] width 784 height 25
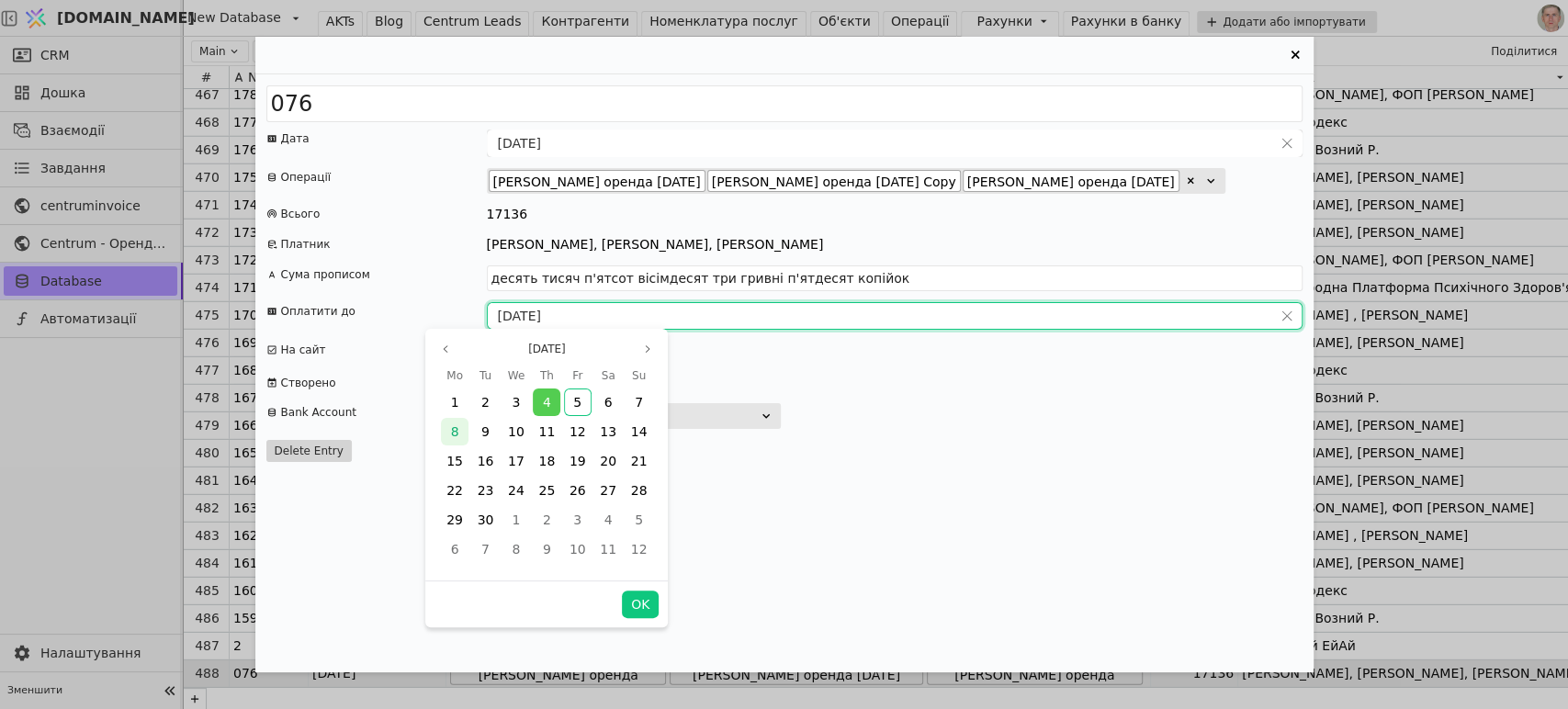
click at [455, 427] on span "8" at bounding box center [455, 431] width 8 height 15
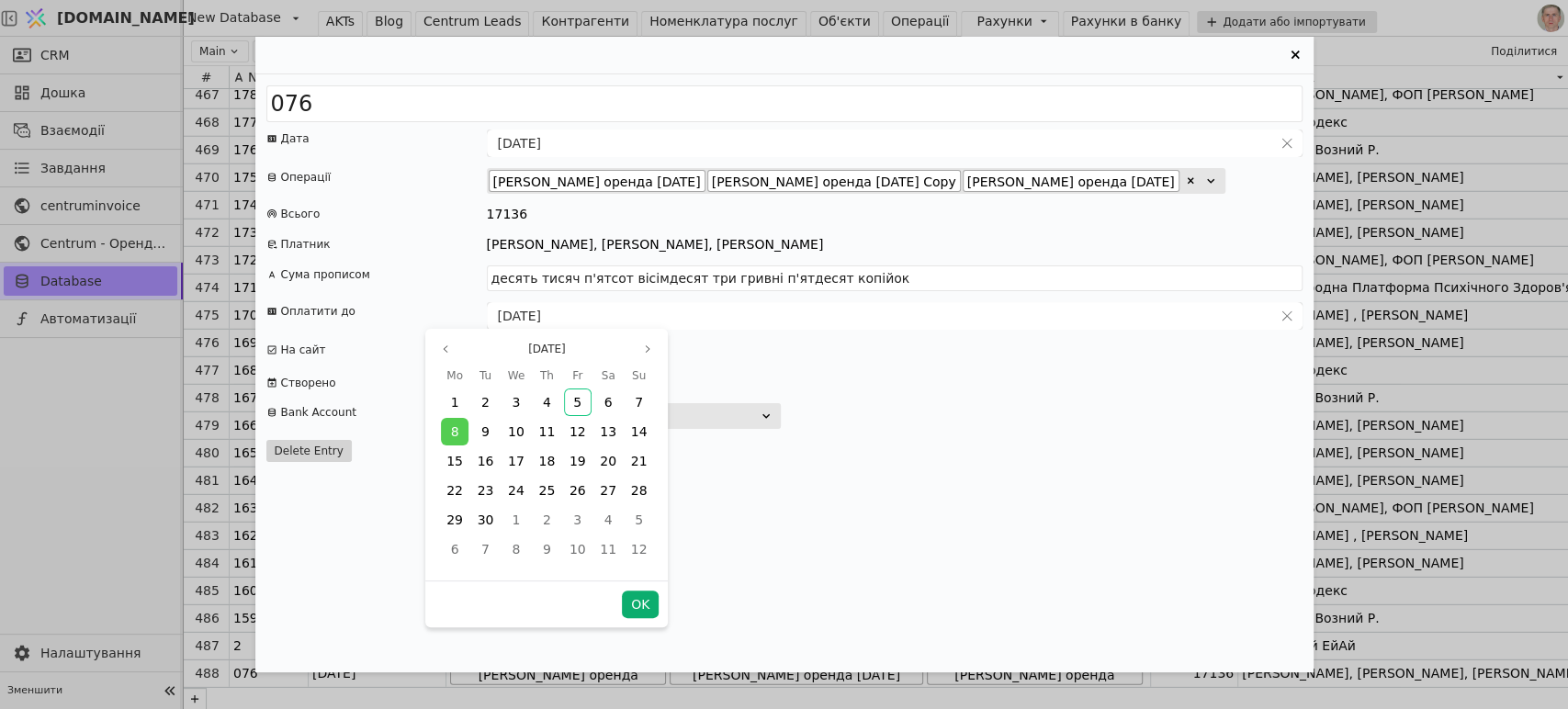
click at [637, 600] on button "OK" at bounding box center [639, 604] width 36 height 27
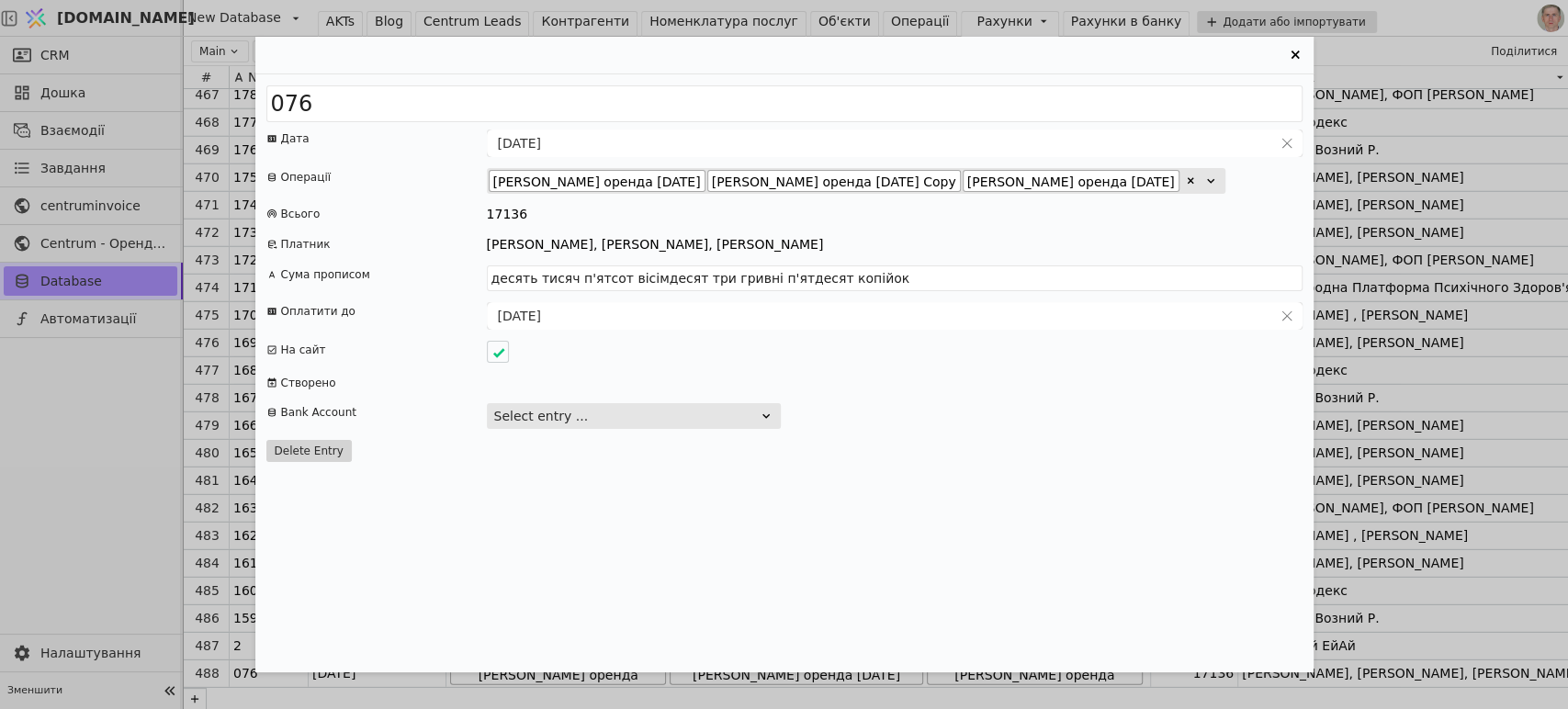
type input "08.09.2025"
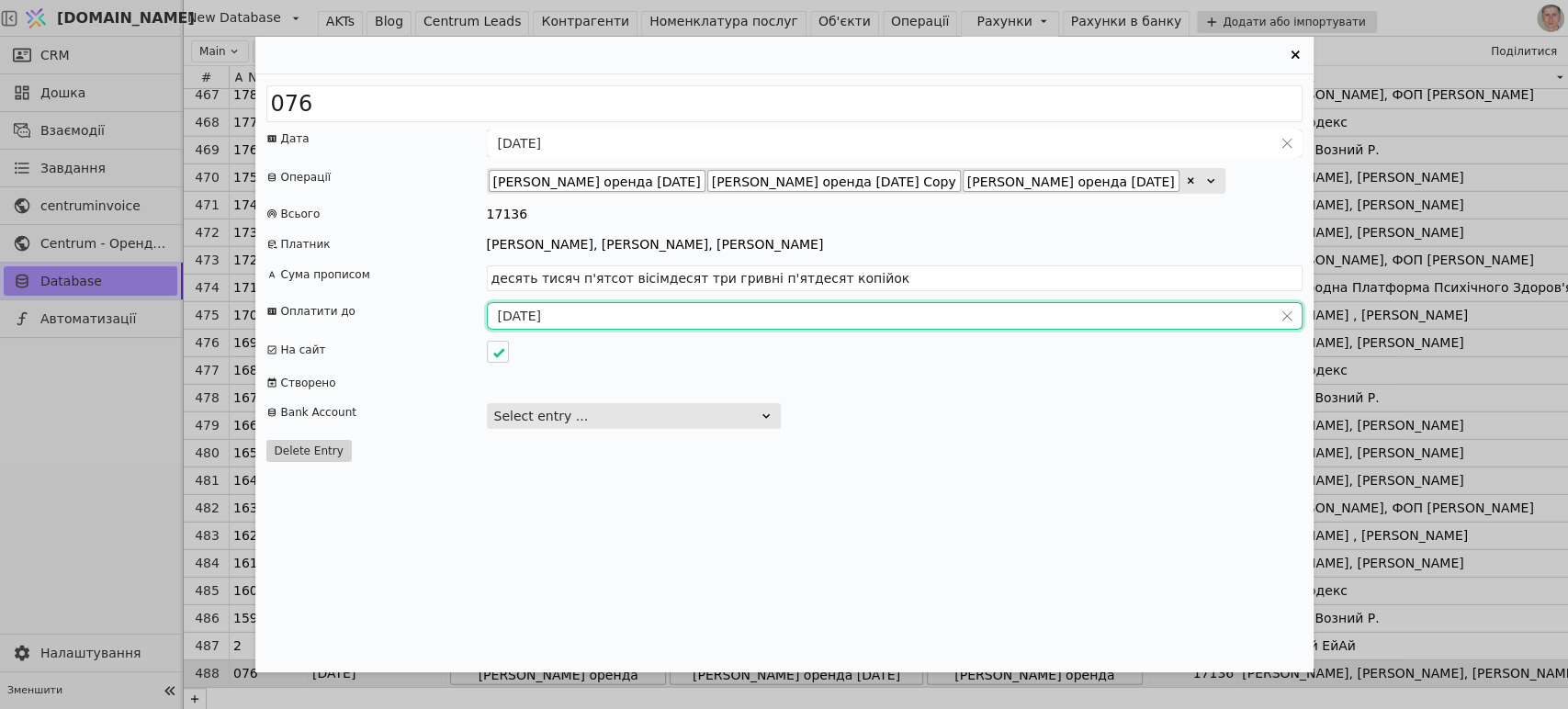
click at [1290, 50] on icon "Entry Card" at bounding box center [1295, 55] width 22 height 22
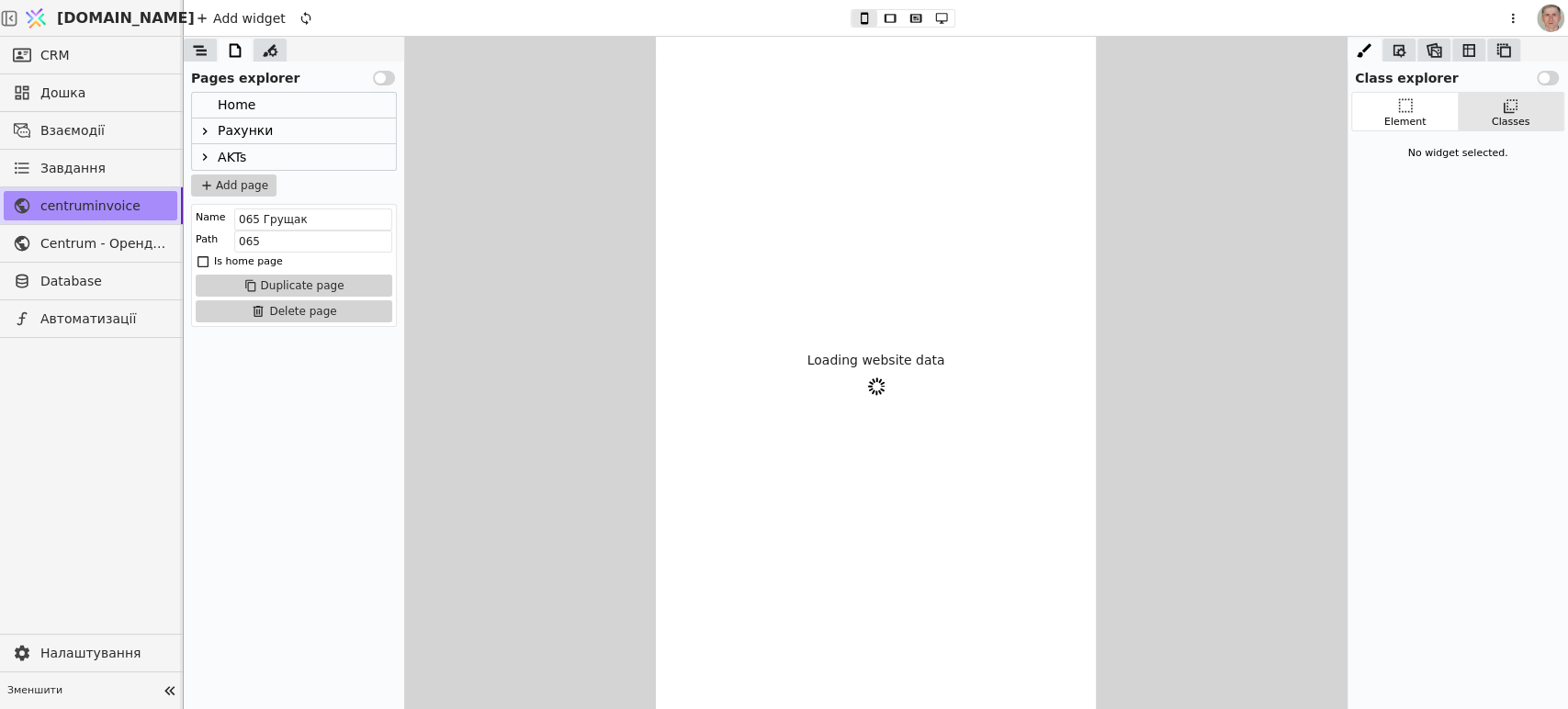
click at [204, 127] on icon at bounding box center [204, 130] width 15 height 15
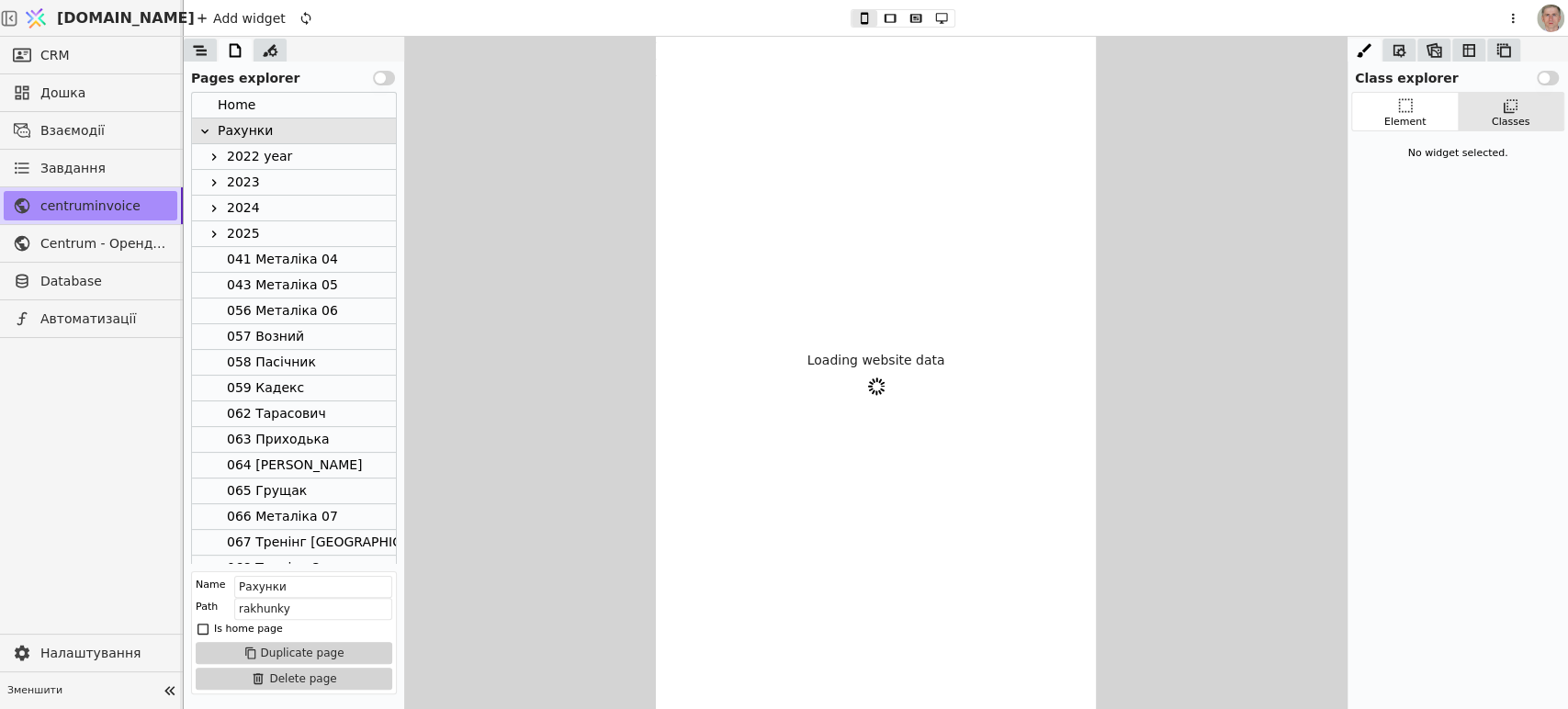
scroll to position [275, 0]
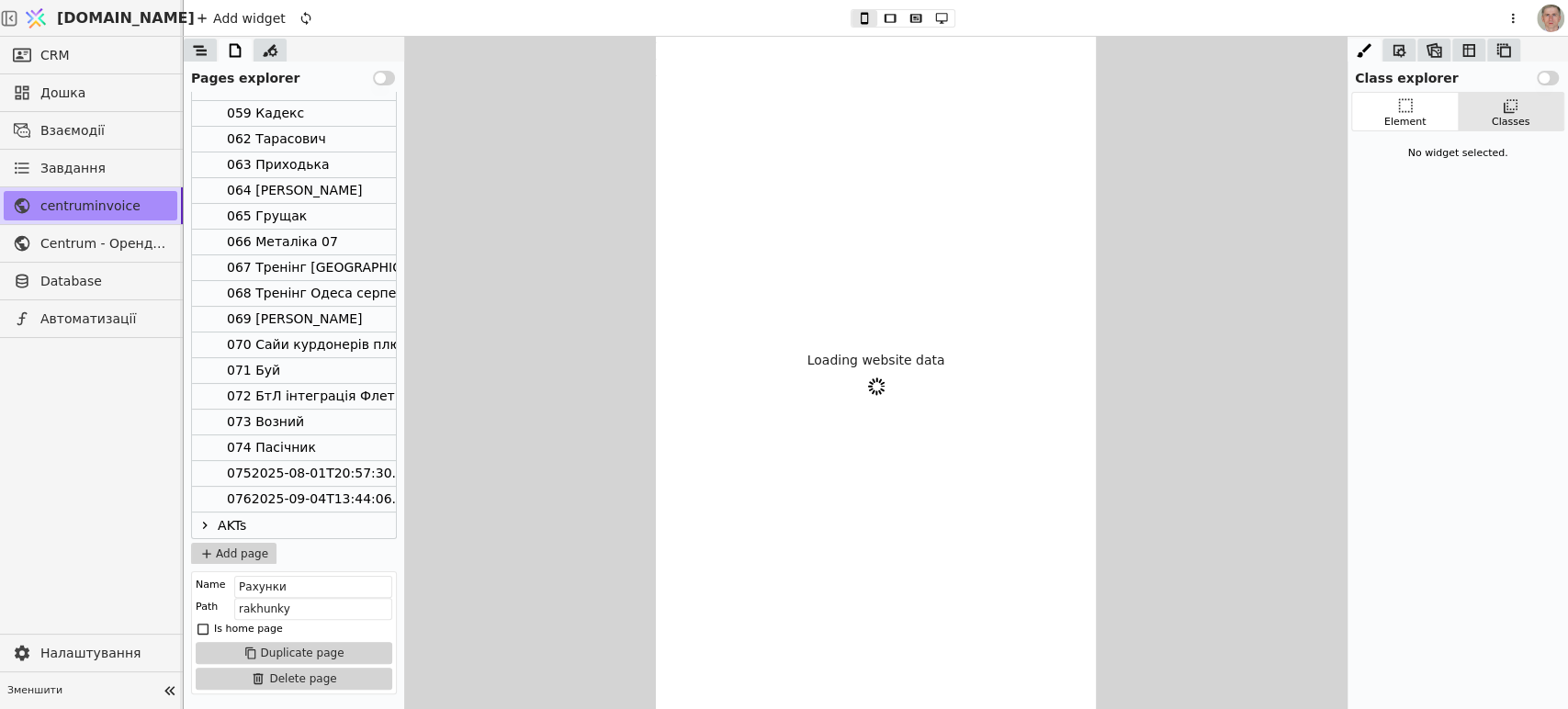
click at [312, 481] on div "0752025-08-01T20:57:30.000Z" at bounding box center [328, 473] width 202 height 25
click at [330, 489] on div "0762025-09-04T13:44:06.000Z" at bounding box center [328, 498] width 202 height 25
click at [301, 443] on div "074 Пасічник" at bounding box center [271, 447] width 89 height 25
click at [318, 488] on div "0762025-09-04T13:44:06.000Z" at bounding box center [328, 498] width 202 height 25
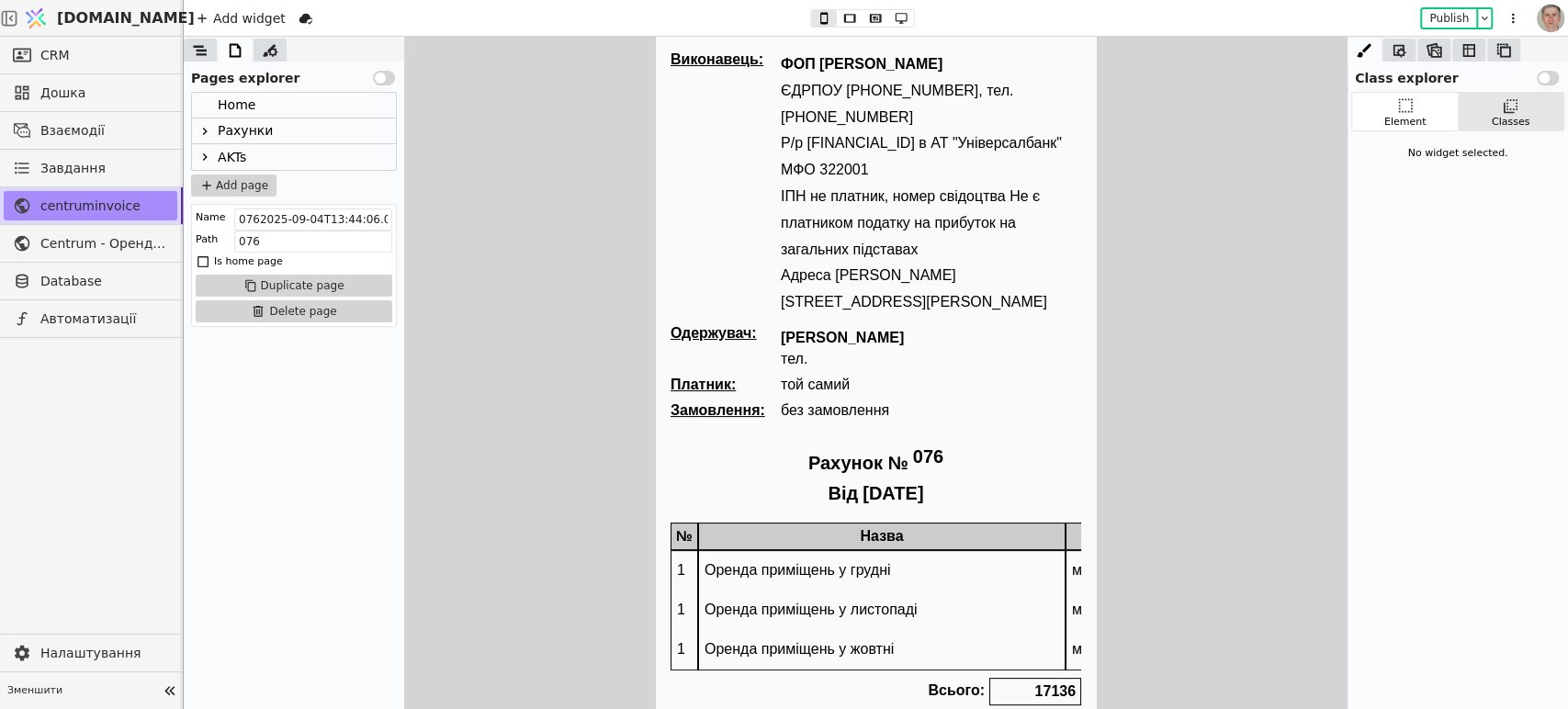
click at [203, 126] on icon at bounding box center [204, 130] width 15 height 15
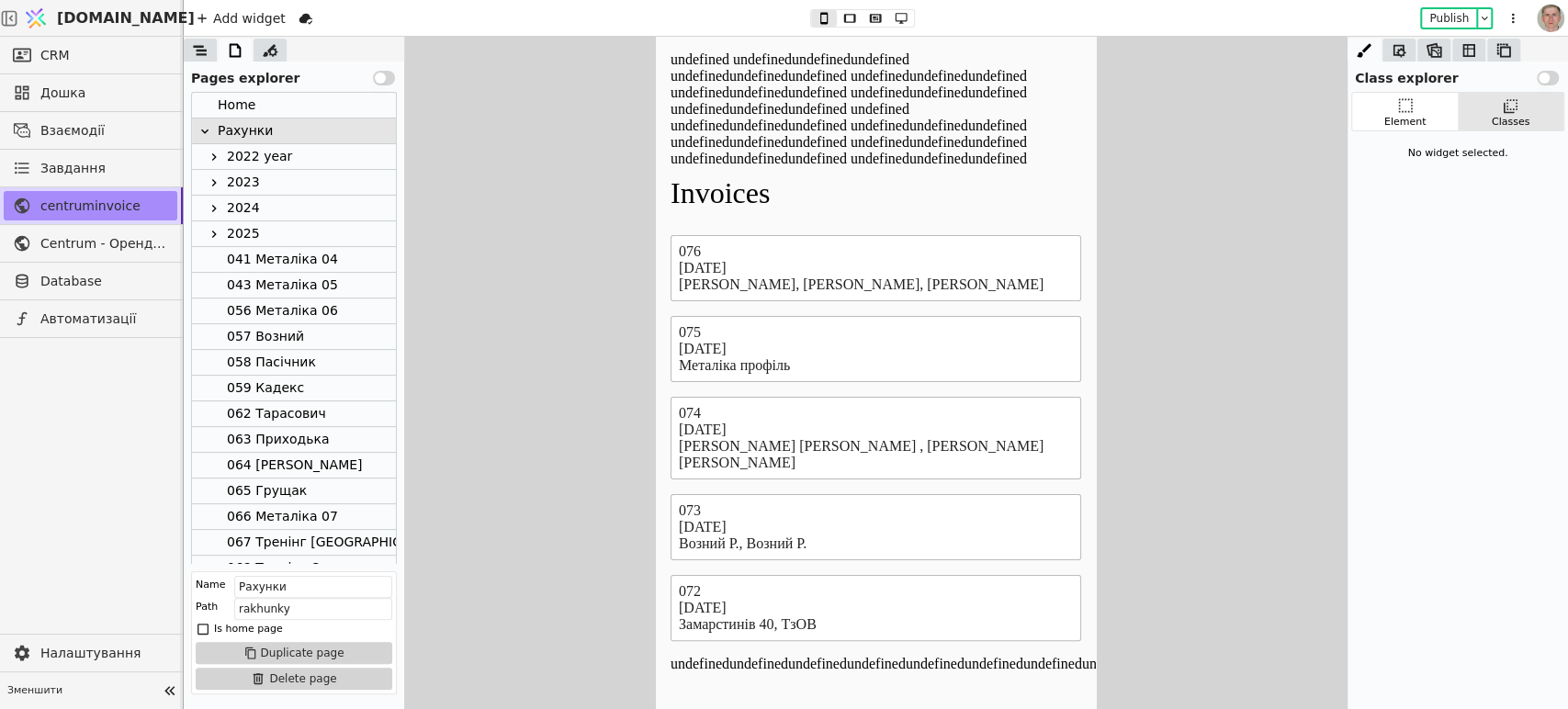
scroll to position [275, 0]
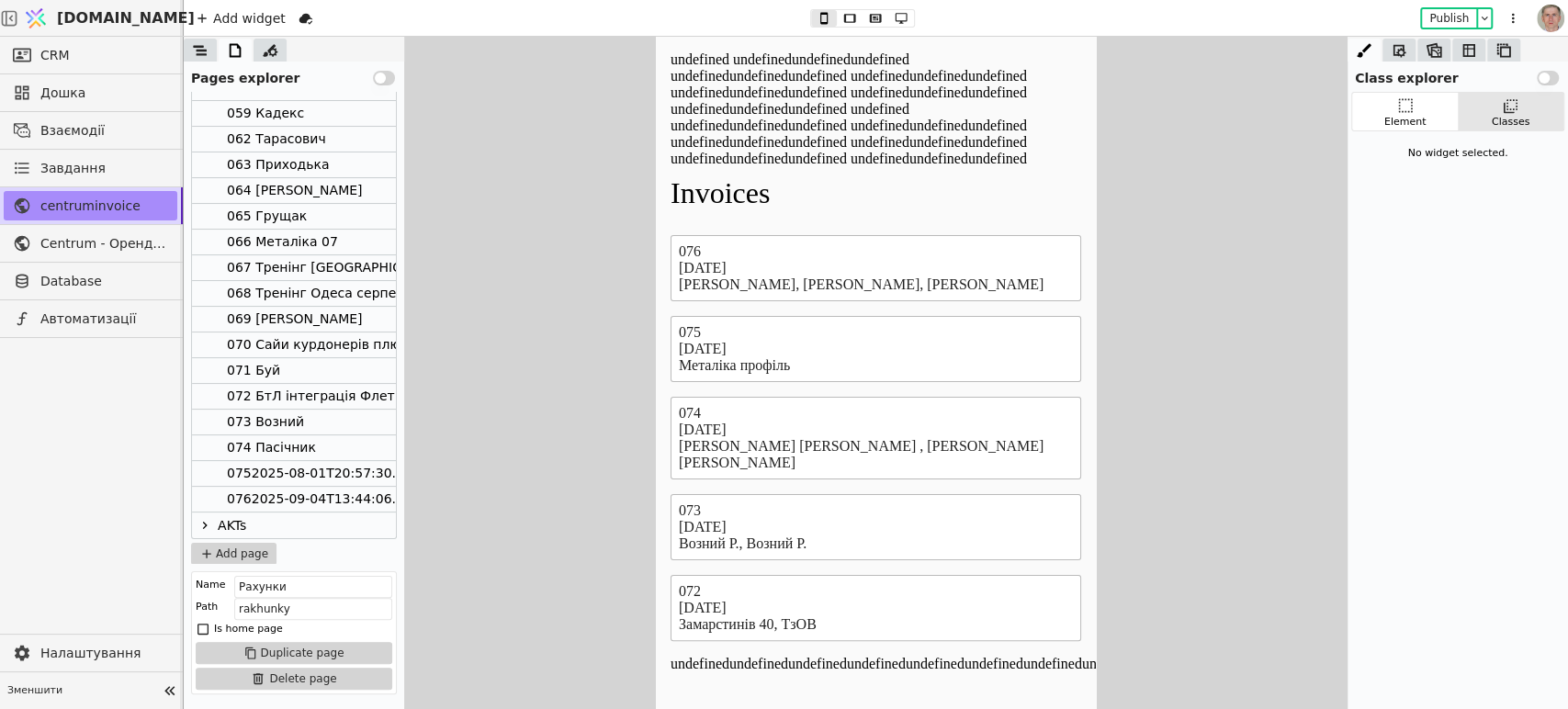
click at [318, 497] on div "0762025-09-04T13:44:06.000Z" at bounding box center [328, 498] width 202 height 25
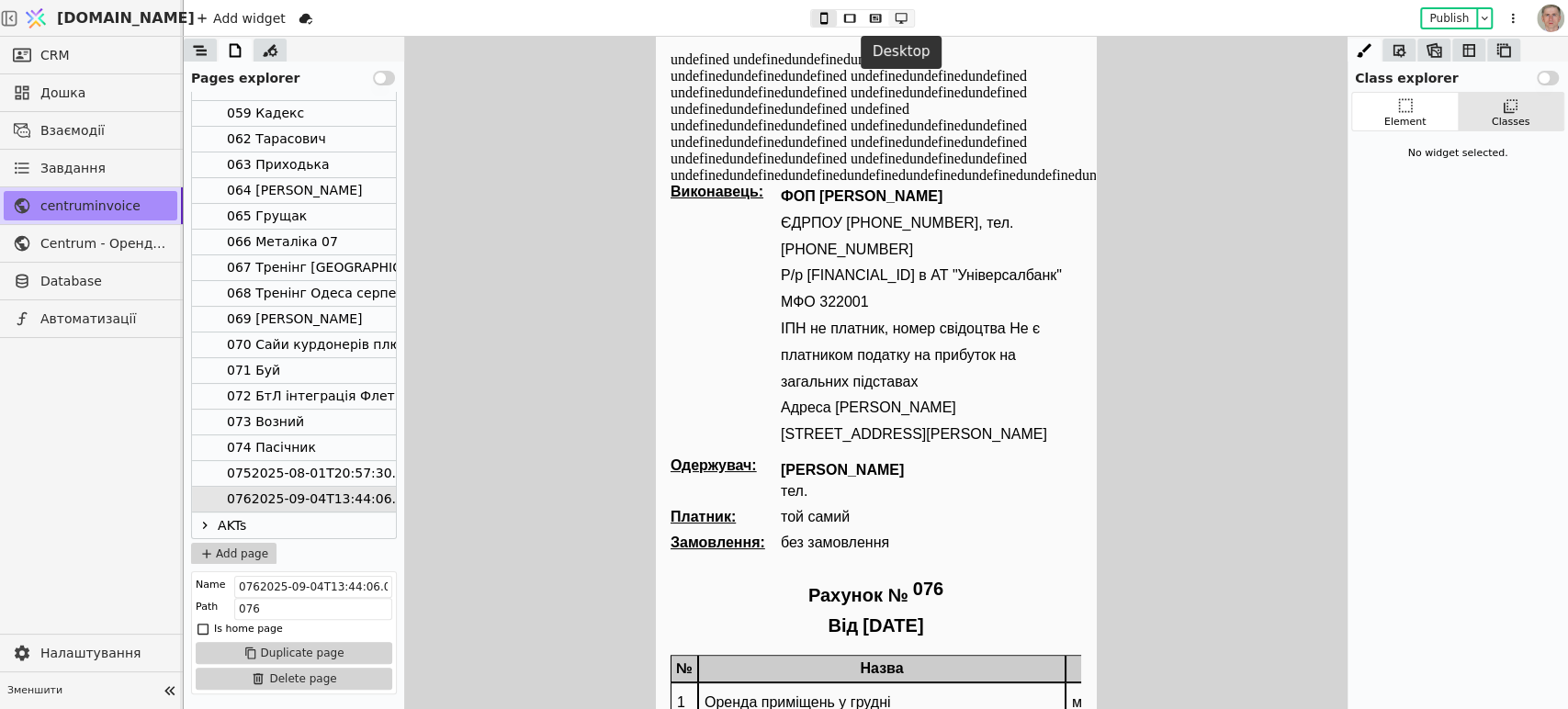
click at [894, 17] on icon at bounding box center [900, 18] width 12 height 11
click at [875, 17] on icon at bounding box center [875, 18] width 12 height 8
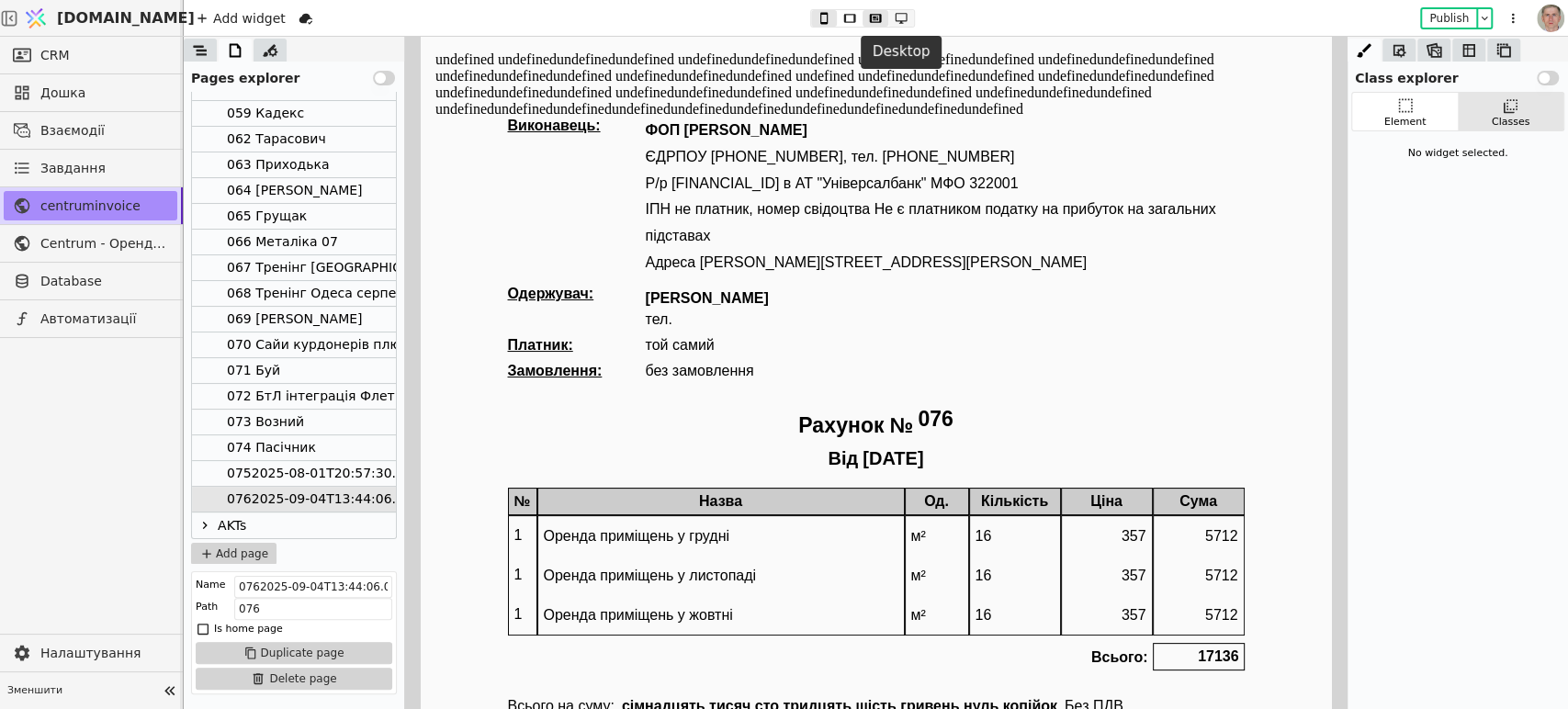
click at [903, 14] on icon at bounding box center [901, 18] width 22 height 13
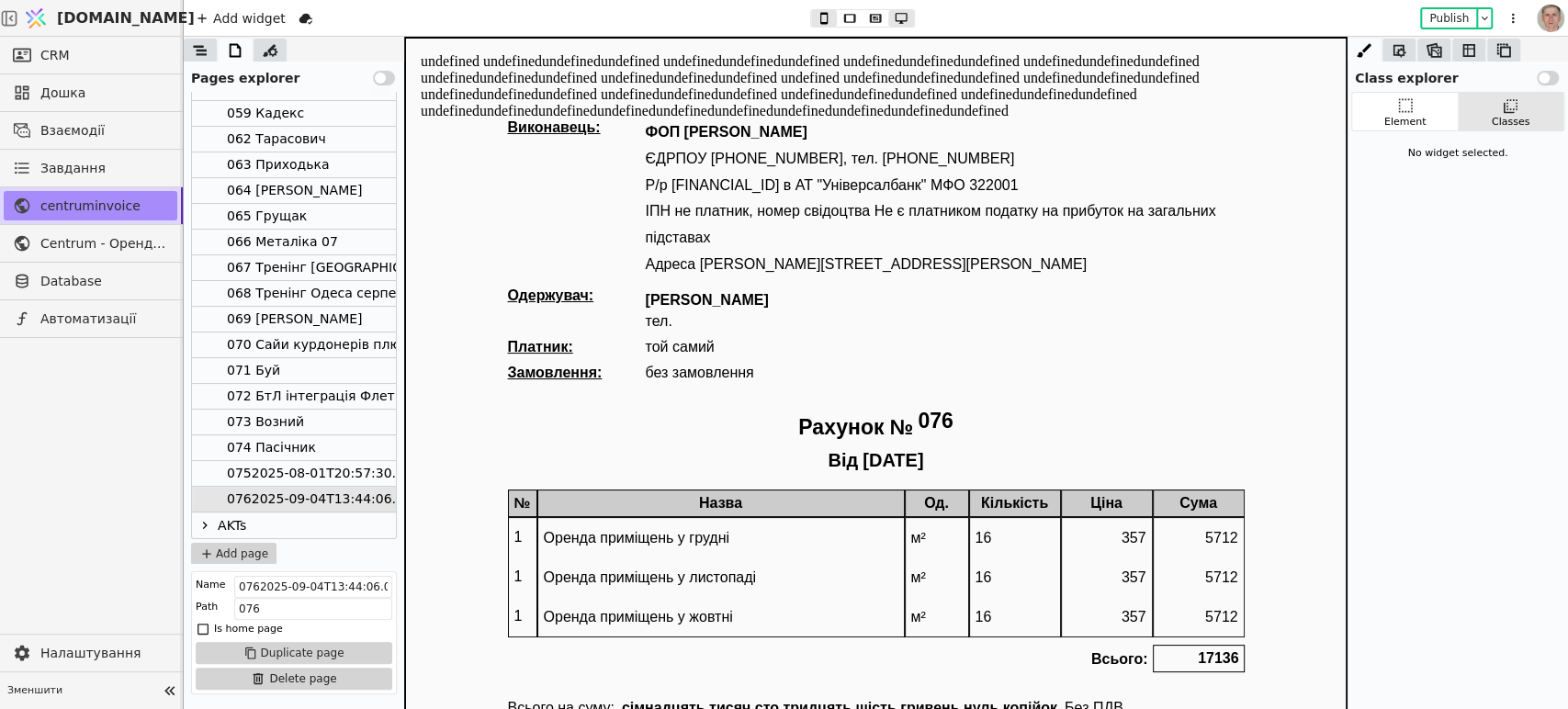
click at [174, 688] on icon at bounding box center [170, 690] width 10 height 9
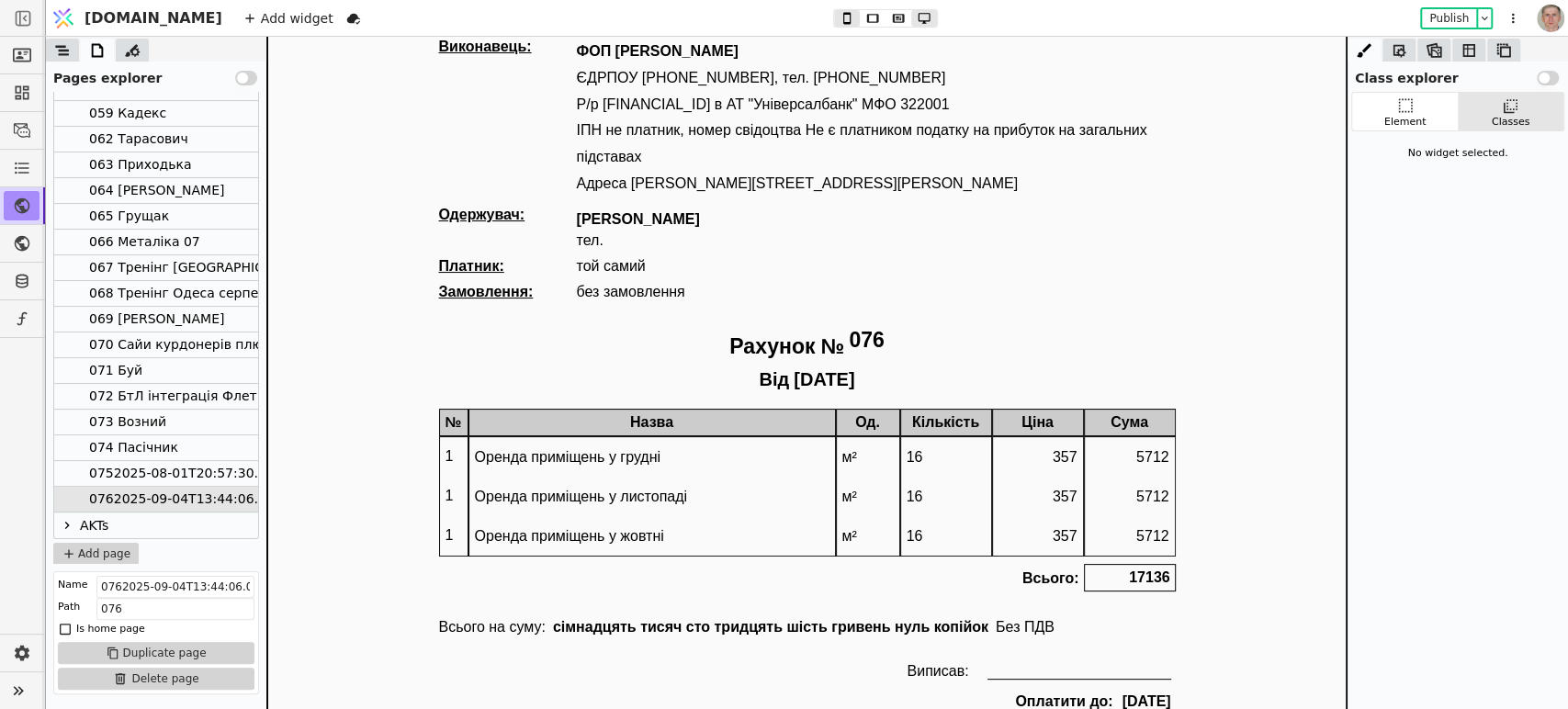
scroll to position [65, 0]
